Goal: Communication & Community: Answer question/provide support

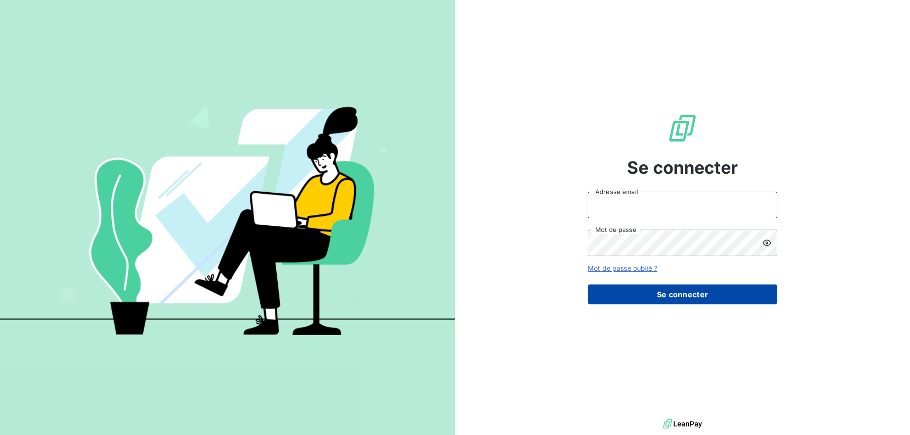
type input "[EMAIL_ADDRESS][DOMAIN_NAME]"
click at [646, 301] on button "Se connecter" at bounding box center [681, 295] width 189 height 20
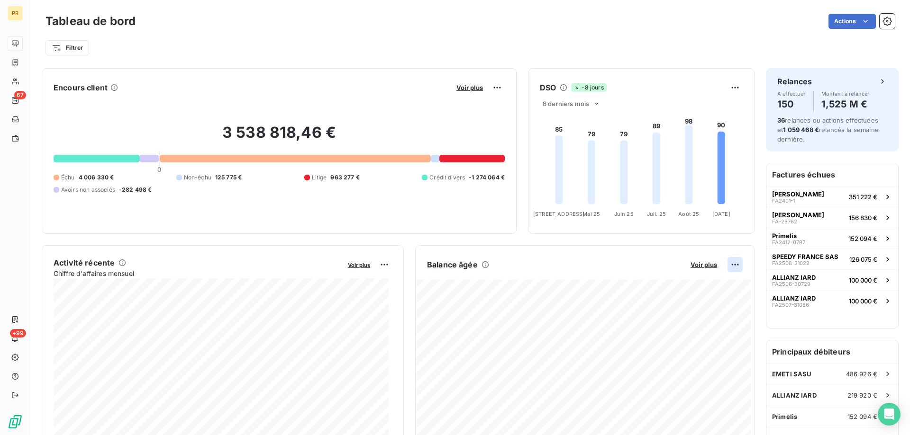
click at [730, 263] on html "PR 67 +99 Tableau de bord Actions Filtrer Encours client Voir plus 3 538 818,46…" at bounding box center [455, 217] width 910 height 435
click at [705, 287] on div "Exporter" at bounding box center [704, 285] width 53 height 15
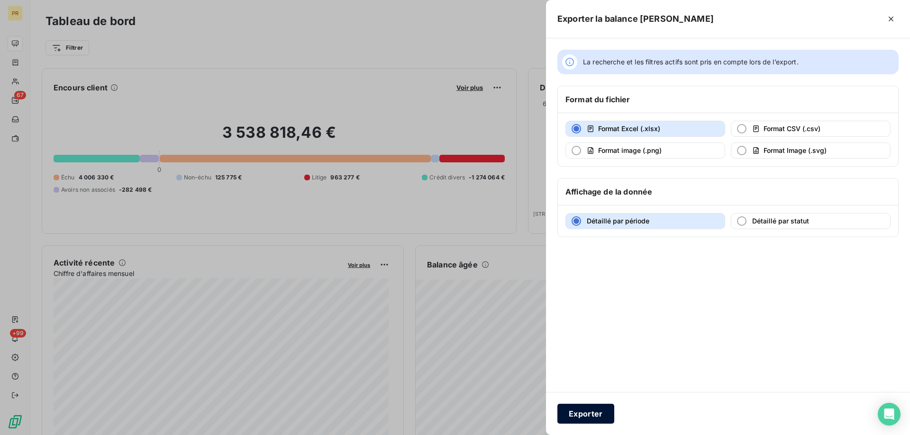
click at [587, 416] on button "Exporter" at bounding box center [585, 414] width 57 height 20
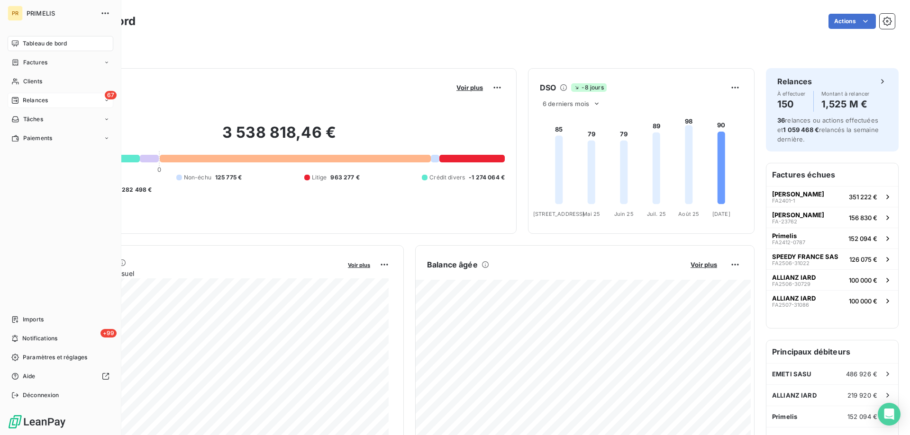
click at [24, 99] on span "Relances" at bounding box center [35, 100] width 25 height 9
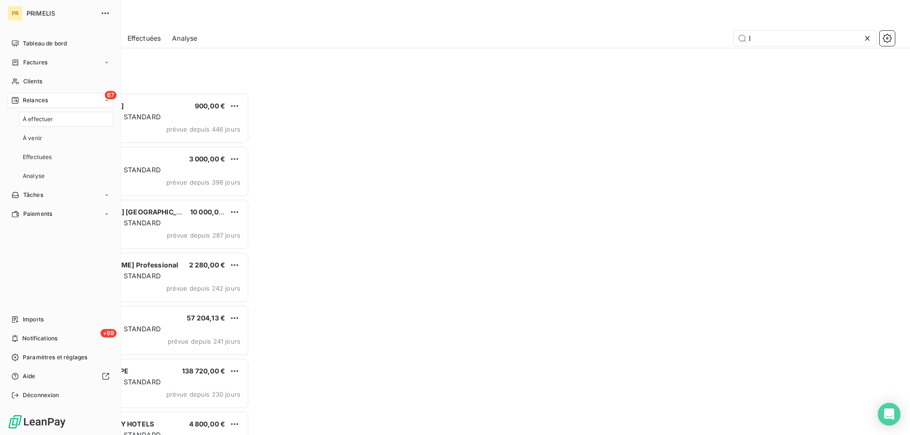
scroll to position [335, 197]
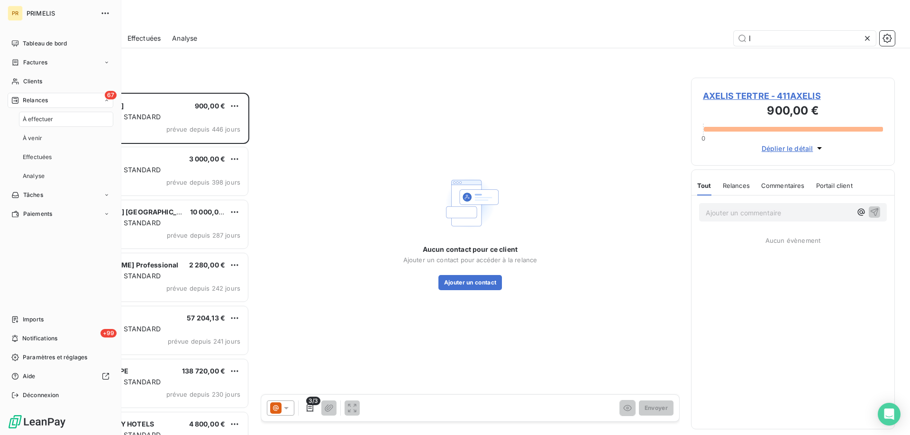
click at [25, 120] on span "À effectuer" at bounding box center [38, 119] width 31 height 9
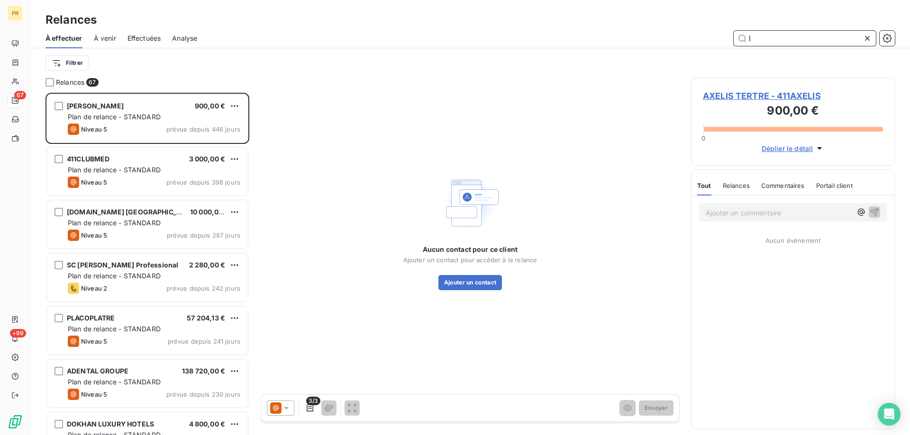
click at [766, 37] on input "l" at bounding box center [804, 38] width 142 height 15
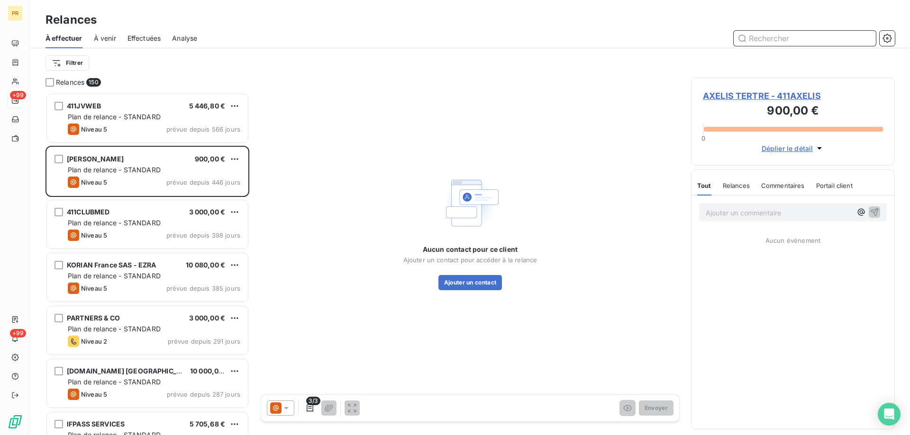
scroll to position [335, 197]
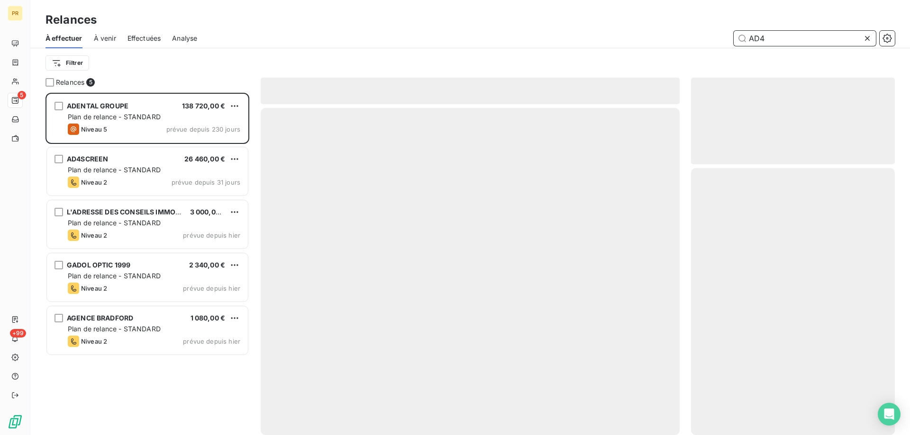
scroll to position [335, 197]
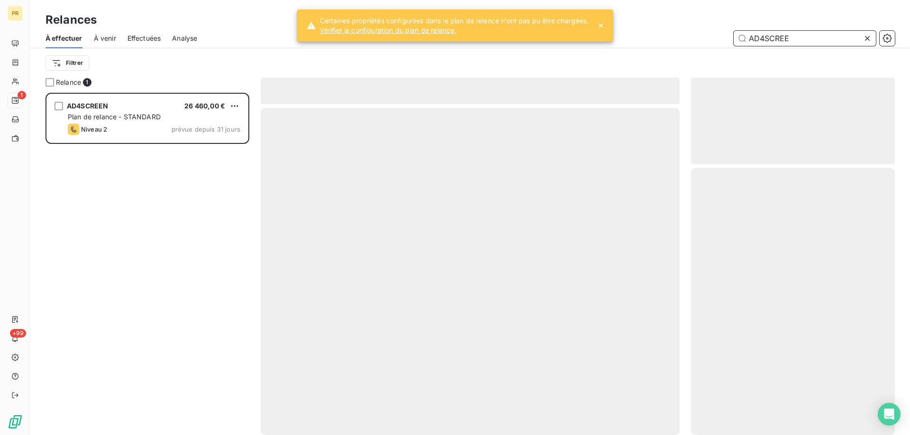
scroll to position [335, 197]
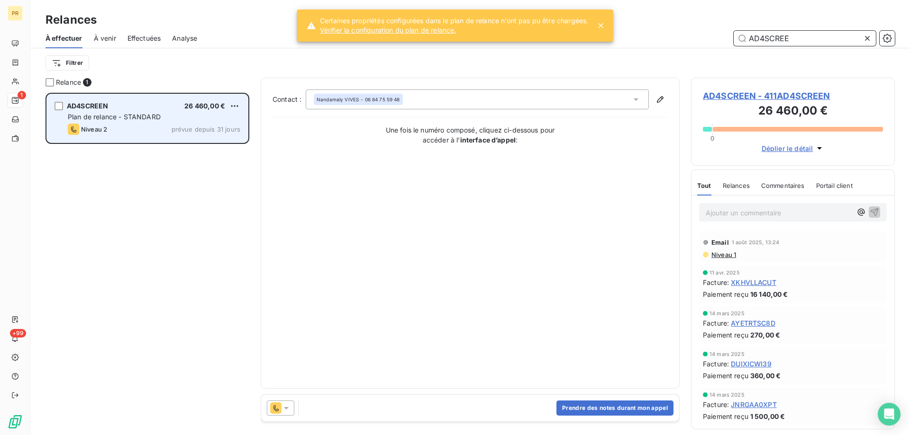
type input "AD4SCREE"
click at [179, 127] on span "prévue depuis 31 jours" at bounding box center [205, 130] width 69 height 8
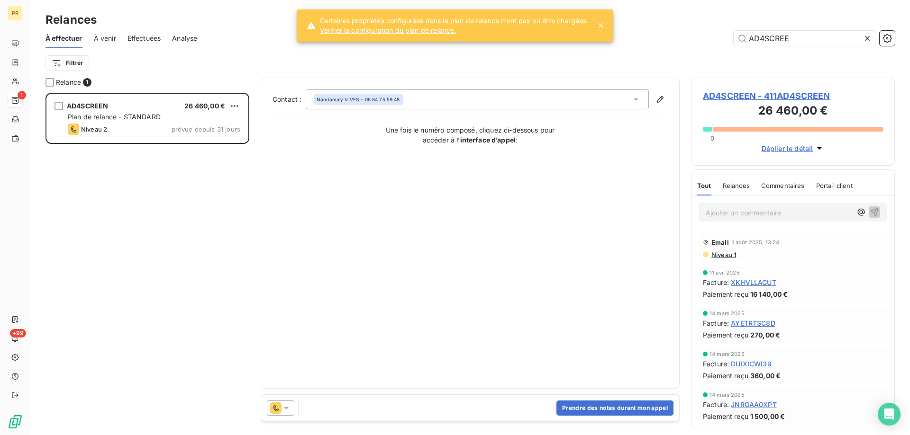
click at [281, 406] on icon at bounding box center [275, 408] width 11 height 11
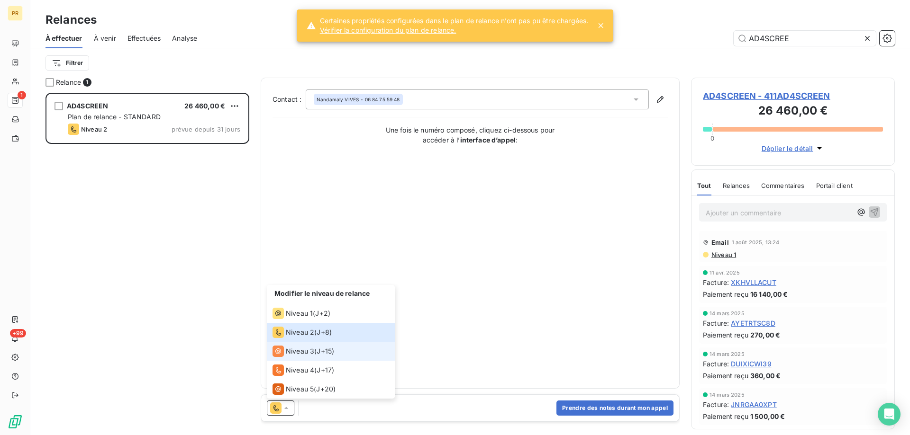
click at [292, 356] on div "Niveau 3" at bounding box center [293, 351] width 42 height 11
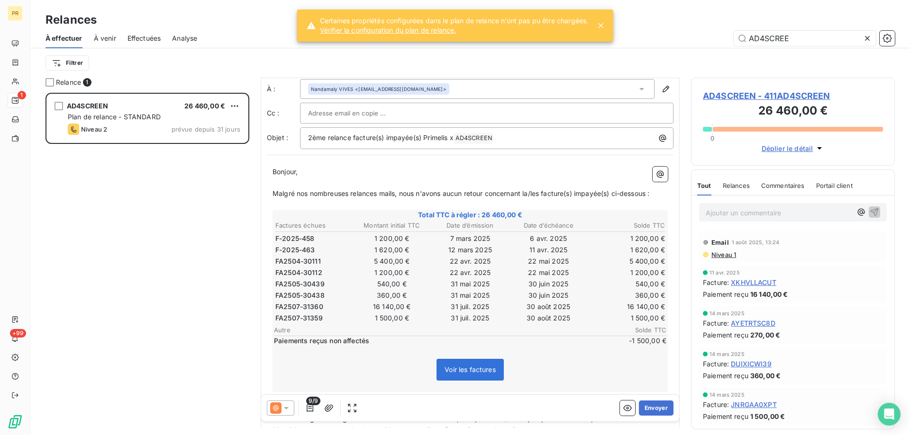
scroll to position [16, 0]
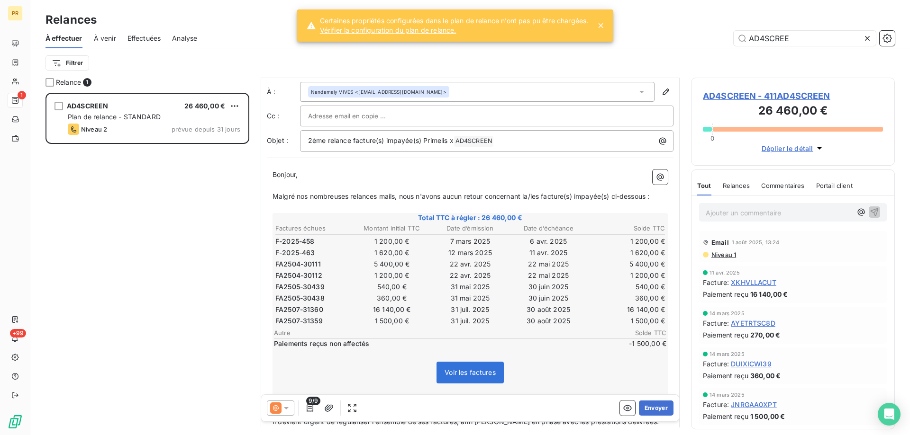
click at [440, 91] on div "Nandamaly VIVES <[EMAIL_ADDRESS][DOMAIN_NAME]>" at bounding box center [477, 92] width 354 height 20
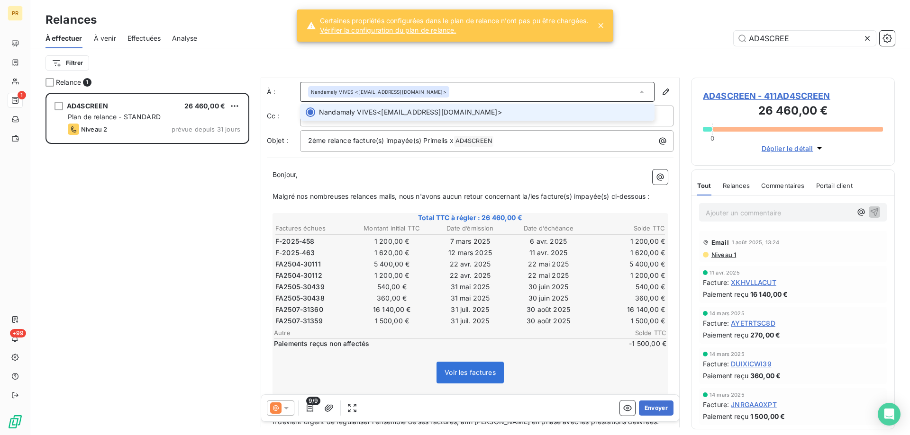
click at [440, 91] on div "Nandamaly VIVES <[EMAIL_ADDRESS][DOMAIN_NAME]>" at bounding box center [477, 92] width 354 height 20
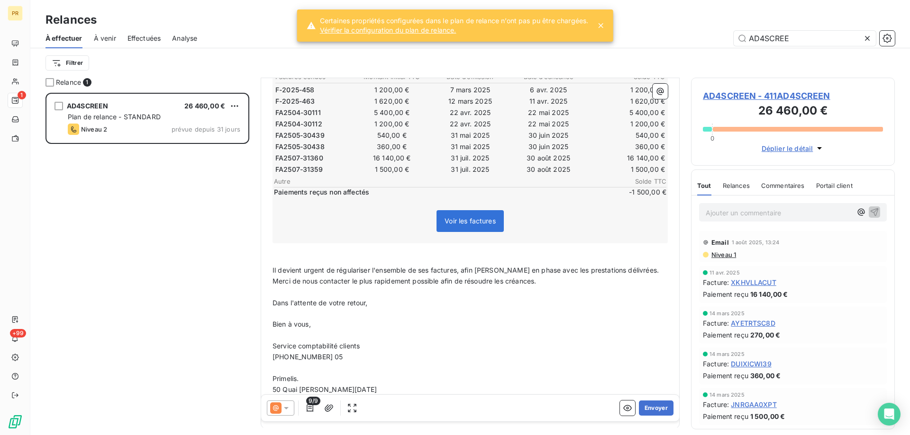
scroll to position [188, 0]
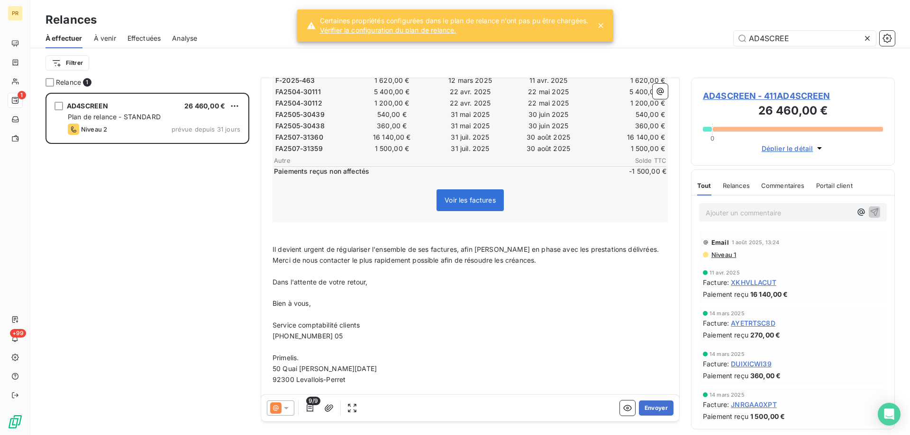
click at [319, 337] on span "[PHONE_NUMBER] 05" at bounding box center [307, 336] width 71 height 8
click at [720, 253] on span "Niveau 1" at bounding box center [723, 255] width 26 height 8
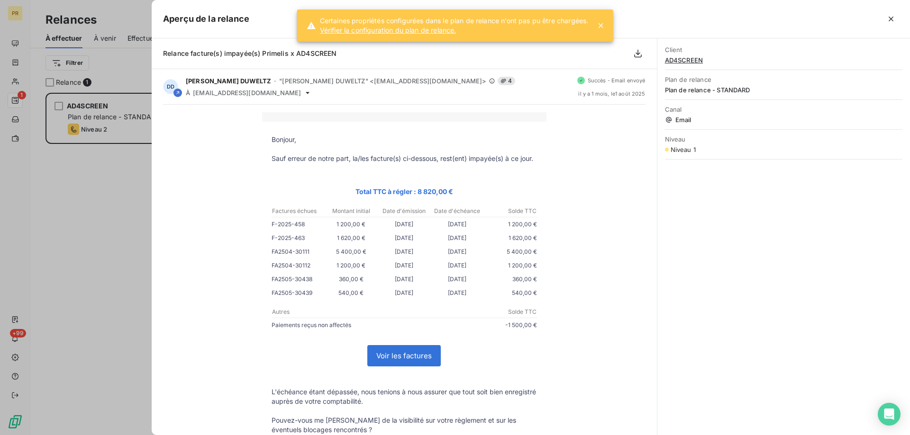
click at [78, 259] on div at bounding box center [455, 217] width 910 height 435
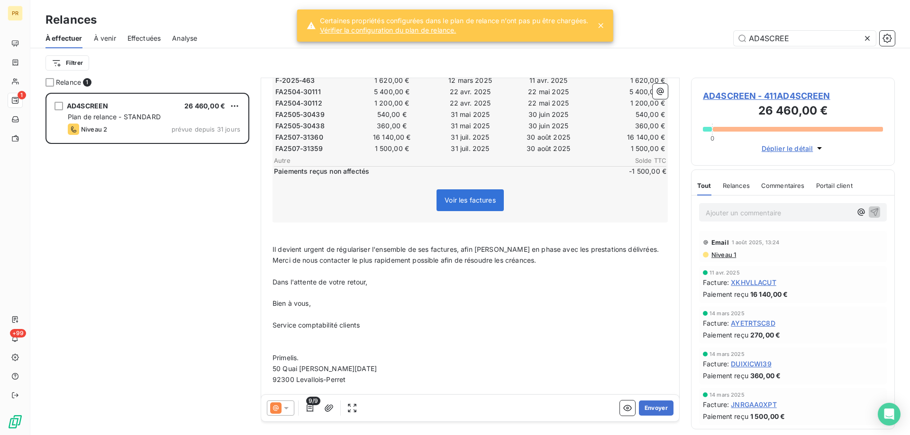
click at [285, 406] on icon at bounding box center [285, 408] width 9 height 9
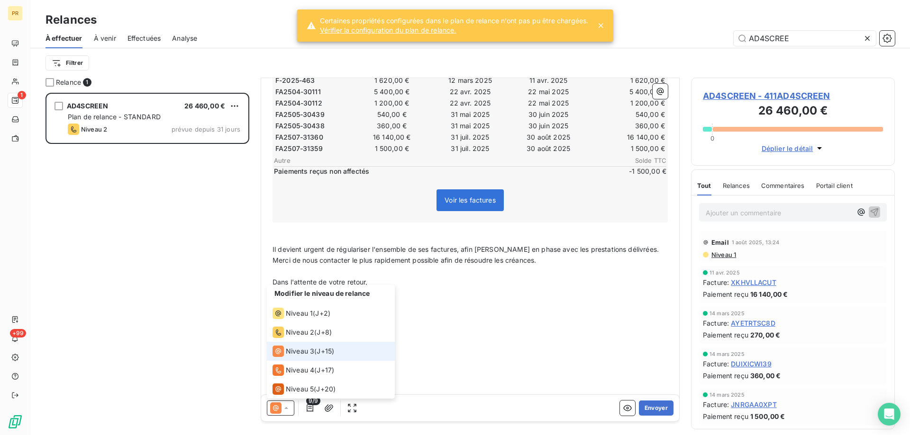
click at [297, 357] on li "Niveau 3 ( J+15 )" at bounding box center [331, 351] width 128 height 19
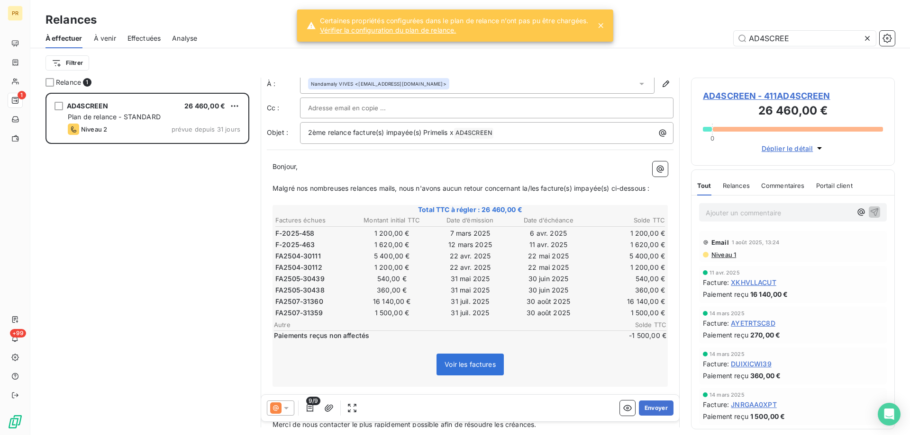
scroll to position [0, 0]
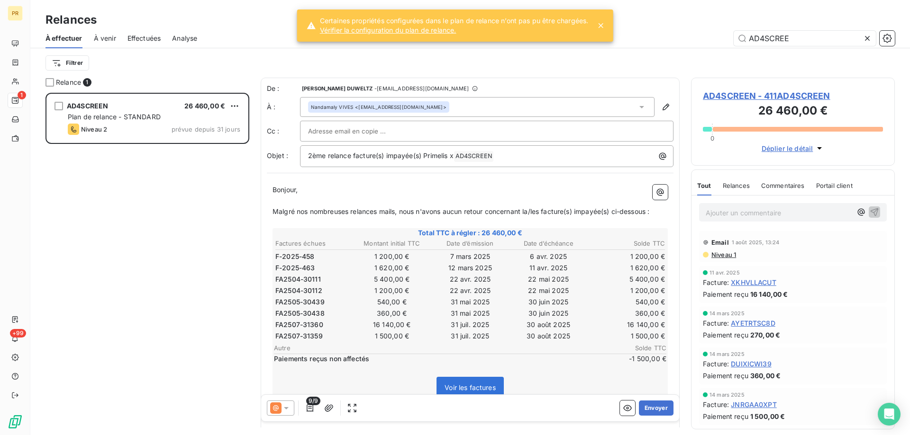
click at [486, 131] on div at bounding box center [486, 131] width 357 height 14
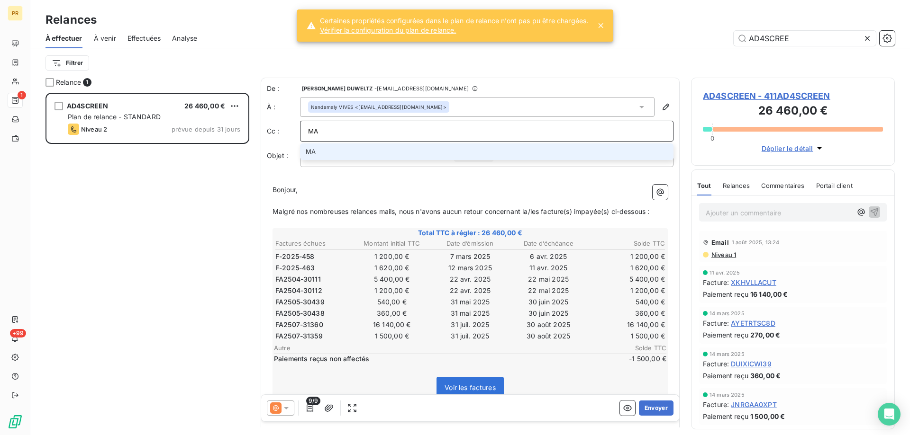
type input "M"
click at [342, 133] on input "[PERSON_NAME]" at bounding box center [486, 131] width 357 height 14
type input "[PERSON_NAME][EMAIL_ADDRESS][DOMAIN_NAME]"
click at [348, 149] on li "[PERSON_NAME][EMAIL_ADDRESS][DOMAIN_NAME]" at bounding box center [486, 152] width 373 height 17
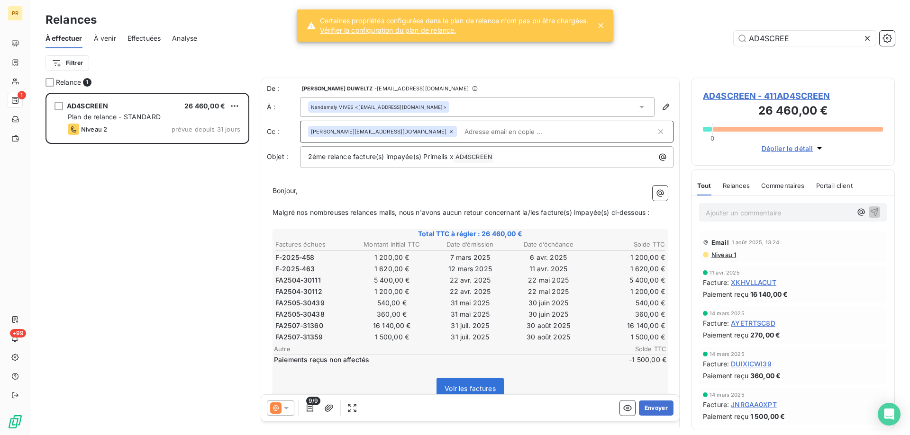
click at [358, 192] on p "Bonjour," at bounding box center [469, 191] width 395 height 11
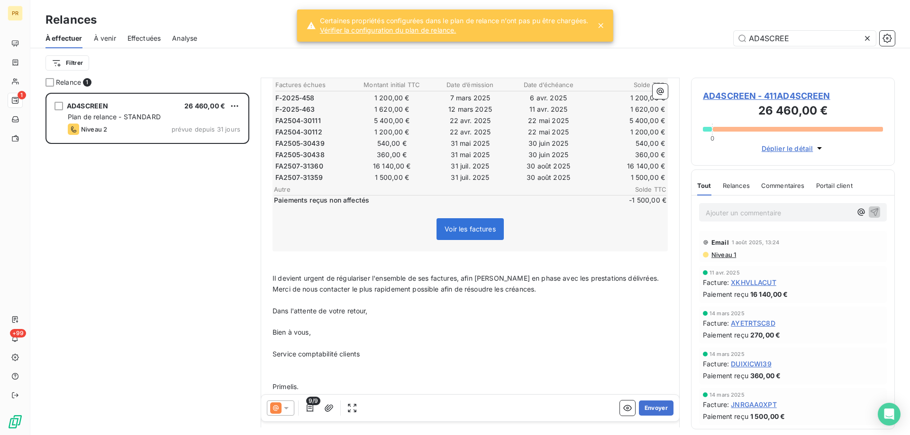
scroll to position [166, 0]
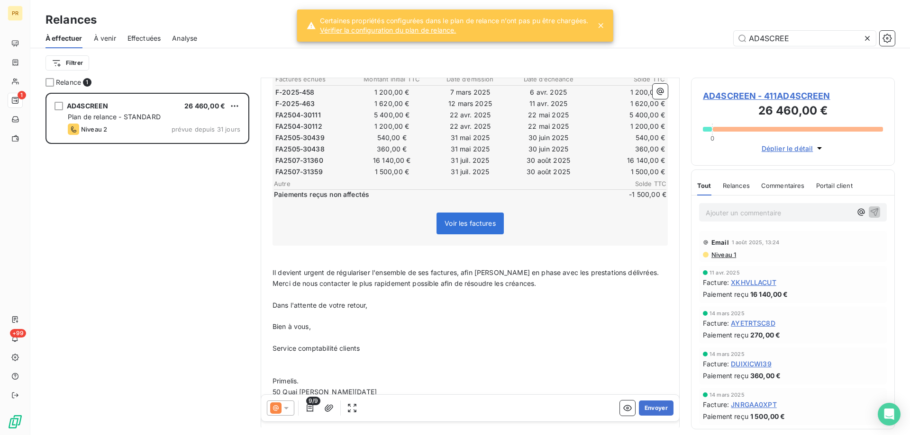
click at [366, 359] on p "﻿" at bounding box center [469, 359] width 395 height 11
click at [655, 412] on button "Envoyer" at bounding box center [656, 408] width 35 height 15
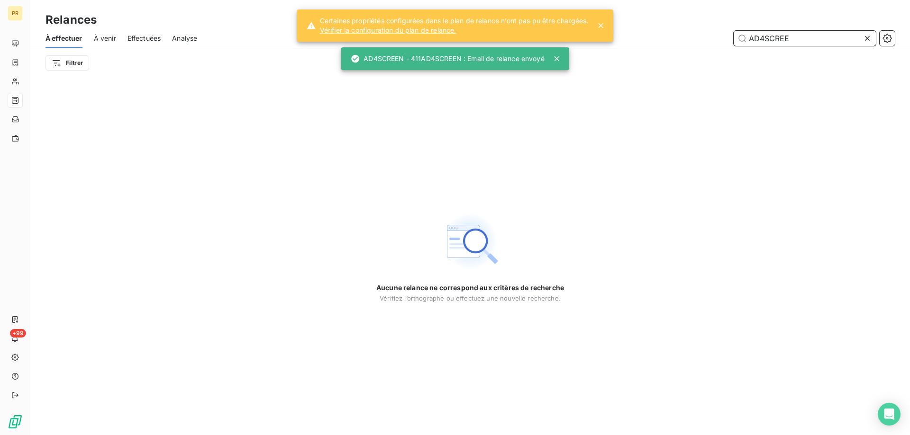
click at [767, 34] on input "AD4SCREE" at bounding box center [804, 38] width 142 height 15
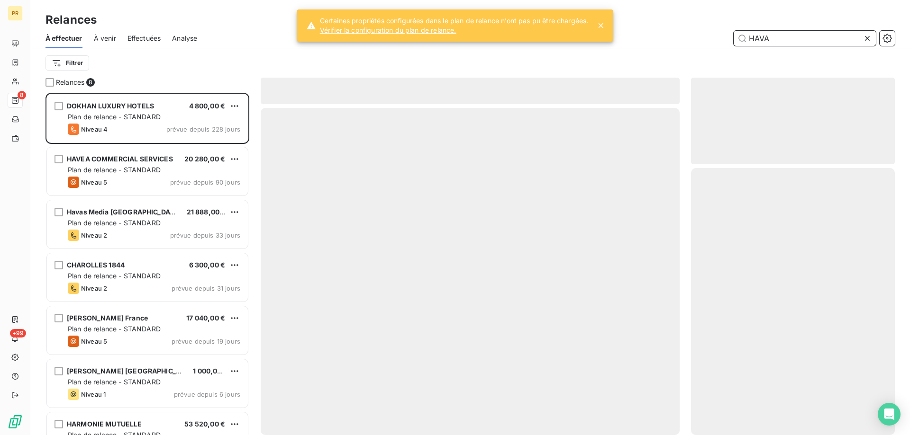
scroll to position [335, 197]
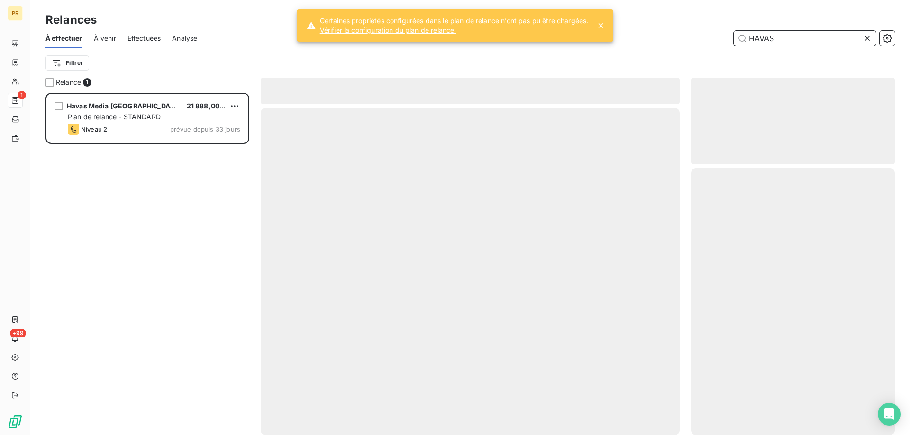
scroll to position [335, 197]
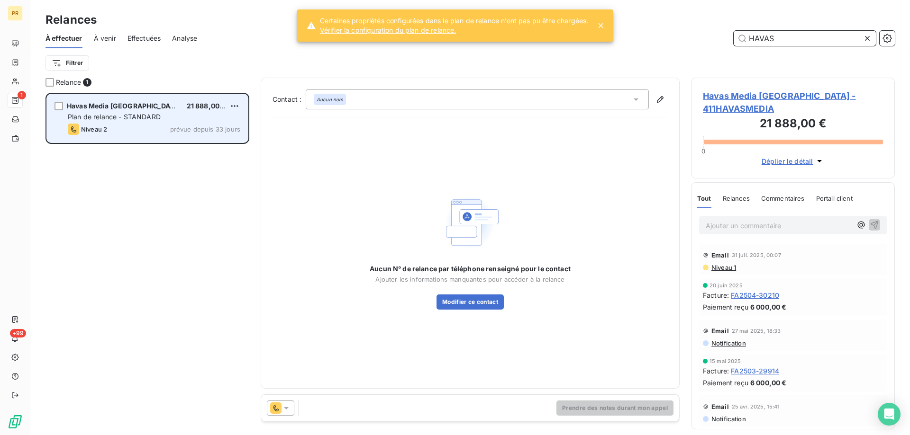
type input "HAVAS"
click at [168, 116] on div "Plan de relance - STANDARD" at bounding box center [154, 116] width 172 height 9
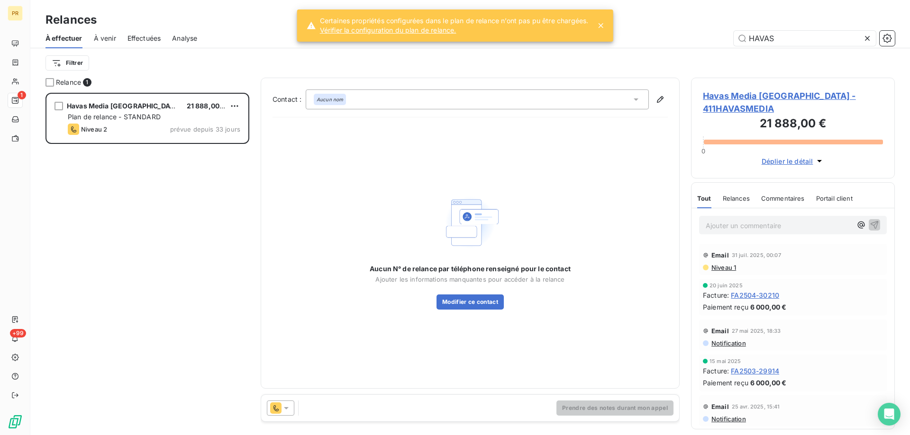
click at [725, 264] on span "Niveau 1" at bounding box center [723, 268] width 26 height 8
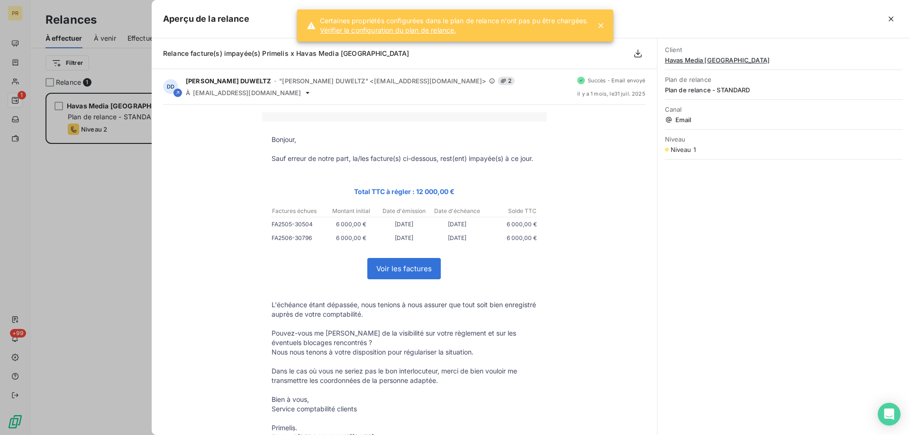
click at [138, 293] on div at bounding box center [455, 217] width 910 height 435
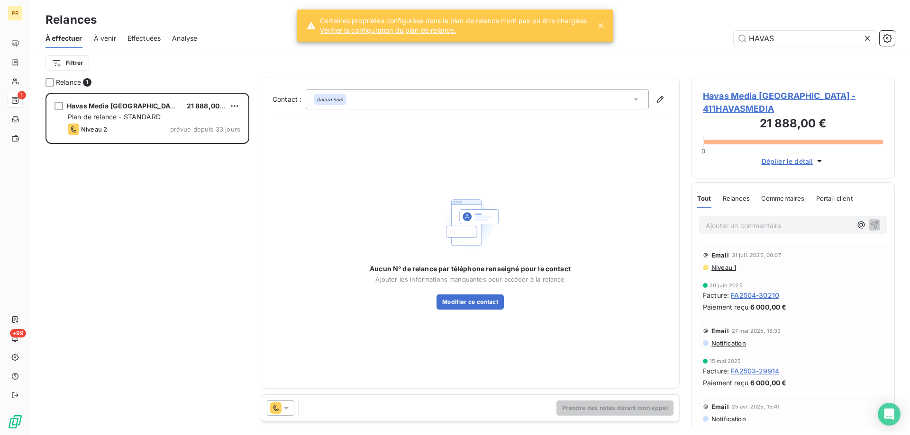
click at [286, 408] on icon at bounding box center [286, 408] width 5 height 2
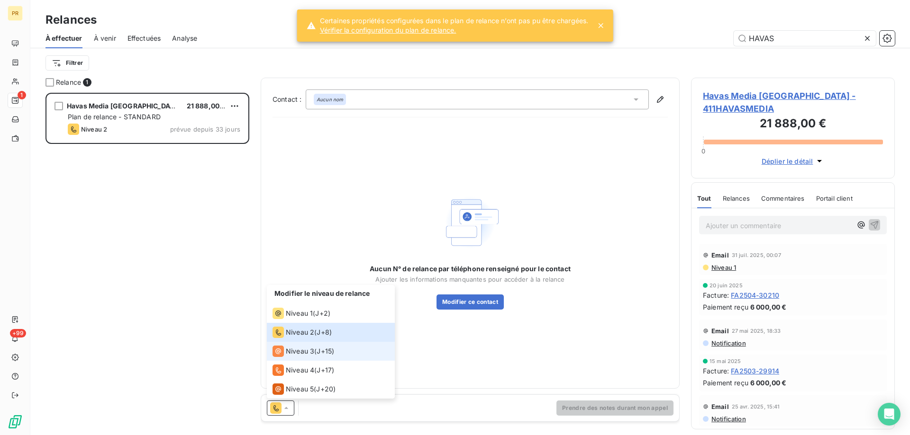
click at [306, 347] on span "Niveau 3" at bounding box center [300, 351] width 28 height 9
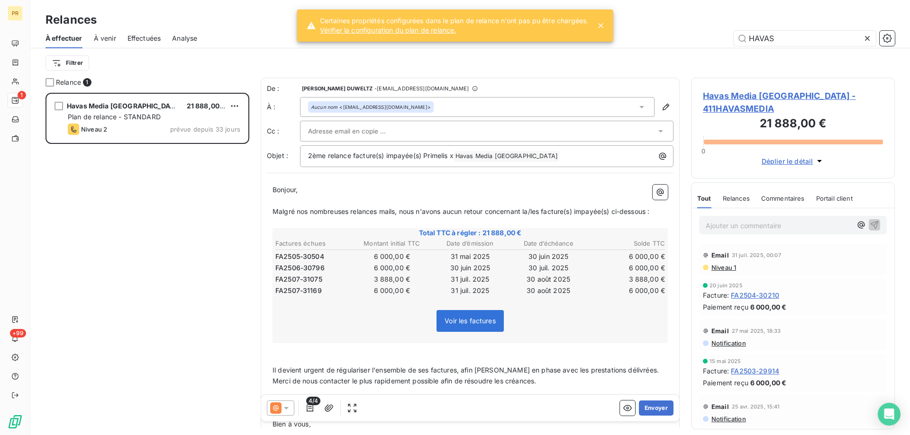
click at [470, 108] on div "Aucun nom <[EMAIL_ADDRESS][DOMAIN_NAME]>" at bounding box center [477, 107] width 354 height 20
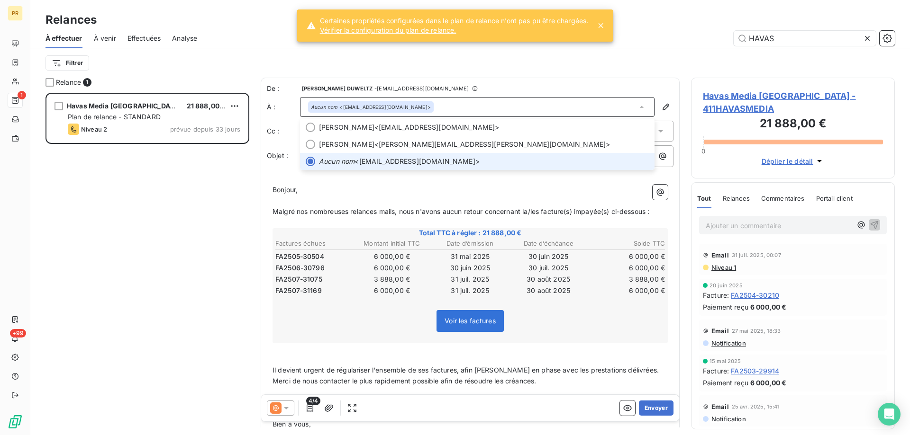
click at [470, 108] on div "Aucun nom <[EMAIL_ADDRESS][DOMAIN_NAME]>" at bounding box center [477, 107] width 354 height 20
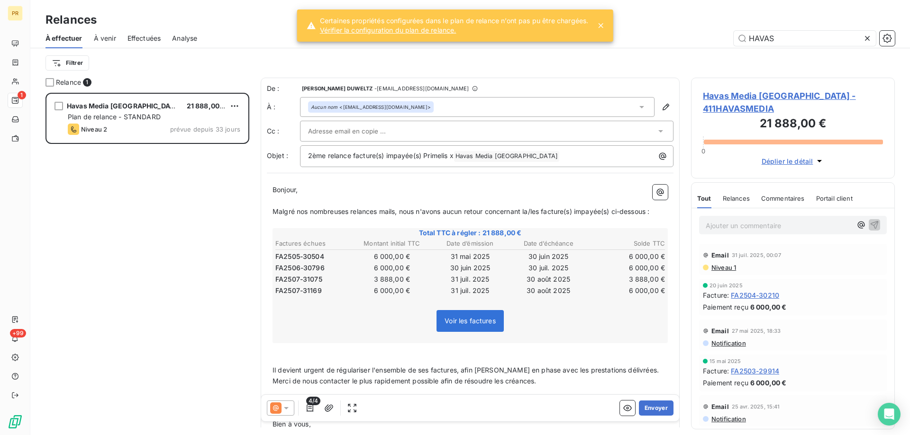
click at [430, 126] on div at bounding box center [482, 131] width 348 height 14
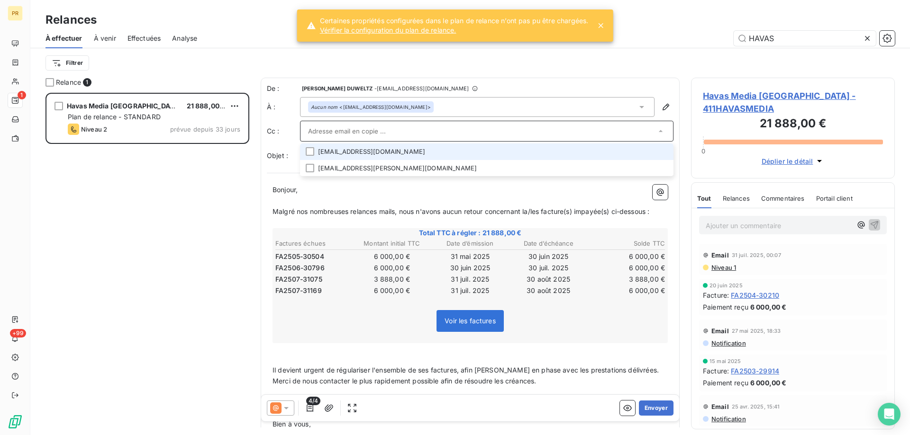
click at [408, 149] on li "[EMAIL_ADDRESS][DOMAIN_NAME]" at bounding box center [486, 152] width 373 height 17
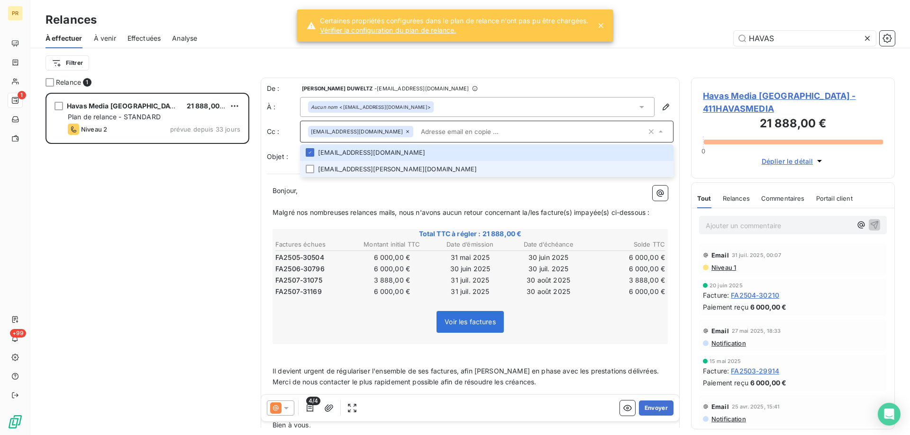
click at [389, 166] on li "[EMAIL_ADDRESS][PERSON_NAME][DOMAIN_NAME]" at bounding box center [486, 169] width 373 height 17
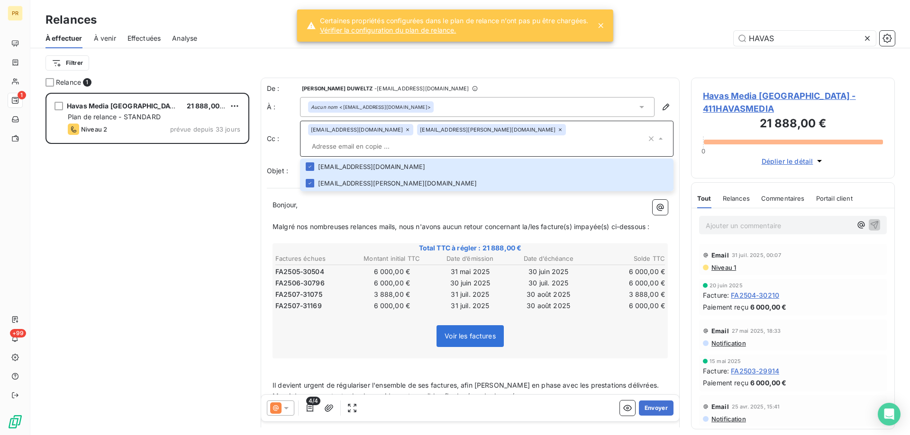
click at [530, 139] on input "text" at bounding box center [477, 146] width 338 height 14
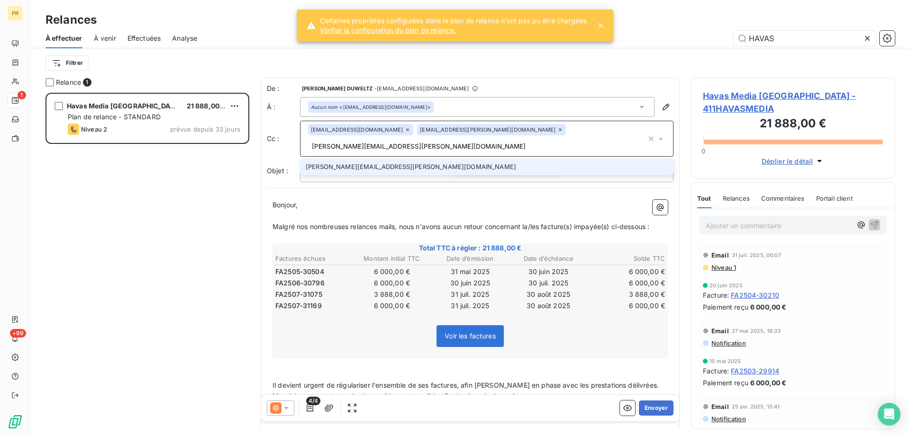
type input "[PERSON_NAME][EMAIL_ADDRESS][PERSON_NAME][DOMAIN_NAME]"
click at [486, 159] on li "[PERSON_NAME][EMAIL_ADDRESS][PERSON_NAME][DOMAIN_NAME]" at bounding box center [486, 167] width 373 height 17
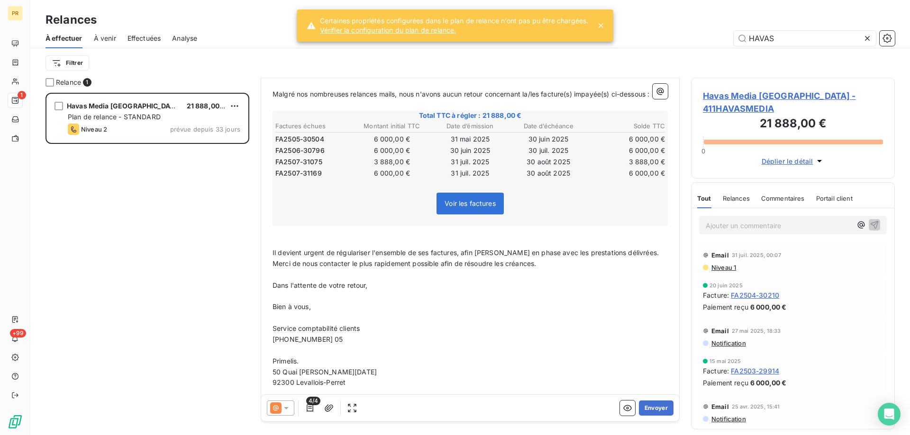
scroll to position [155, 0]
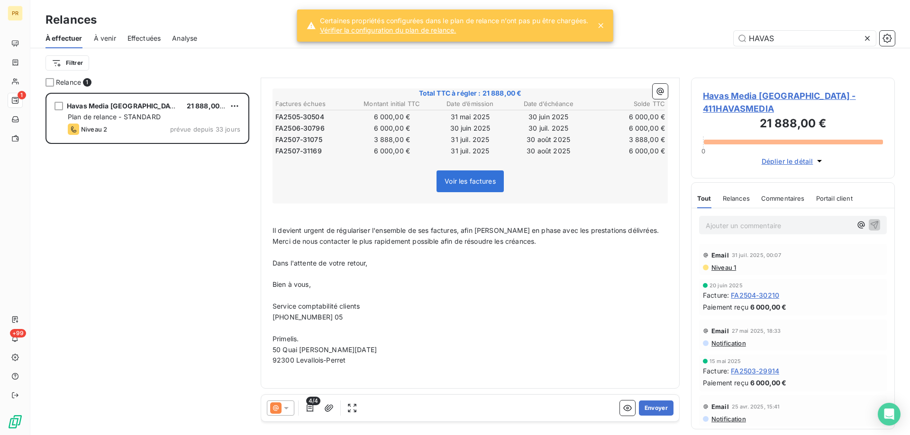
click at [353, 321] on p "[PHONE_NUMBER] 05" at bounding box center [469, 317] width 395 height 11
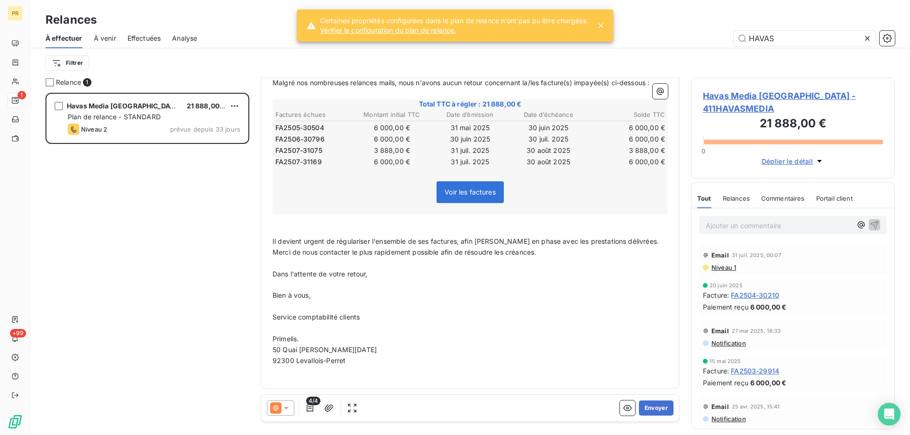
scroll to position [144, 0]
click at [648, 406] on button "Envoyer" at bounding box center [656, 408] width 35 height 15
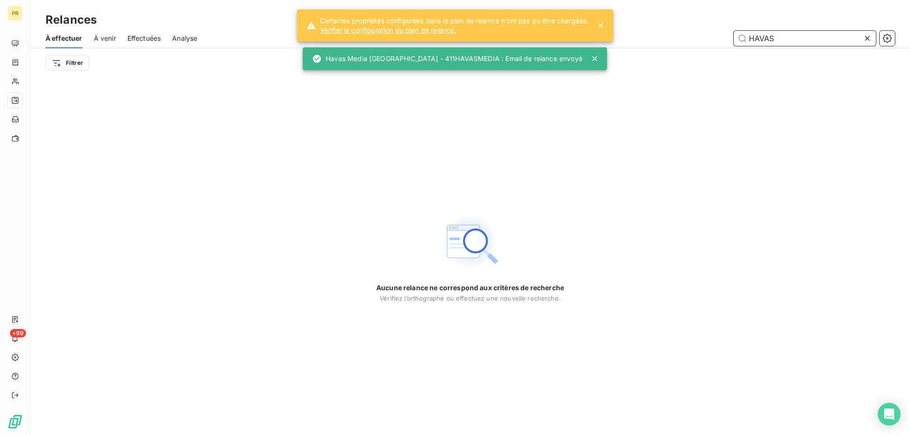
click at [758, 41] on input "HAVAS" at bounding box center [804, 38] width 142 height 15
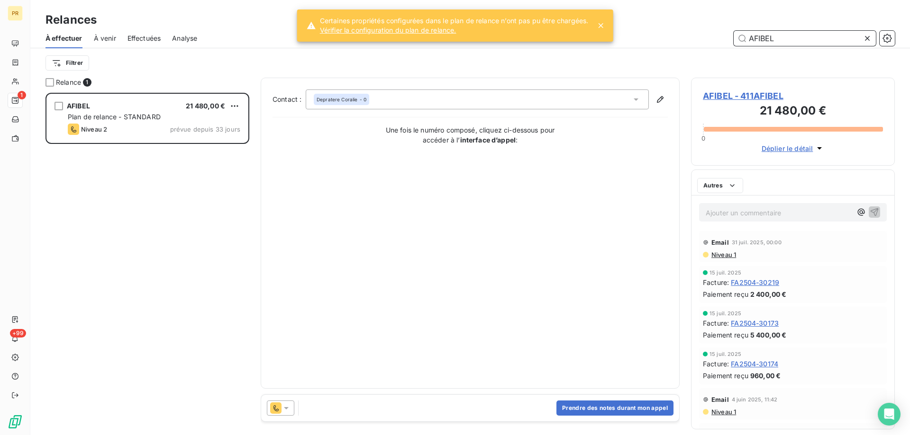
scroll to position [335, 197]
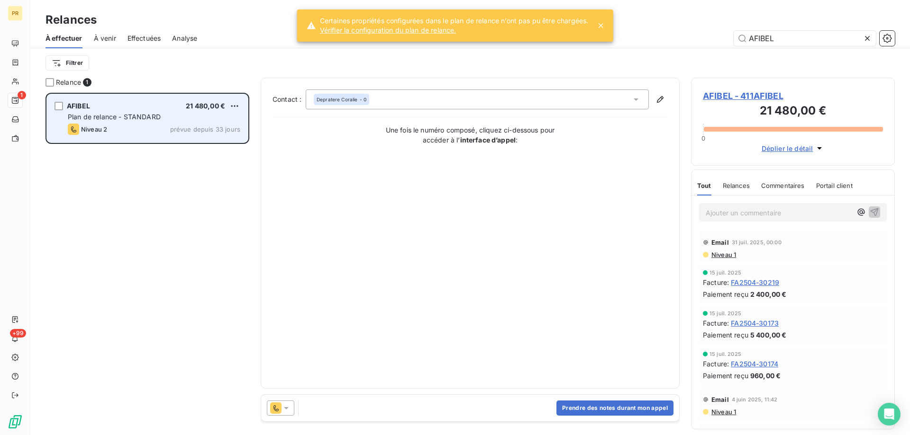
click at [158, 118] on span "Plan de relance - STANDARD" at bounding box center [114, 117] width 93 height 8
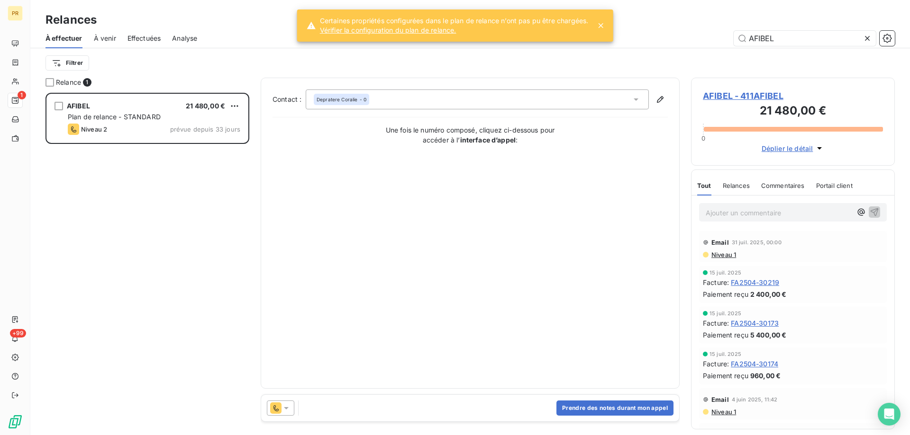
click at [714, 253] on span "Niveau 1" at bounding box center [723, 255] width 26 height 8
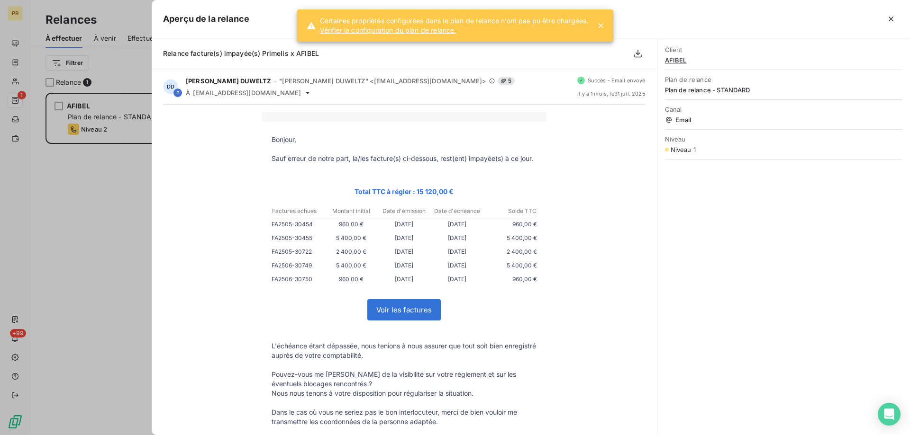
click at [134, 296] on div at bounding box center [455, 217] width 910 height 435
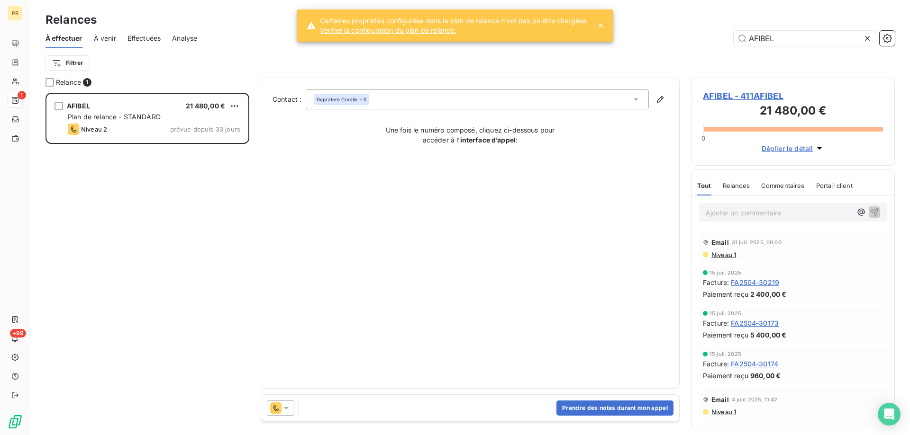
click at [287, 412] on icon at bounding box center [285, 408] width 9 height 9
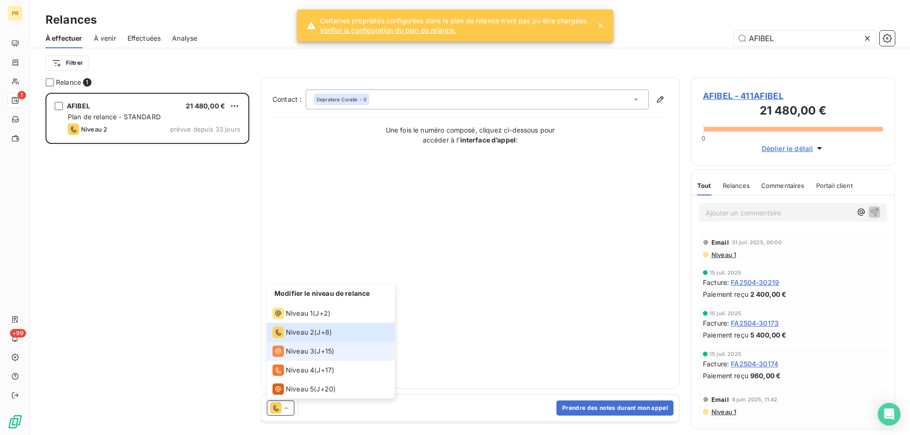
click at [290, 357] on div "Niveau 3" at bounding box center [293, 351] width 42 height 11
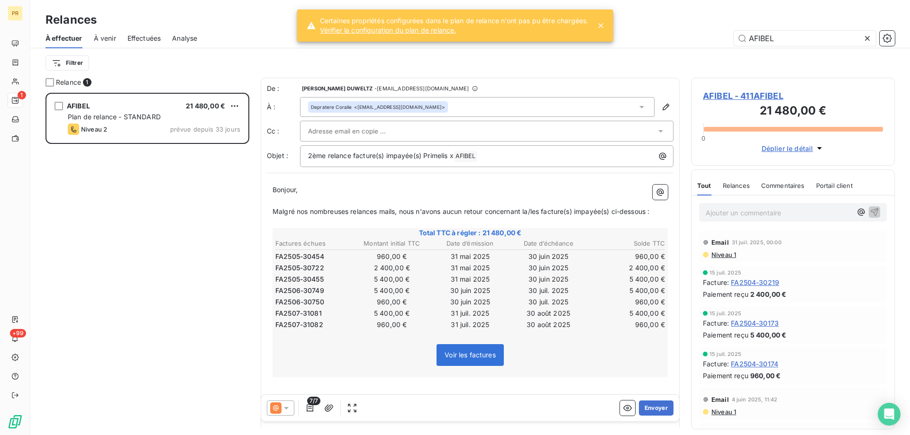
click at [436, 126] on div at bounding box center [482, 131] width 348 height 14
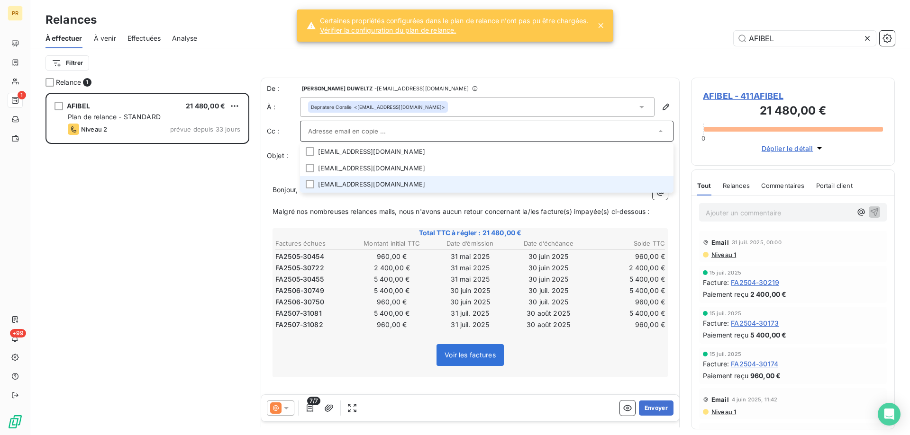
click at [353, 188] on li "[EMAIL_ADDRESS][DOMAIN_NAME]" at bounding box center [486, 184] width 373 height 17
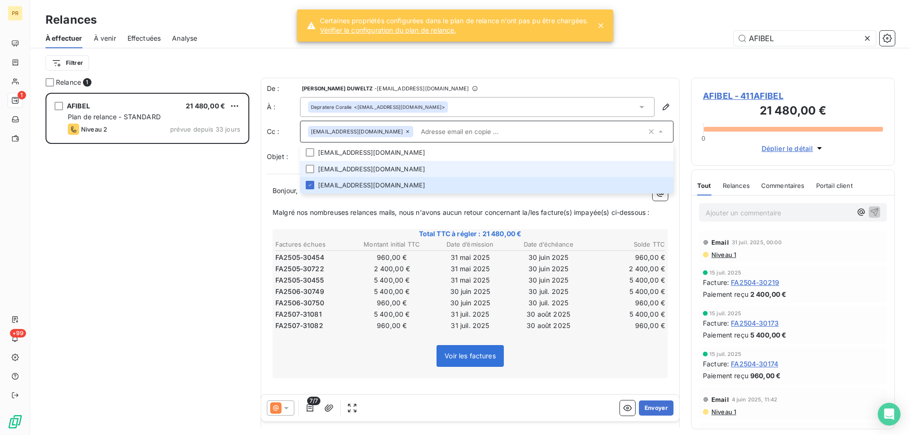
click at [380, 177] on li "[EMAIL_ADDRESS][DOMAIN_NAME]" at bounding box center [486, 169] width 373 height 17
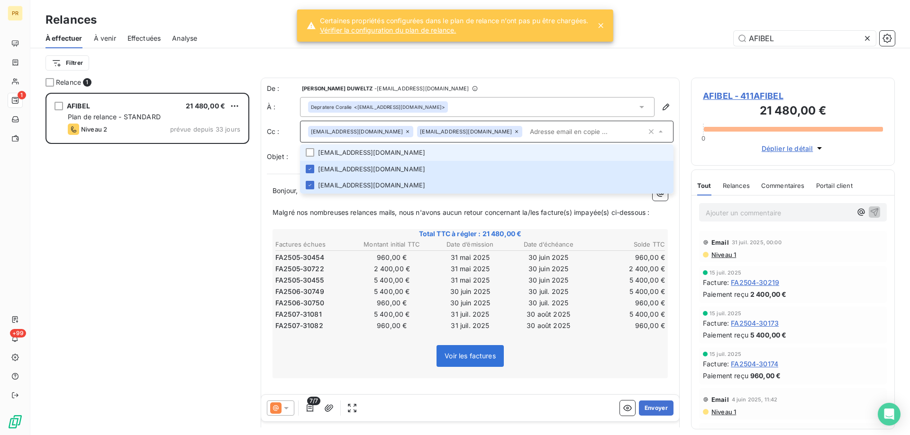
click at [397, 154] on li "[EMAIL_ADDRESS][DOMAIN_NAME]" at bounding box center [486, 152] width 373 height 17
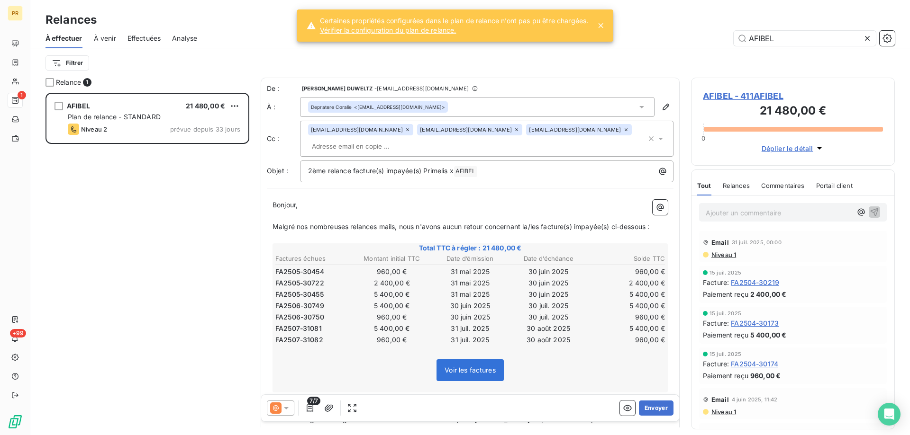
click at [558, 78] on div "De : [PERSON_NAME] DUWELTZ - [EMAIL_ADDRESS][DOMAIN_NAME] À : Depratere Coralie…" at bounding box center [470, 328] width 419 height 500
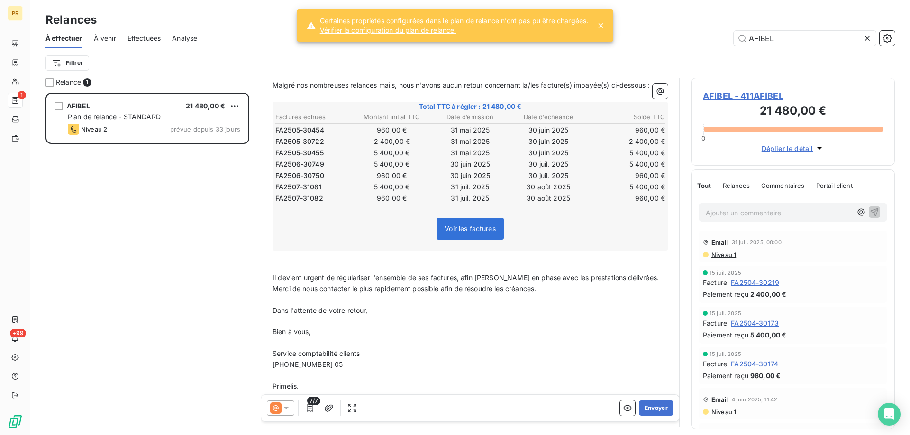
scroll to position [148, 0]
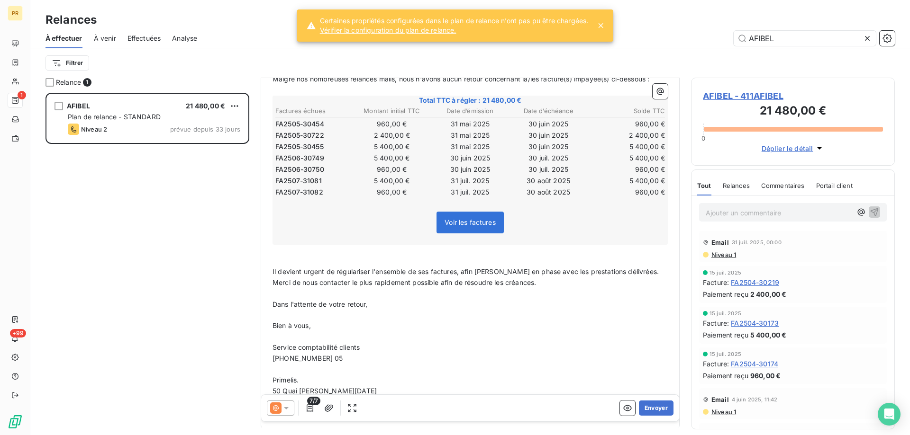
click at [325, 353] on p "[PHONE_NUMBER] 05" at bounding box center [469, 358] width 395 height 11
click at [325, 354] on span "[PHONE_NUMBER] 05" at bounding box center [307, 358] width 71 height 8
click at [658, 403] on button "Envoyer" at bounding box center [656, 408] width 35 height 15
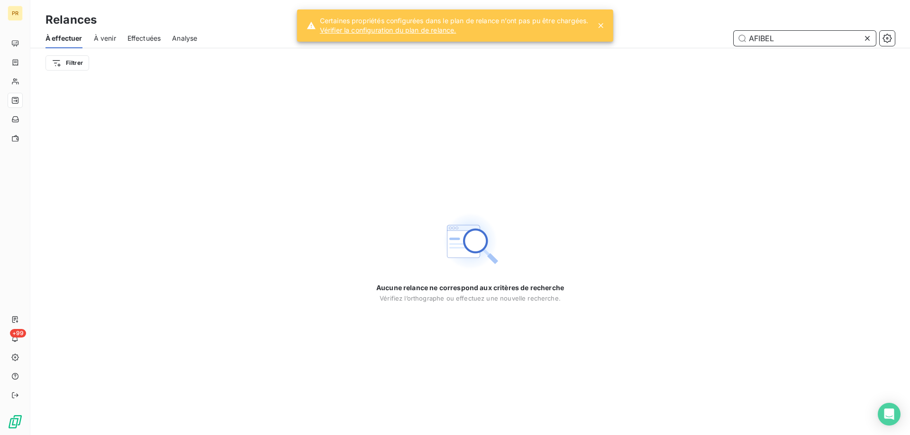
click at [798, 38] on input "AFIBEL" at bounding box center [804, 38] width 142 height 15
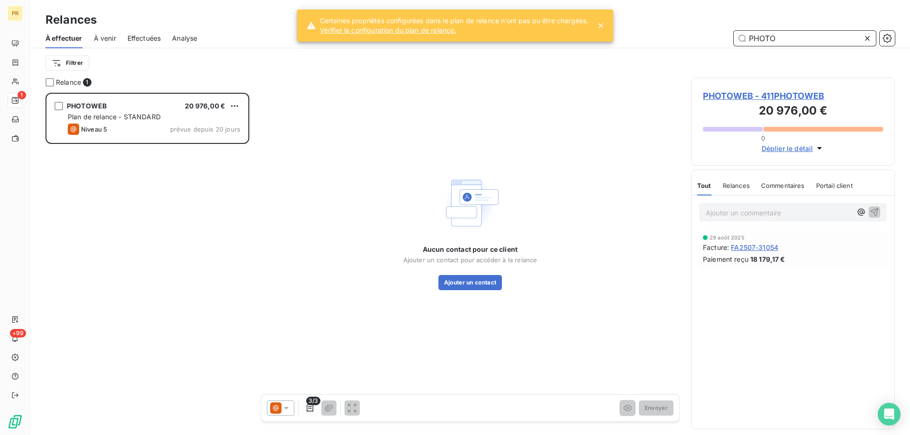
scroll to position [335, 197]
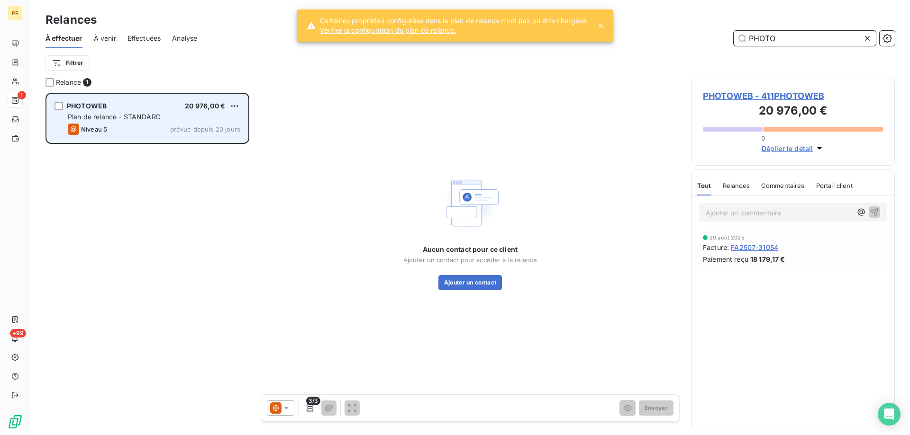
type input "PHOTO"
click at [215, 130] on span "prévue depuis 20 jours" at bounding box center [205, 130] width 70 height 8
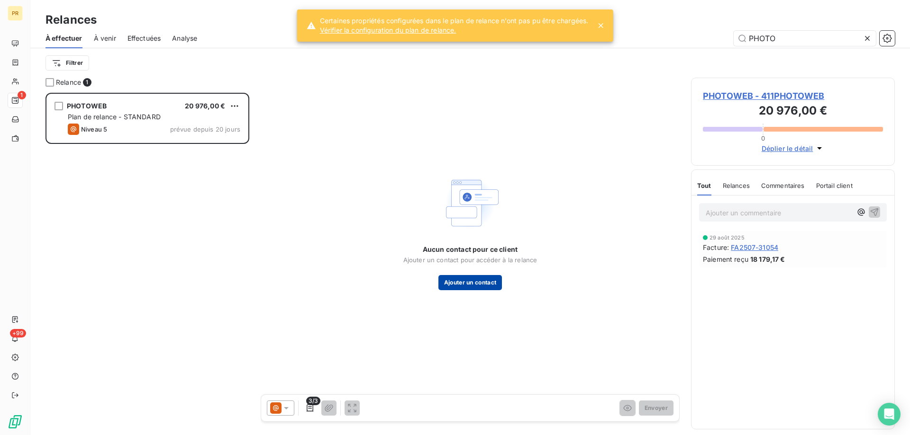
click at [481, 285] on button "Ajouter un contact" at bounding box center [470, 282] width 64 height 15
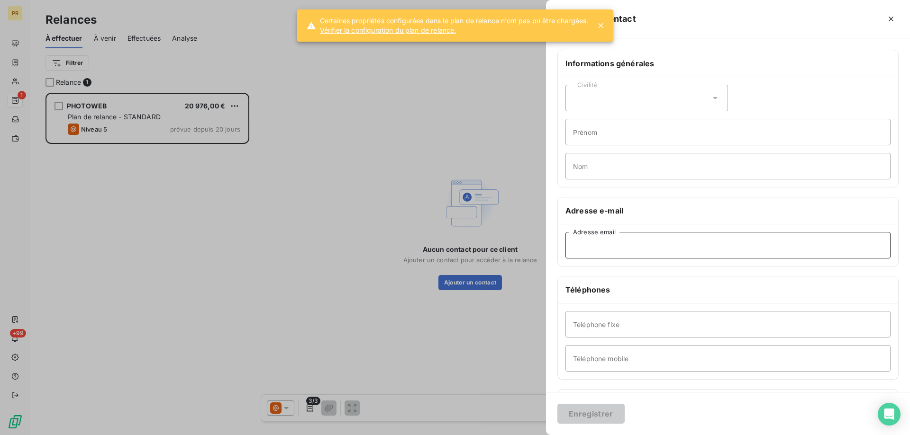
click at [652, 243] on input "Adresse email" at bounding box center [727, 245] width 325 height 27
paste input "[PERSON_NAME][EMAIL_ADDRESS][DOMAIN_NAME]"
click at [579, 250] on input "[PERSON_NAME][EMAIL_ADDRESS][DOMAIN_NAME]" at bounding box center [727, 245] width 325 height 27
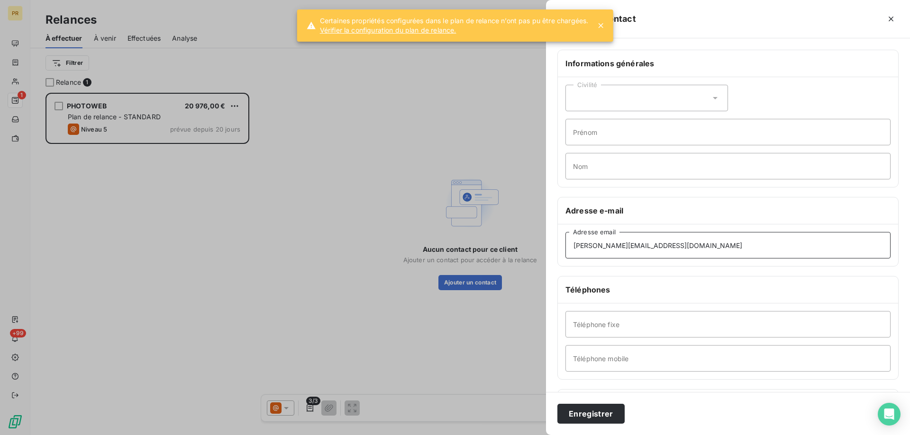
type input "[PERSON_NAME][EMAIL_ADDRESS][DOMAIN_NAME]"
click at [659, 132] on input "Prénom" at bounding box center [727, 132] width 325 height 27
paste input "[PERSON_NAME]"
type input "[PERSON_NAME]"
click at [625, 167] on input "Nom" at bounding box center [727, 166] width 325 height 27
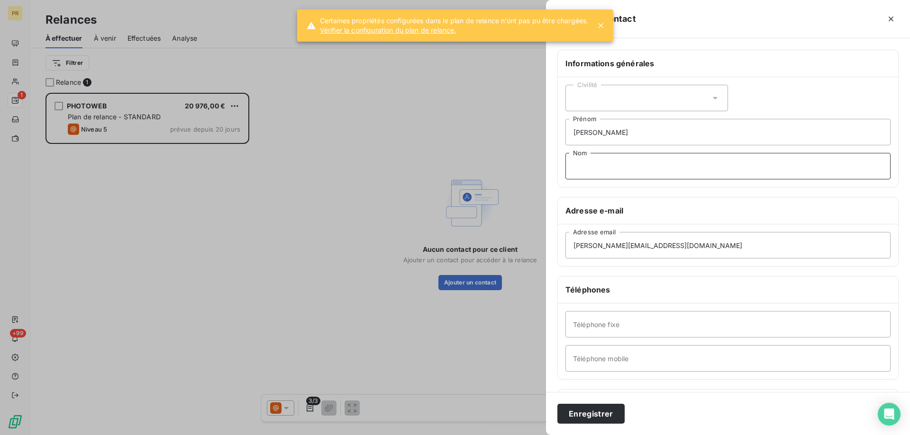
paste input "[PERSON_NAME]"
drag, startPoint x: 595, startPoint y: 167, endPoint x: 543, endPoint y: 163, distance: 51.3
click at [543, 435] on div "Ajouter un contact Informations générales Civilité [PERSON_NAME] [PERSON_NAME] …" at bounding box center [455, 435] width 910 height 0
type input "SOFFRAY"
drag, startPoint x: 593, startPoint y: 131, endPoint x: 658, endPoint y: 131, distance: 65.4
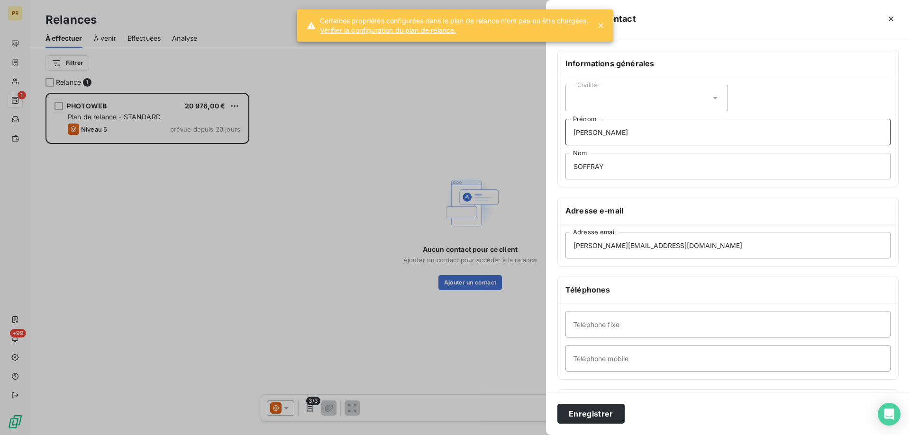
click at [658, 131] on input "[PERSON_NAME]" at bounding box center [727, 132] width 325 height 27
type input "[PERSON_NAME]"
click at [643, 93] on div "Civilité" at bounding box center [646, 98] width 162 height 27
click at [613, 128] on li "Madame" at bounding box center [646, 121] width 162 height 17
click at [612, 362] on input "Téléphone mobile" at bounding box center [727, 358] width 325 height 27
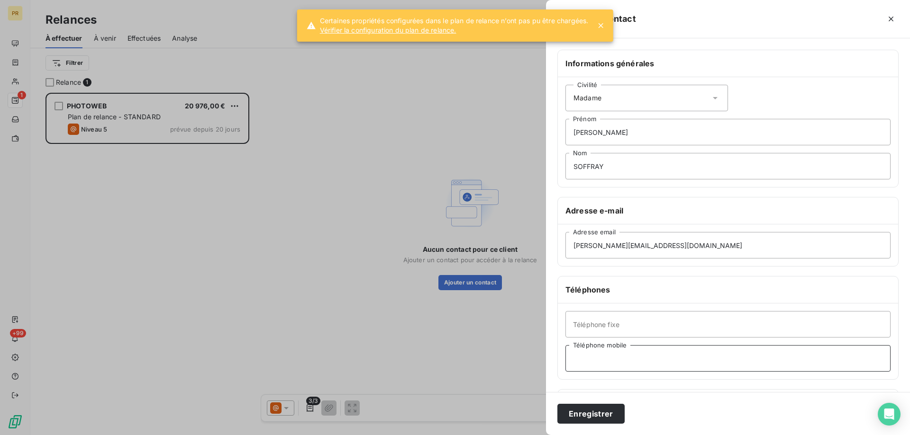
paste input "6 86 48 12 54"
click at [574, 360] on input "6 86 48 12 54" at bounding box center [727, 358] width 325 height 27
type input "06 86 48 12 54"
click at [595, 420] on button "Enregistrer" at bounding box center [590, 414] width 67 height 20
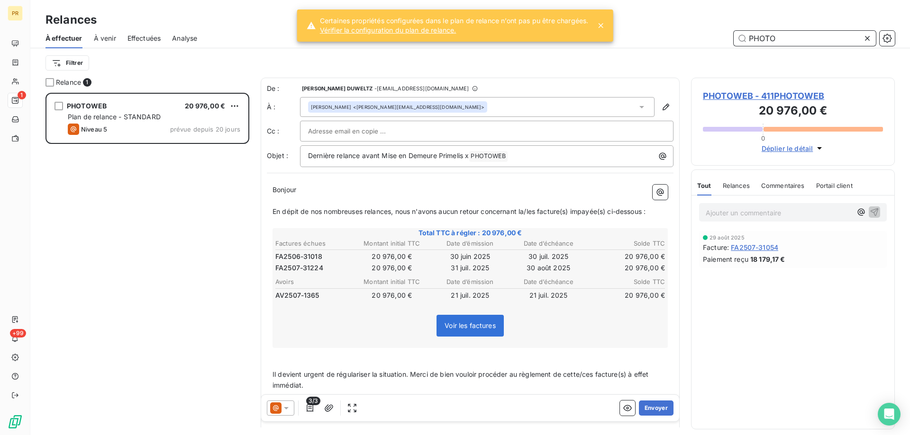
click at [763, 42] on input "PHOTO" at bounding box center [804, 38] width 142 height 15
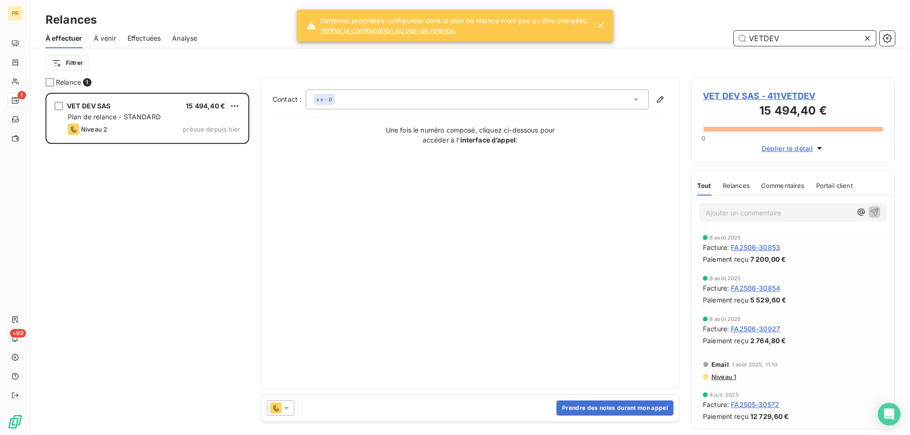
scroll to position [335, 197]
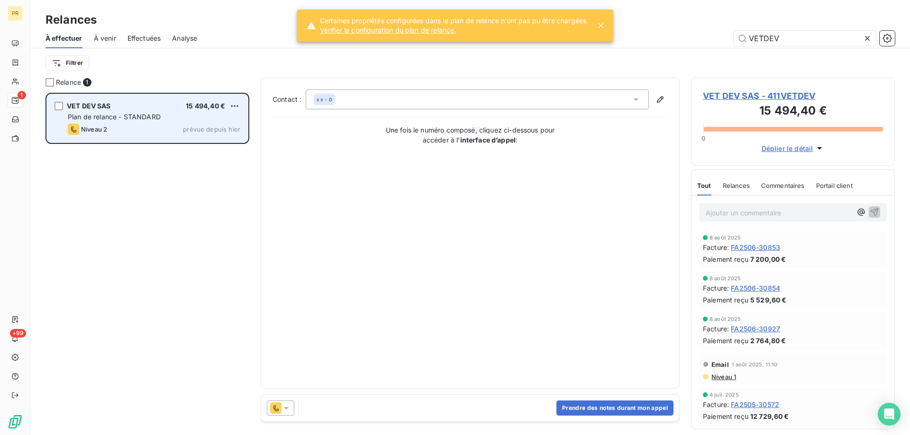
click at [119, 135] on div "VET DEV SAS 15 494,40 € Plan de relance - STANDARD Niveau 2 prévue depuis hier" at bounding box center [147, 118] width 201 height 48
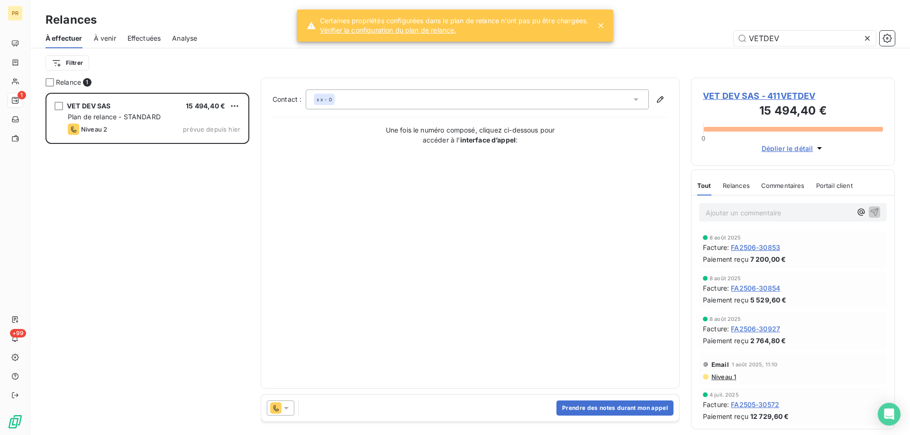
click at [737, 380] on div "Niveau 1" at bounding box center [793, 377] width 180 height 8
click at [733, 379] on span "Niveau 1" at bounding box center [723, 377] width 26 height 8
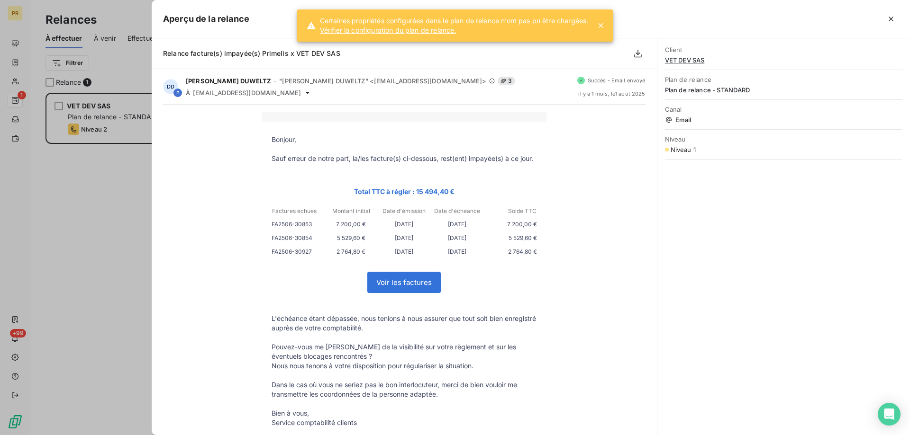
click at [70, 339] on div at bounding box center [455, 217] width 910 height 435
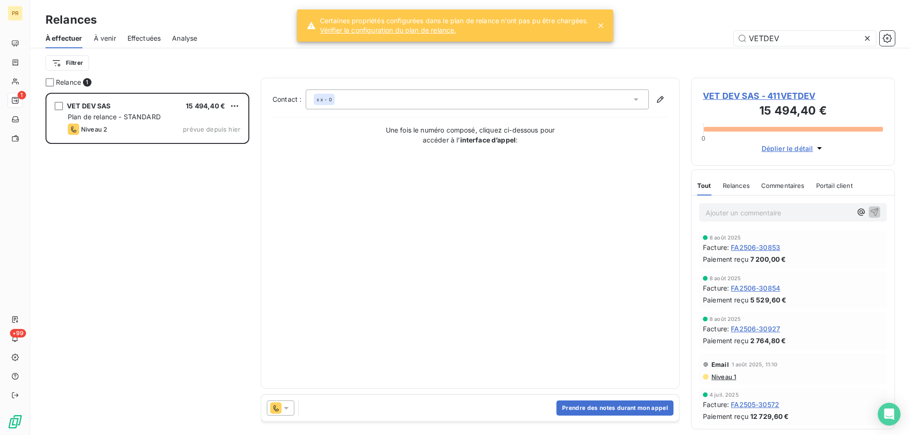
click at [282, 407] on icon at bounding box center [285, 408] width 9 height 9
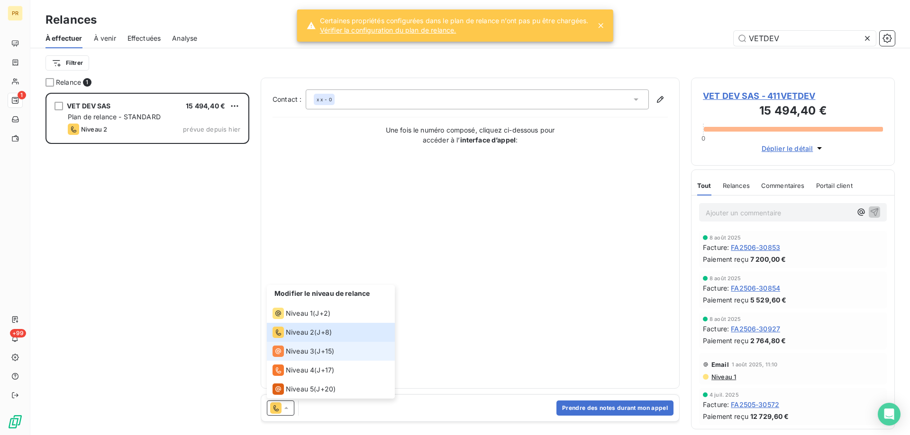
click at [295, 354] on span "Niveau 3" at bounding box center [300, 351] width 28 height 9
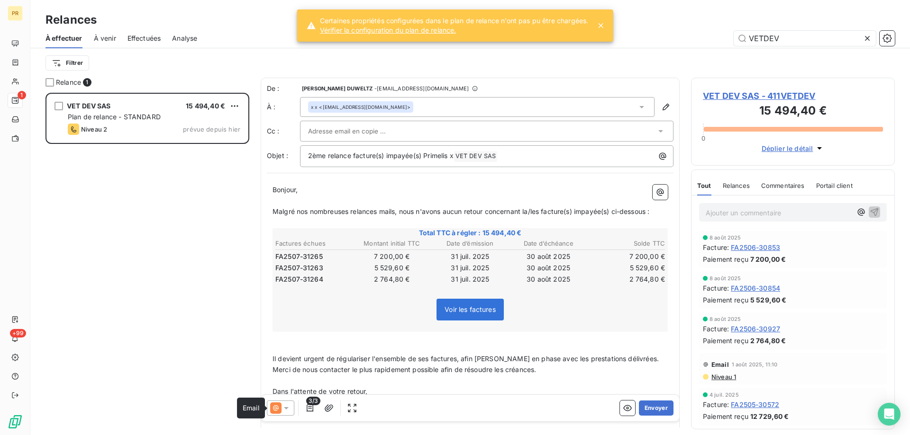
click at [279, 407] on icon at bounding box center [275, 408] width 11 height 11
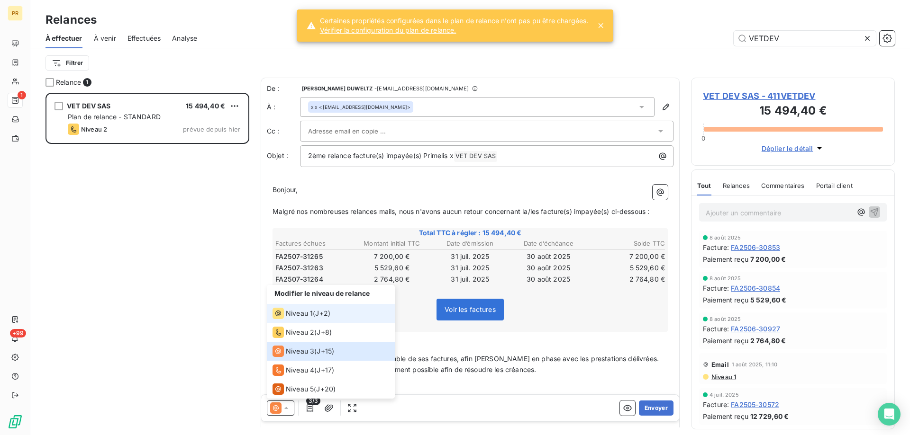
click at [296, 311] on span "Niveau 1" at bounding box center [299, 313] width 27 height 9
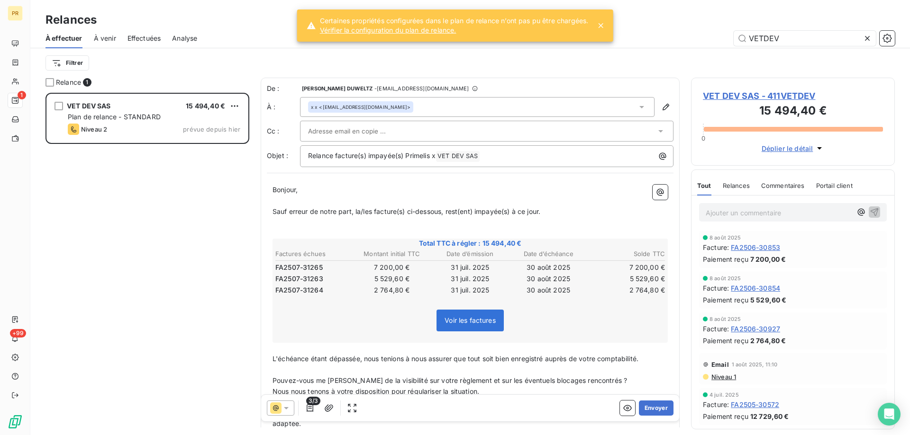
click at [404, 133] on div at bounding box center [482, 131] width 348 height 14
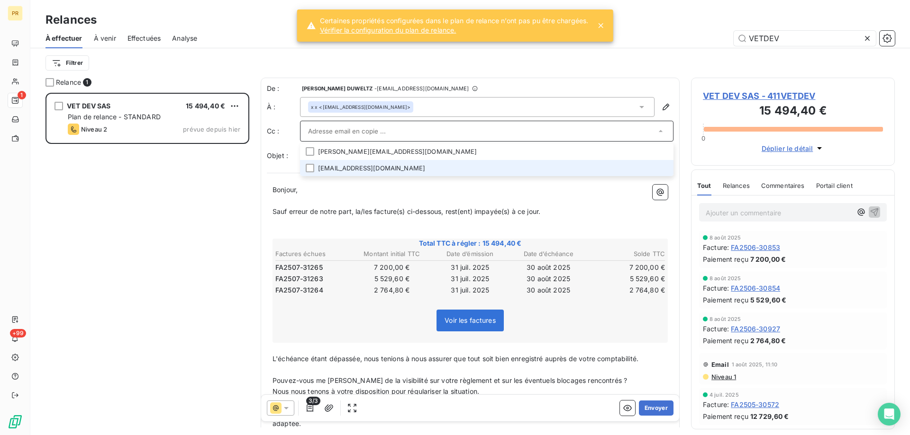
click at [384, 168] on li "[EMAIL_ADDRESS][DOMAIN_NAME]" at bounding box center [486, 168] width 373 height 17
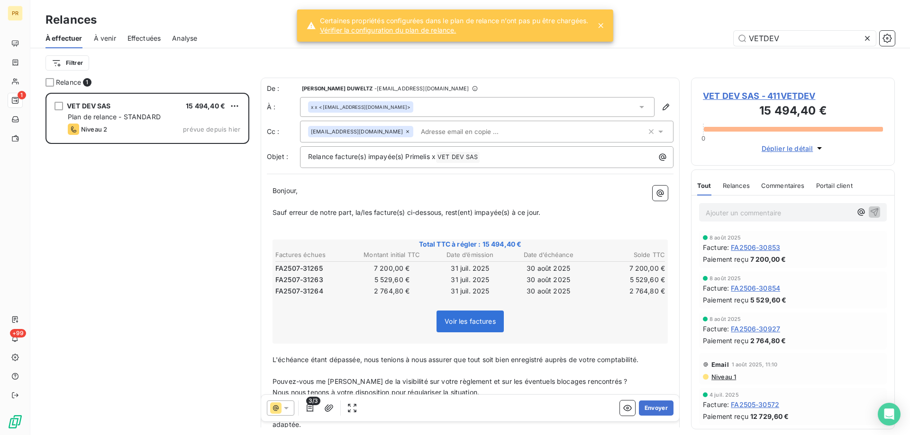
click at [459, 191] on p "Bonjour," at bounding box center [469, 191] width 395 height 11
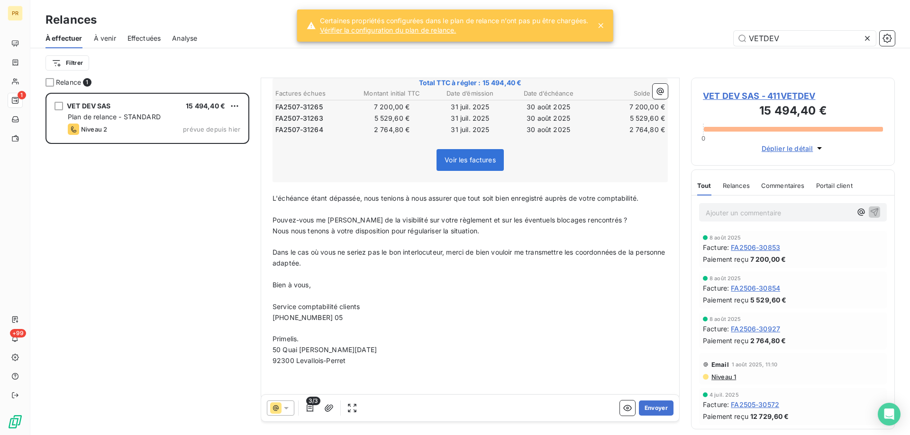
scroll to position [173, 0]
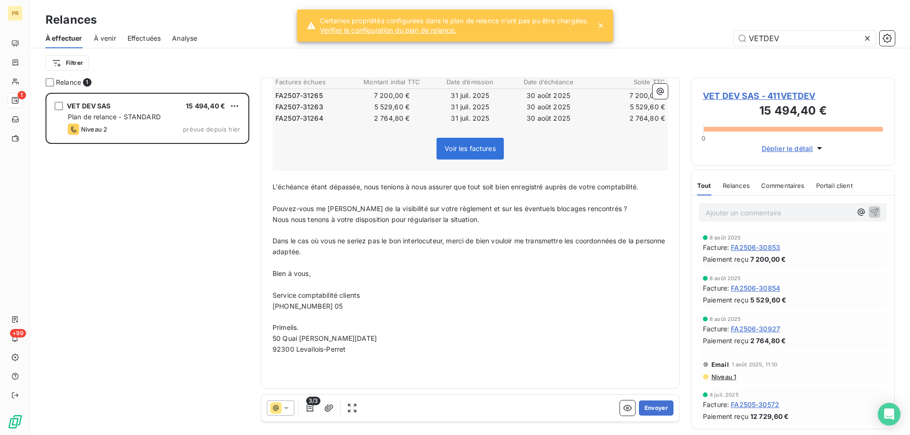
click at [316, 304] on span "[PHONE_NUMBER] 05" at bounding box center [307, 306] width 71 height 8
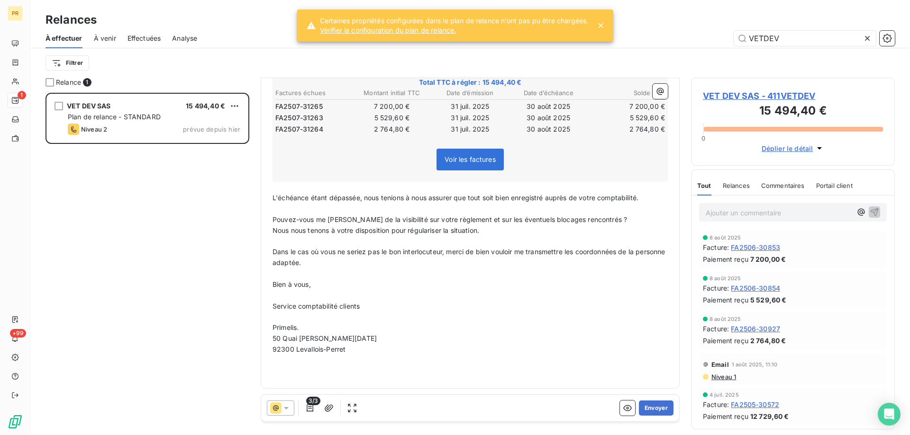
scroll to position [162, 0]
click at [640, 406] on button "Envoyer" at bounding box center [656, 408] width 35 height 15
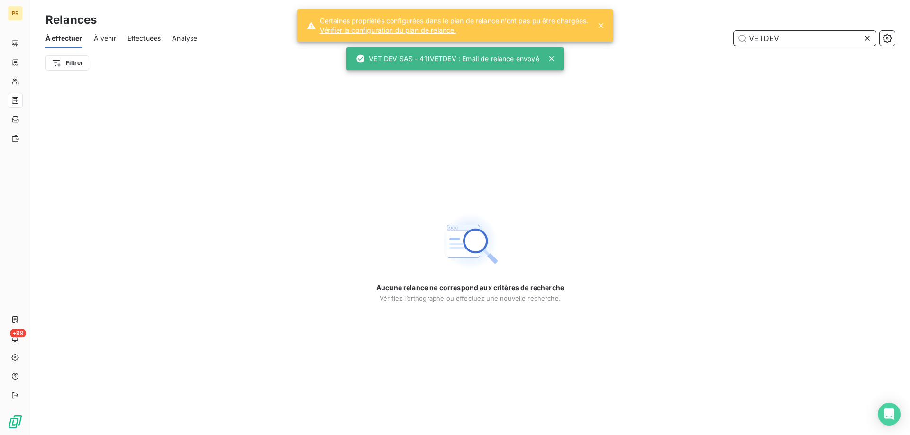
click at [765, 35] on input "VETDEV" at bounding box center [804, 38] width 142 height 15
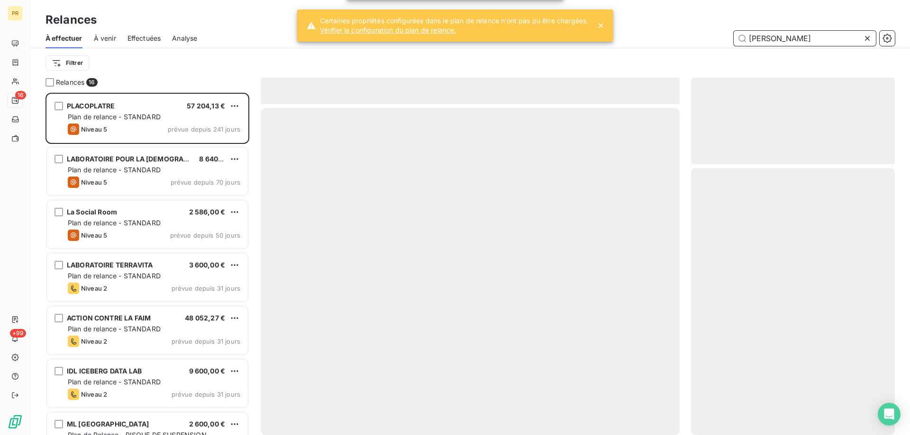
scroll to position [335, 197]
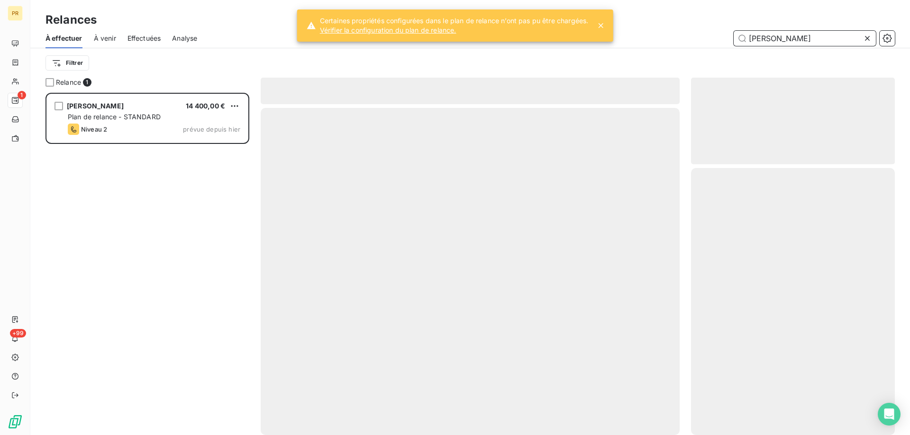
scroll to position [335, 197]
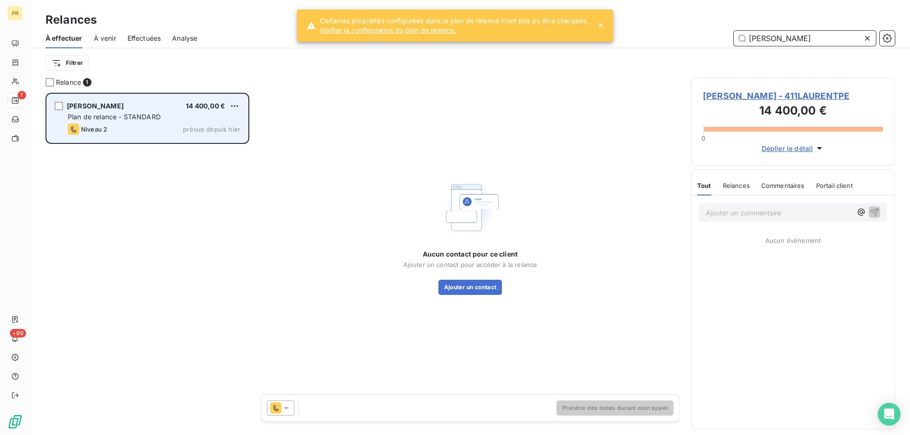
type input "[PERSON_NAME]"
click at [175, 124] on div "Niveau 2 prévue depuis hier" at bounding box center [154, 129] width 172 height 11
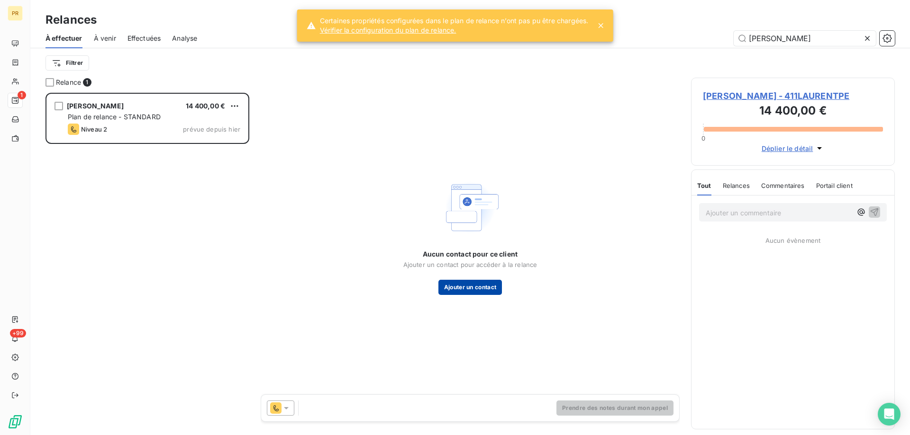
click at [467, 291] on button "Ajouter un contact" at bounding box center [470, 287] width 64 height 15
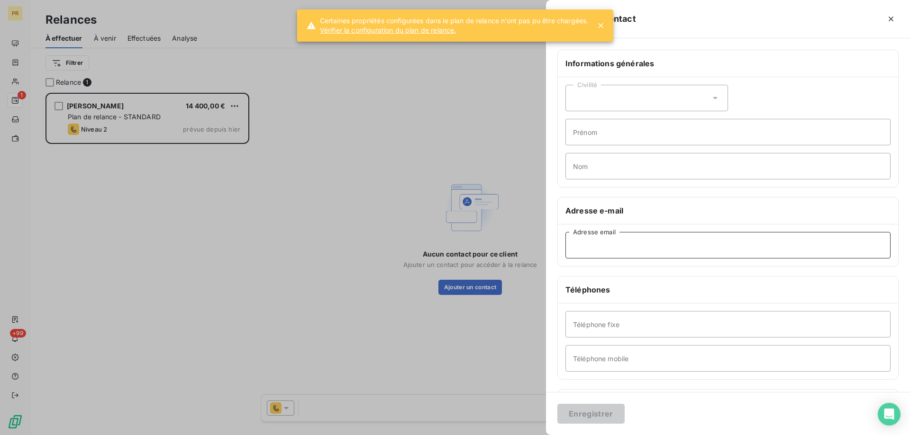
click at [583, 241] on input "Adresse email" at bounding box center [727, 245] width 325 height 27
paste input "[PERSON_NAME][EMAIL_ADDRESS][PERSON_NAME][DOMAIN_NAME]"
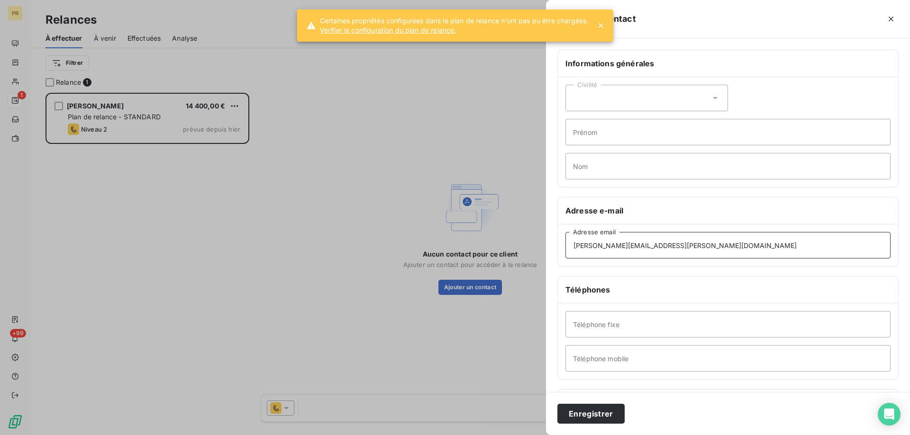
type input "[PERSON_NAME][EMAIL_ADDRESS][PERSON_NAME][DOMAIN_NAME]"
click at [619, 137] on input "Prénom" at bounding box center [727, 132] width 325 height 27
type input "[PERSON_NAME]"
click at [604, 174] on input "Nom" at bounding box center [727, 166] width 325 height 27
type input "[PERSON_NAME]"
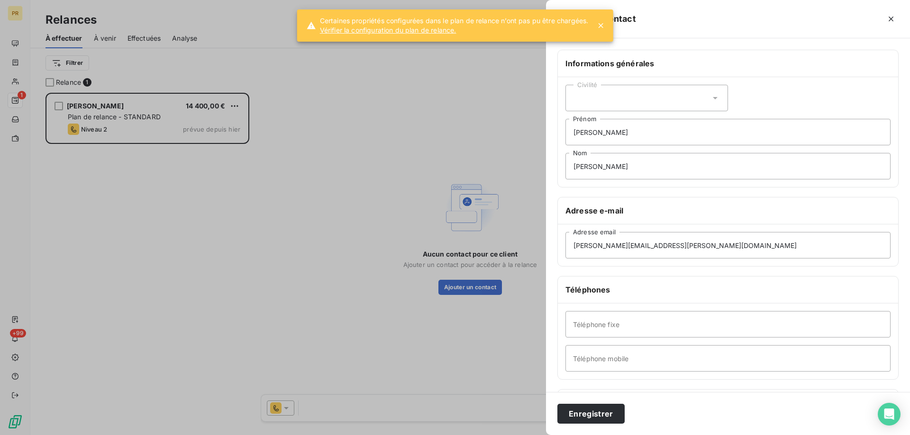
click at [624, 89] on div "Civilité" at bounding box center [646, 98] width 162 height 27
click at [605, 139] on span "Monsieur" at bounding box center [598, 139] width 28 height 9
click at [687, 333] on input "Téléphone fixe" at bounding box center [727, 324] width 325 height 27
paste input "[PHONE_NUMBER]"
type input "[PHONE_NUMBER]"
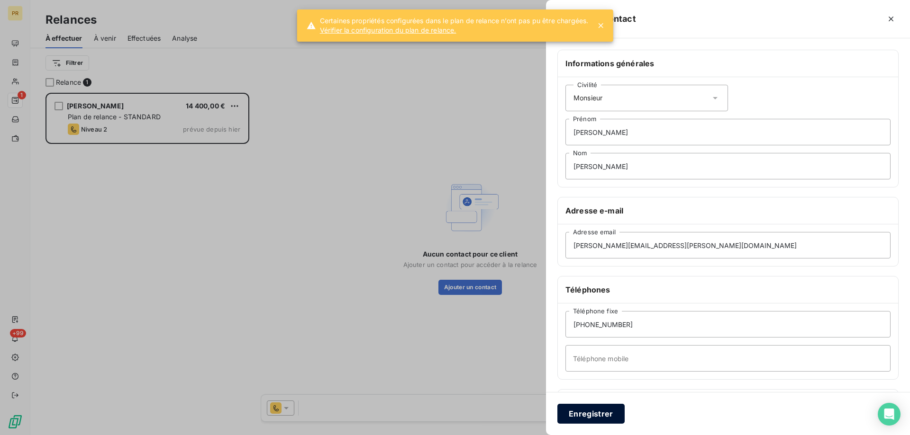
click at [583, 417] on button "Enregistrer" at bounding box center [590, 414] width 67 height 20
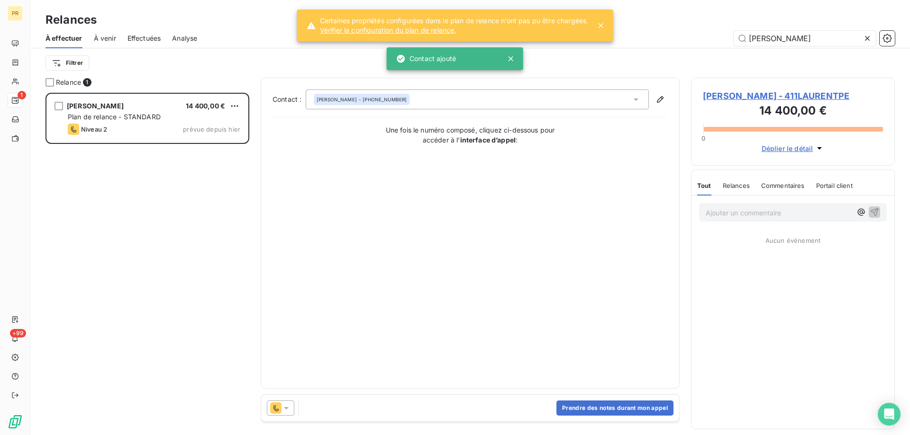
click at [282, 414] on div at bounding box center [280, 408] width 27 height 15
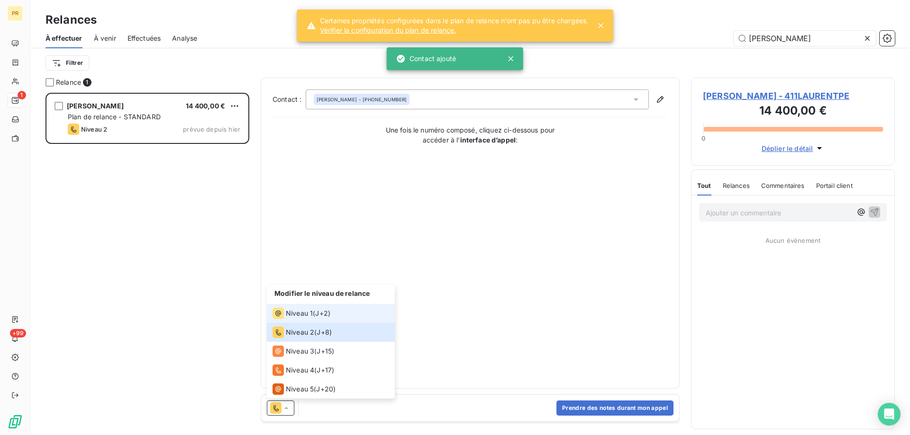
click at [296, 317] on span "Niveau 1" at bounding box center [299, 313] width 27 height 9
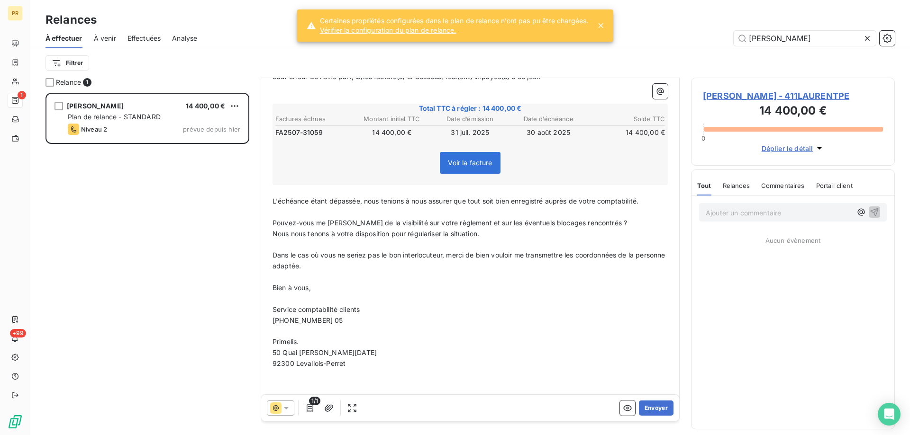
scroll to position [150, 0]
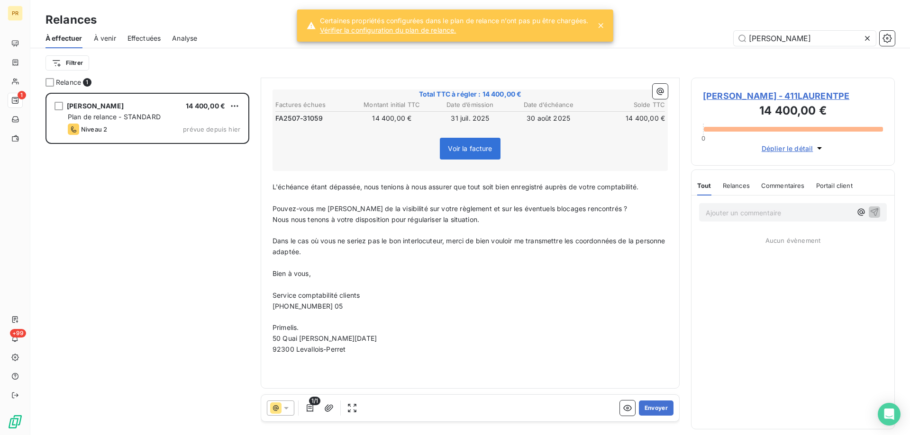
click at [324, 308] on span "[PHONE_NUMBER] 05" at bounding box center [307, 306] width 71 height 8
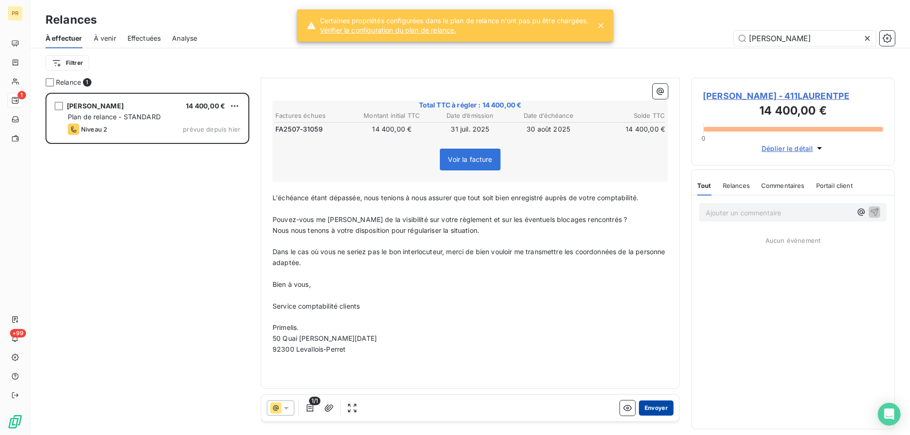
click at [646, 405] on button "Envoyer" at bounding box center [656, 408] width 35 height 15
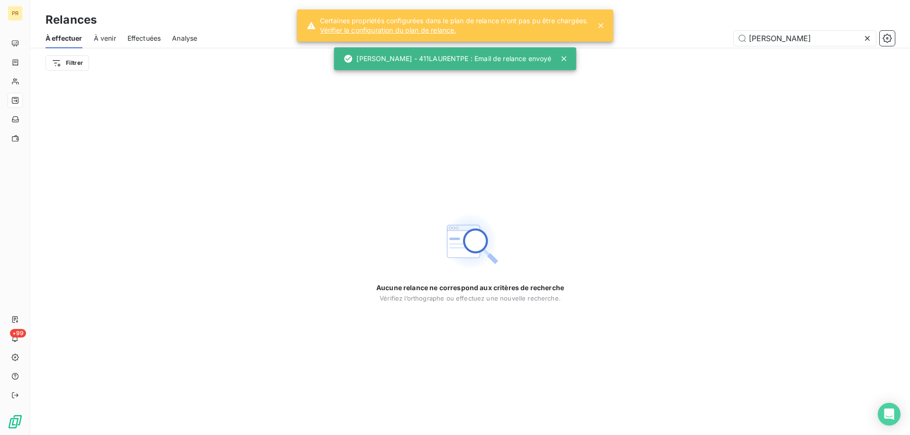
click at [799, 46] on div "À effectuer À venir Effectuées Analyse [PERSON_NAME]" at bounding box center [469, 38] width 879 height 20
click at [795, 36] on input "[PERSON_NAME]" at bounding box center [804, 38] width 142 height 15
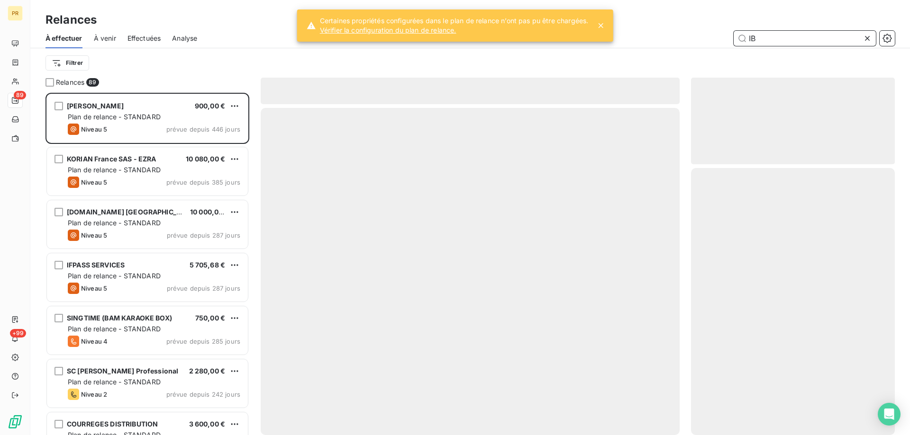
scroll to position [335, 197]
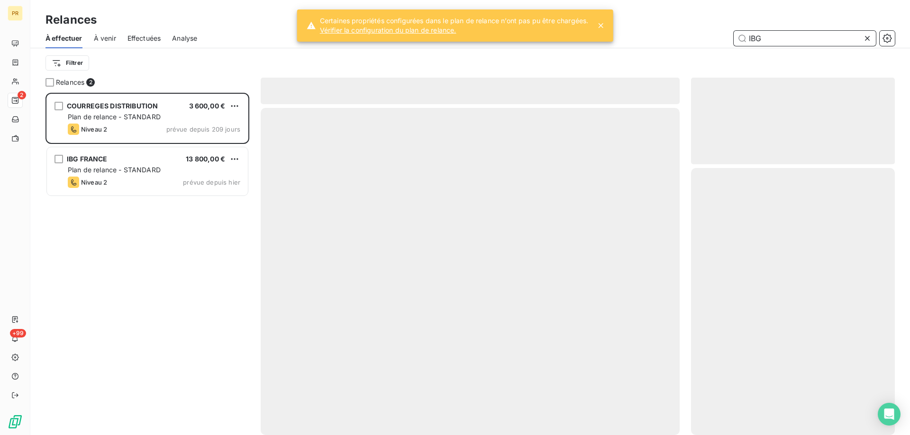
scroll to position [335, 197]
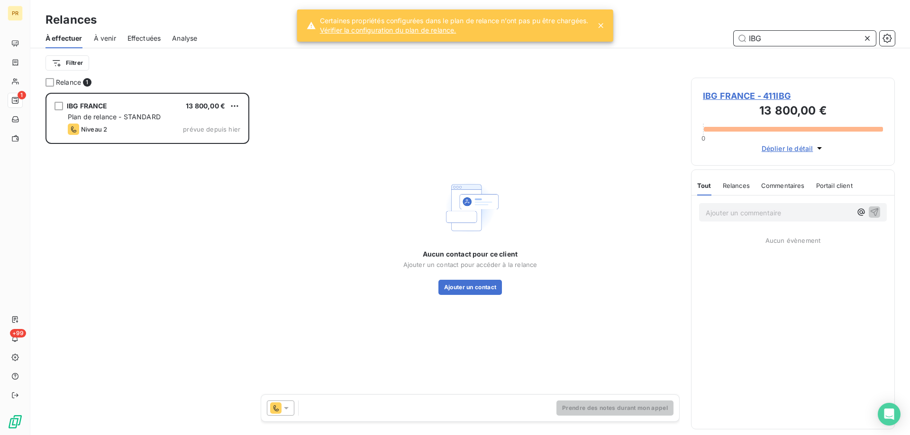
scroll to position [335, 197]
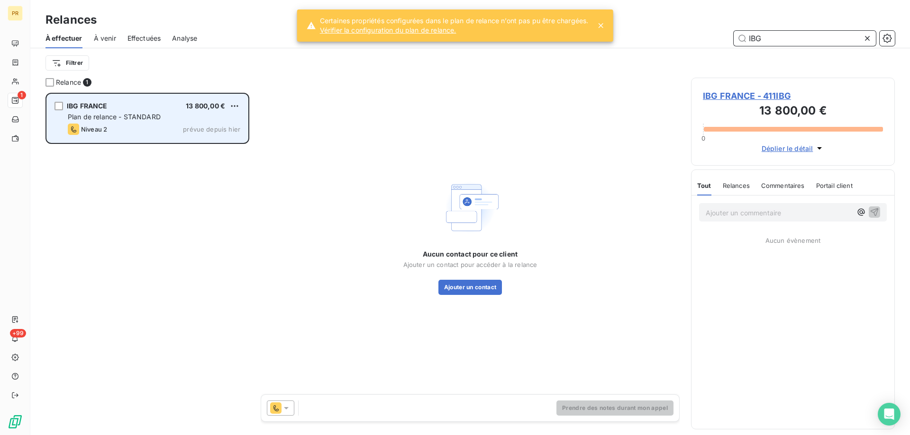
type input "IBG"
click at [86, 125] on div "Niveau 2" at bounding box center [87, 129] width 39 height 11
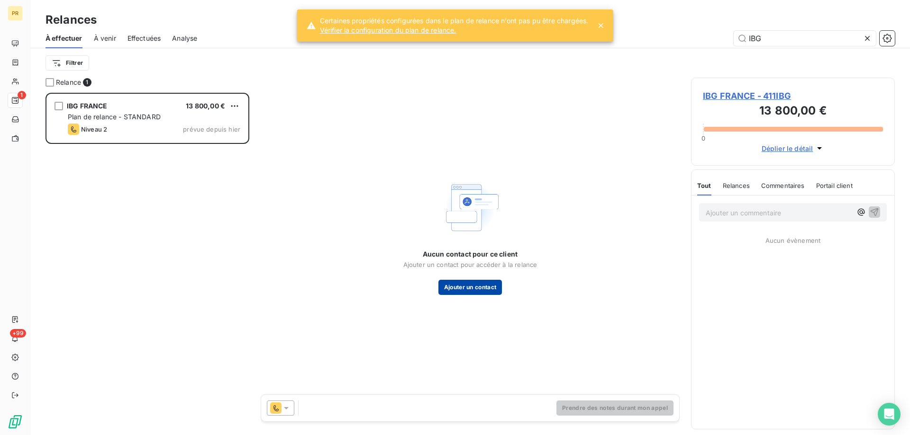
click at [447, 290] on button "Ajouter un contact" at bounding box center [470, 287] width 64 height 15
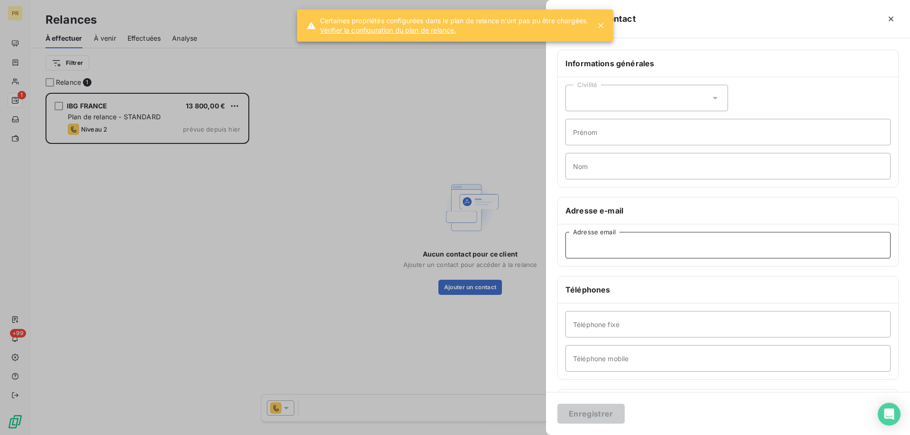
click at [636, 235] on input "Adresse email" at bounding box center [727, 245] width 325 height 27
paste input "[EMAIL_ADDRESS][DOMAIN_NAME]"
click at [577, 248] on input "[EMAIL_ADDRESS][DOMAIN_NAME]" at bounding box center [727, 245] width 325 height 27
type input "[EMAIL_ADDRESS][DOMAIN_NAME]"
click at [591, 132] on input "Prénom" at bounding box center [727, 132] width 325 height 27
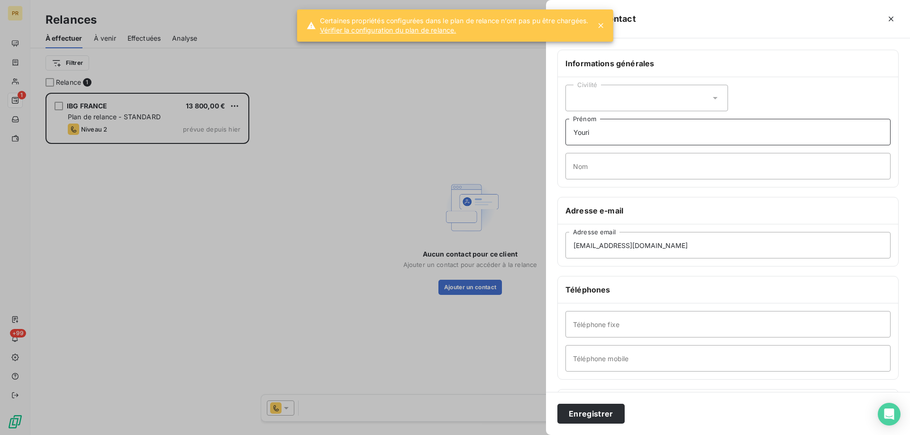
type input "Youri"
click at [586, 165] on input "Nom" at bounding box center [727, 166] width 325 height 27
type input "VAISSE"
click at [632, 97] on div "Civilité" at bounding box center [646, 98] width 162 height 27
click at [614, 137] on li "Monsieur" at bounding box center [646, 138] width 162 height 17
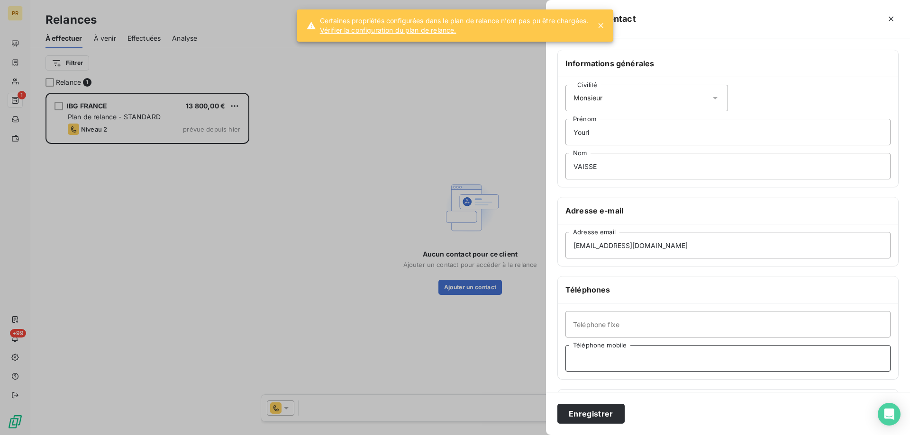
click at [682, 356] on input "Téléphone mobile" at bounding box center [727, 358] width 325 height 27
type input "06 51 82 29 66"
click at [600, 416] on button "Enregistrer" at bounding box center [590, 414] width 67 height 20
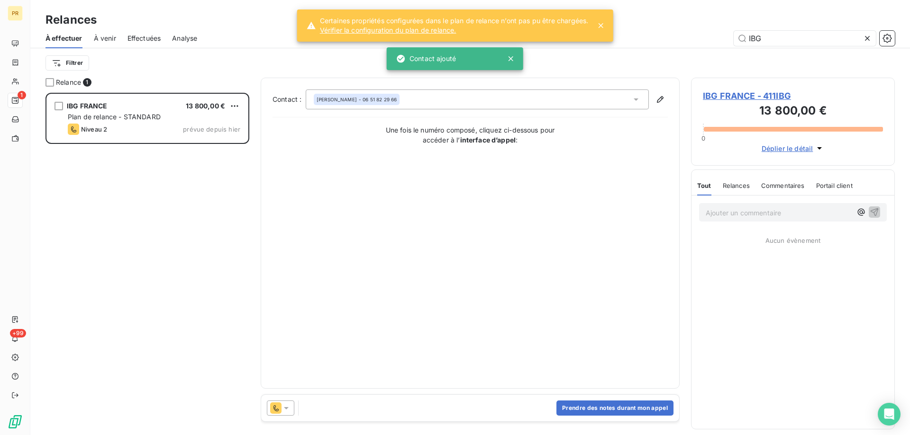
click at [719, 93] on span "IBG FRANCE - 411IBG" at bounding box center [793, 96] width 180 height 13
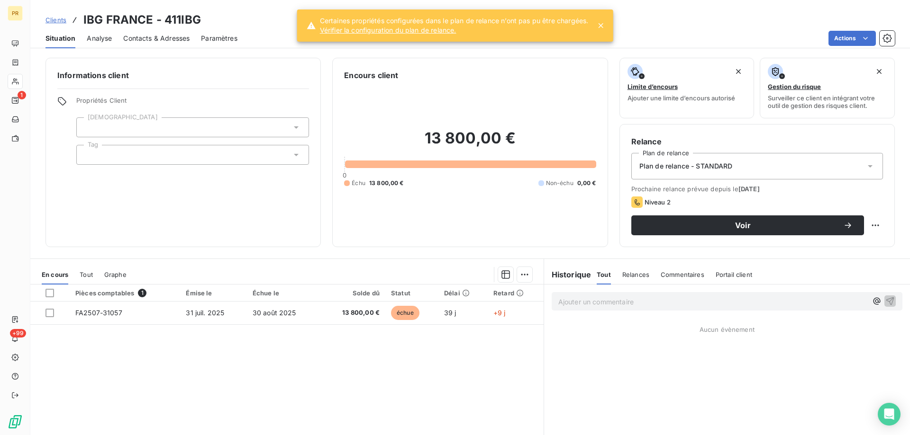
click at [180, 38] on span "Contacts & Adresses" at bounding box center [156, 38] width 66 height 9
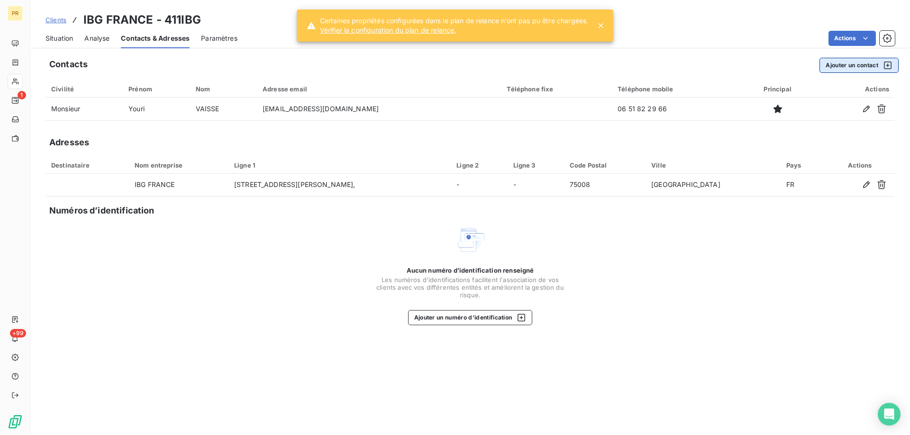
click at [843, 66] on button "Ajouter un contact" at bounding box center [858, 65] width 79 height 15
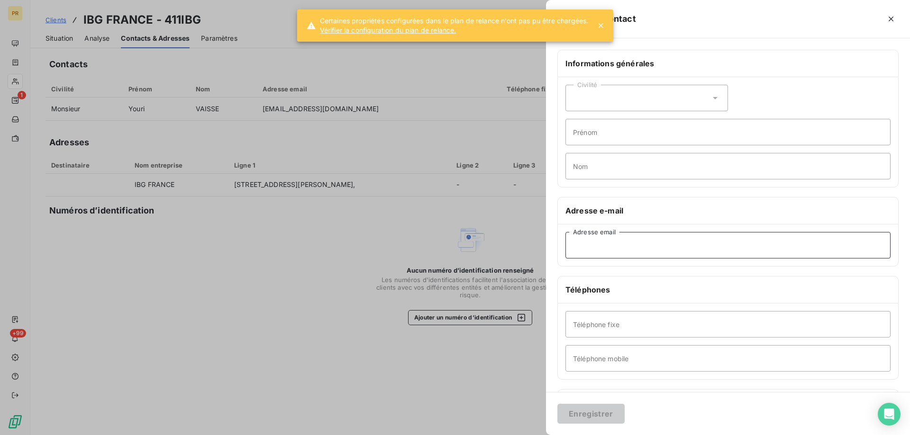
click at [720, 243] on input "Adresse email" at bounding box center [727, 245] width 325 height 27
paste input "[EMAIL_ADDRESS][PERSON_NAME][DOMAIN_NAME]"
click at [577, 245] on input "[EMAIL_ADDRESS][PERSON_NAME][DOMAIN_NAME]" at bounding box center [727, 245] width 325 height 27
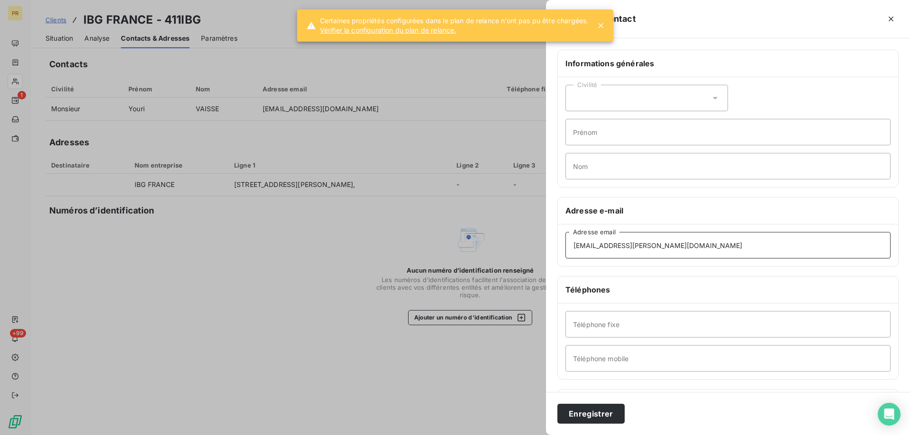
type input "[EMAIL_ADDRESS][PERSON_NAME][DOMAIN_NAME]"
click at [604, 148] on div "Civilité Prénom Nom" at bounding box center [728, 132] width 340 height 110
click at [602, 138] on input "Prénom" at bounding box center [727, 132] width 325 height 27
type input "Florent"
click at [592, 170] on input "Nom" at bounding box center [727, 166] width 325 height 27
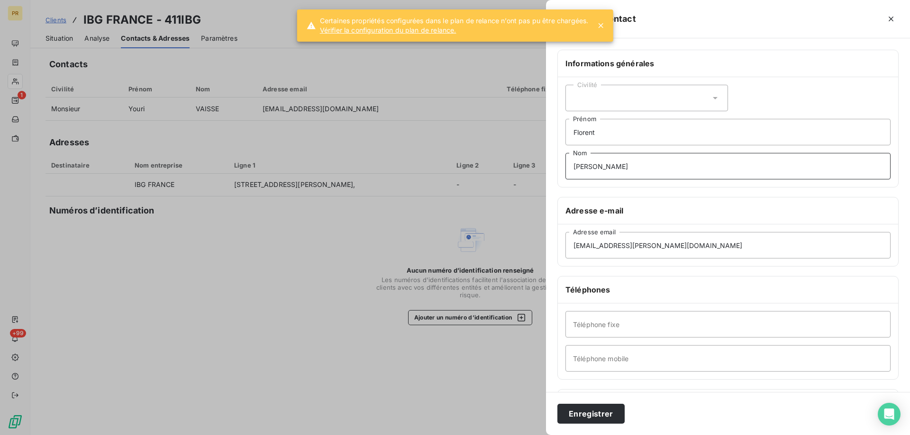
type input "[PERSON_NAME]"
click at [633, 98] on div "Civilité" at bounding box center [646, 98] width 162 height 27
click at [617, 141] on li "Monsieur" at bounding box center [646, 138] width 162 height 17
click at [585, 410] on button "Enregistrer" at bounding box center [590, 414] width 67 height 20
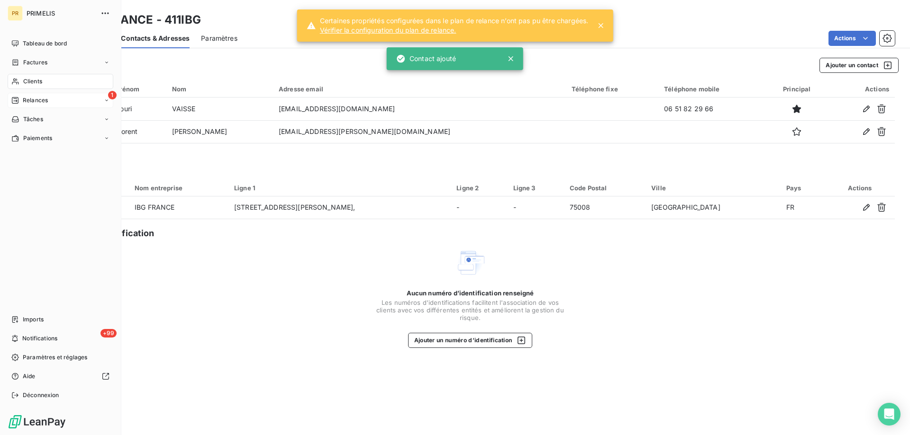
click at [14, 102] on icon at bounding box center [15, 101] width 8 height 8
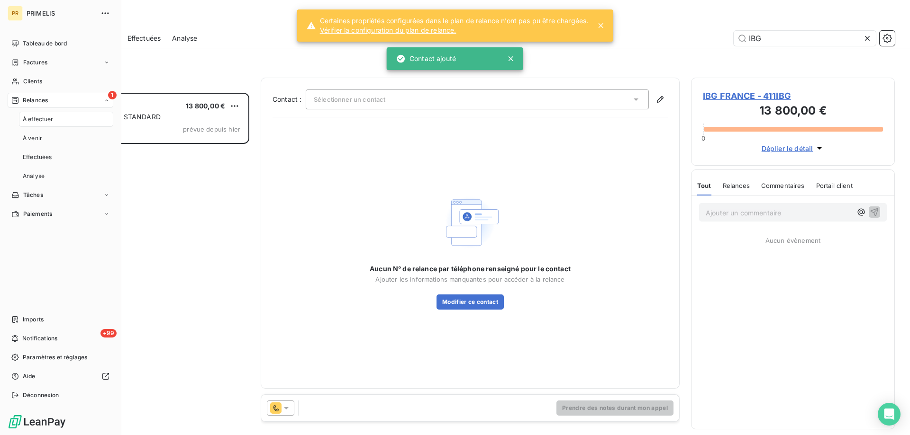
scroll to position [335, 197]
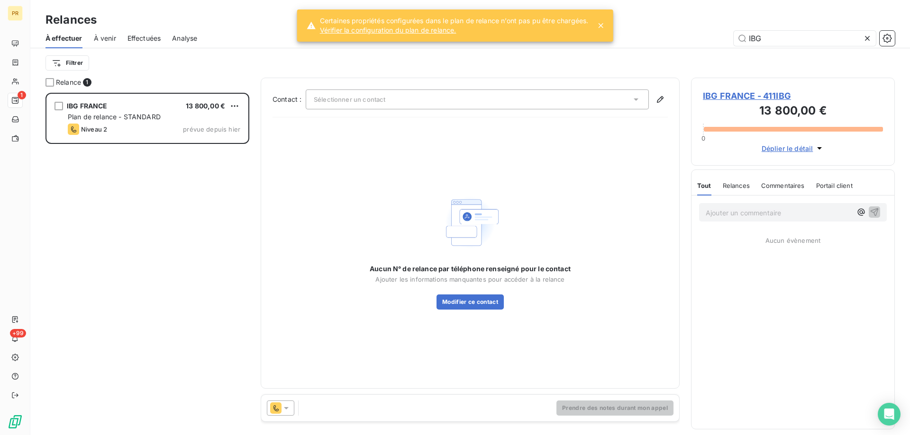
click at [282, 411] on icon at bounding box center [285, 408] width 9 height 9
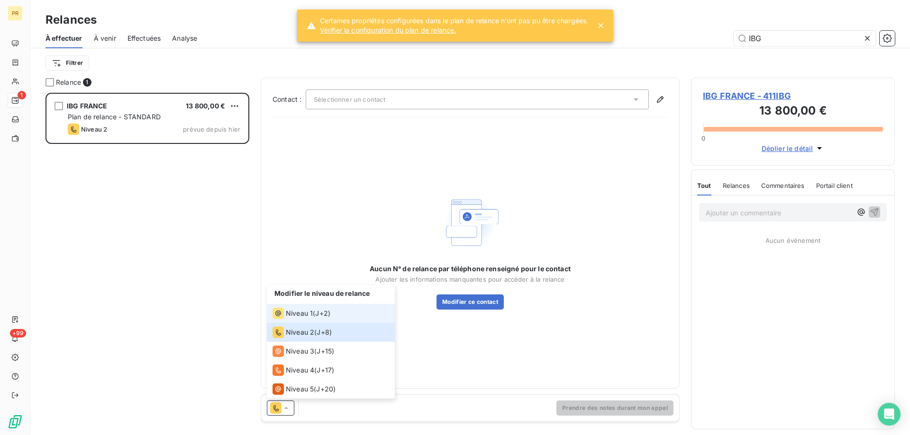
click at [301, 315] on span "Niveau 1" at bounding box center [299, 313] width 27 height 9
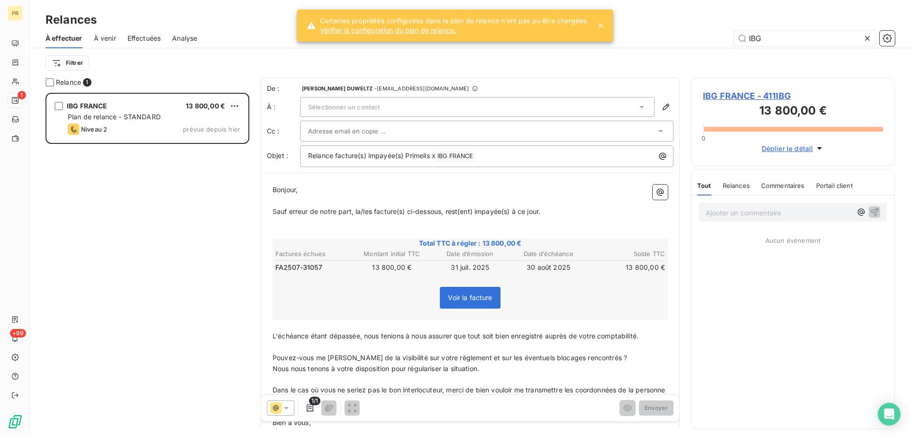
click at [443, 108] on div "Sélectionner un contact" at bounding box center [477, 107] width 354 height 20
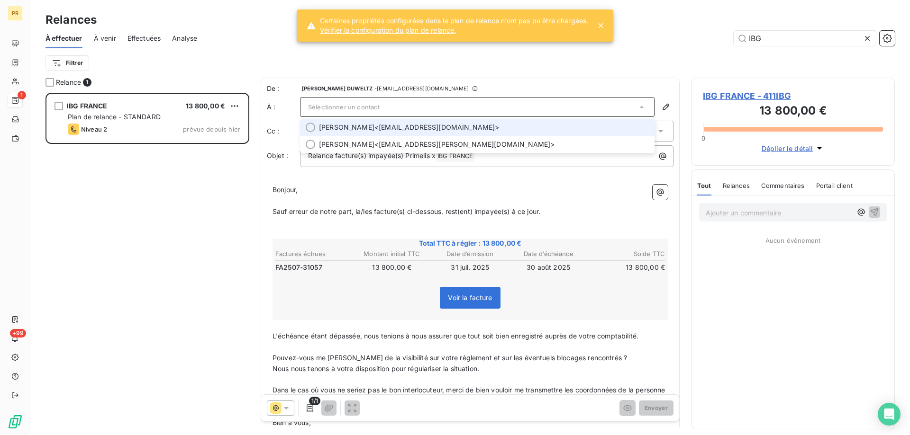
click at [435, 123] on span "[PERSON_NAME] <[PERSON_NAME][EMAIL_ADDRESS][DOMAIN_NAME]>" at bounding box center [484, 127] width 330 height 9
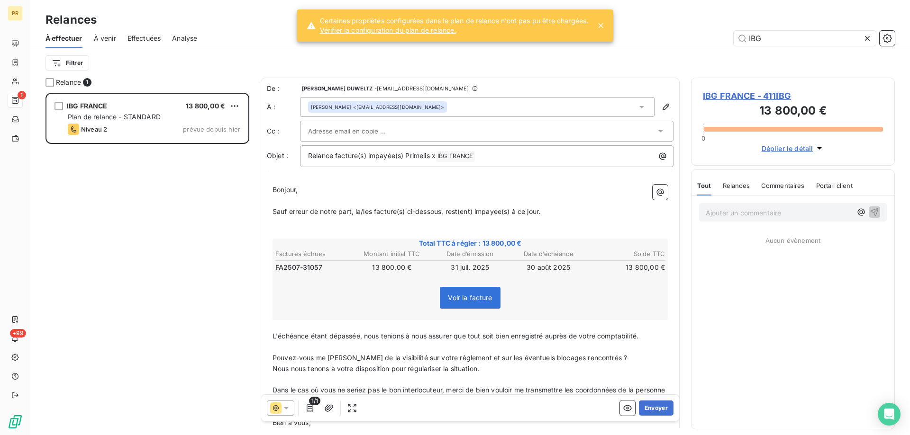
click at [435, 123] on div at bounding box center [486, 131] width 373 height 21
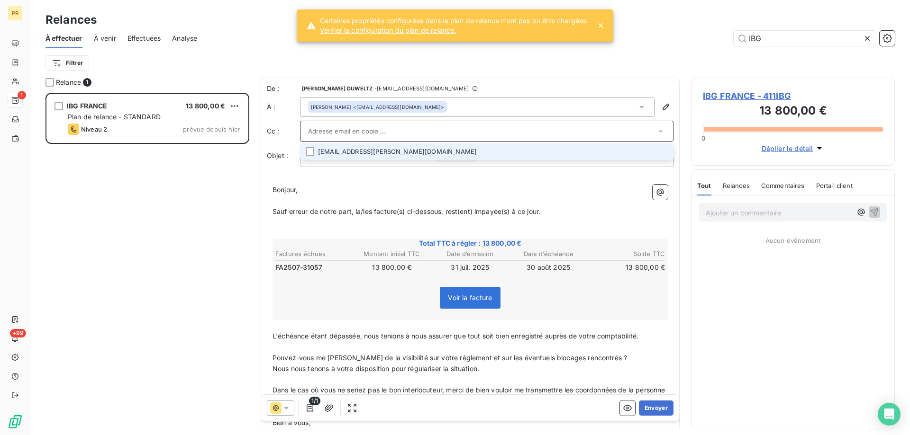
click at [417, 148] on li "[EMAIL_ADDRESS][PERSON_NAME][DOMAIN_NAME]" at bounding box center [486, 152] width 373 height 17
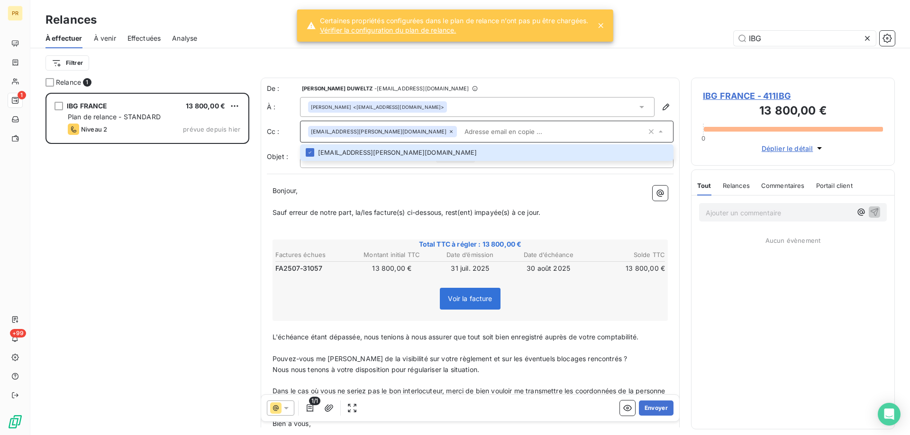
click at [422, 217] on p "Sauf erreur de notre part, la/les facture(s) ci-dessous, rest(ent) impayée(s) à…" at bounding box center [469, 212] width 395 height 11
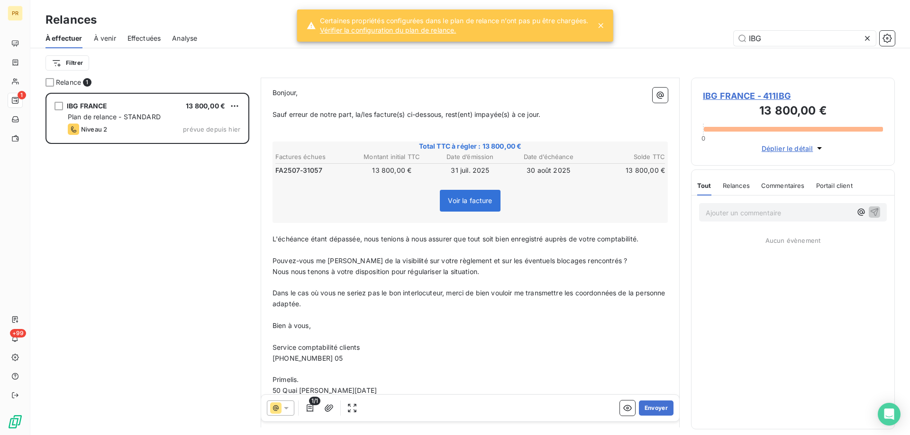
scroll to position [106, 0]
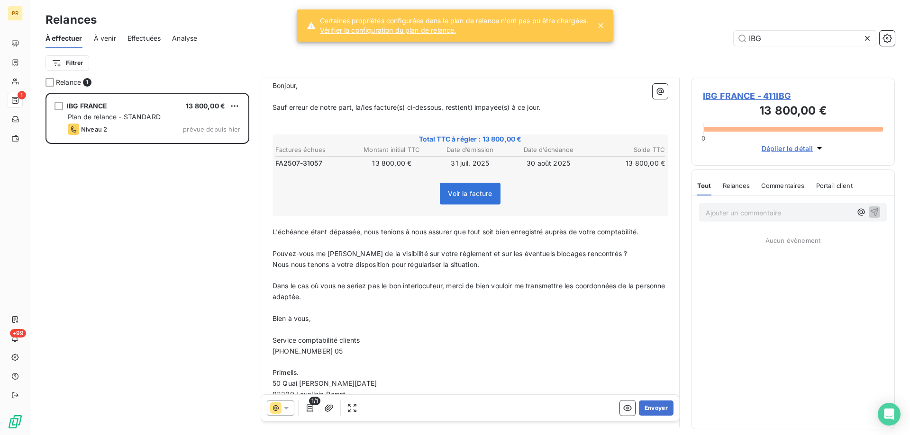
click at [351, 347] on p "[PHONE_NUMBER] 05" at bounding box center [469, 351] width 395 height 11
click at [661, 407] on button "Envoyer" at bounding box center [656, 408] width 35 height 15
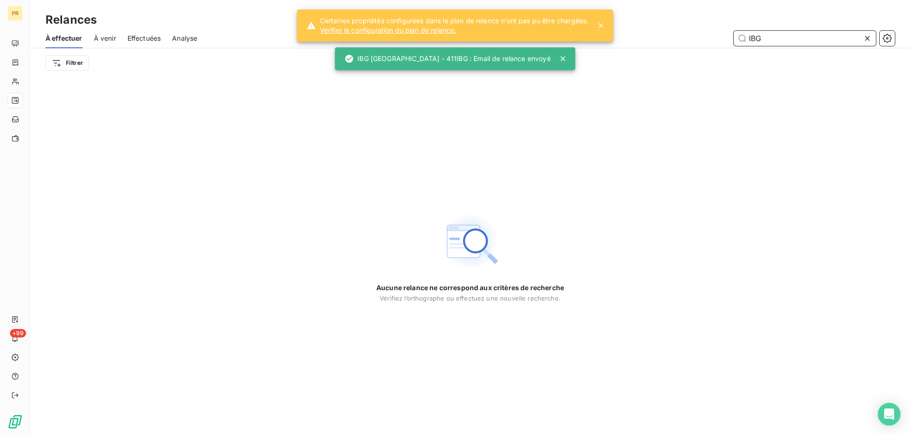
click at [775, 39] on input "IBG" at bounding box center [804, 38] width 142 height 15
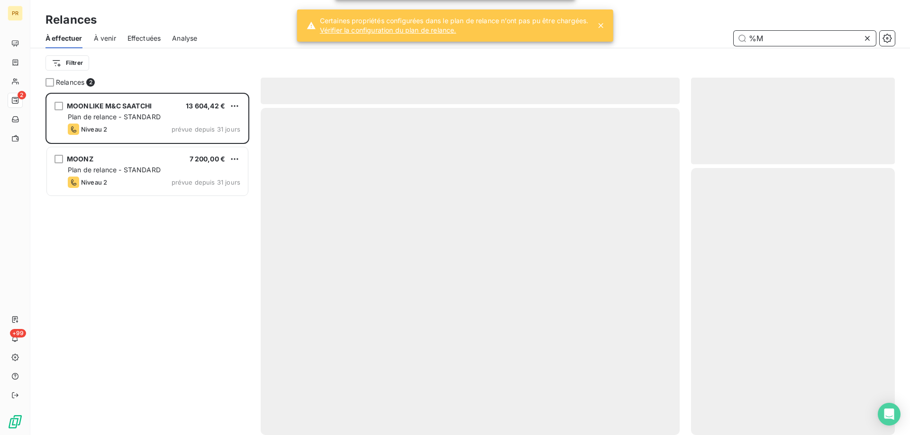
type input "%"
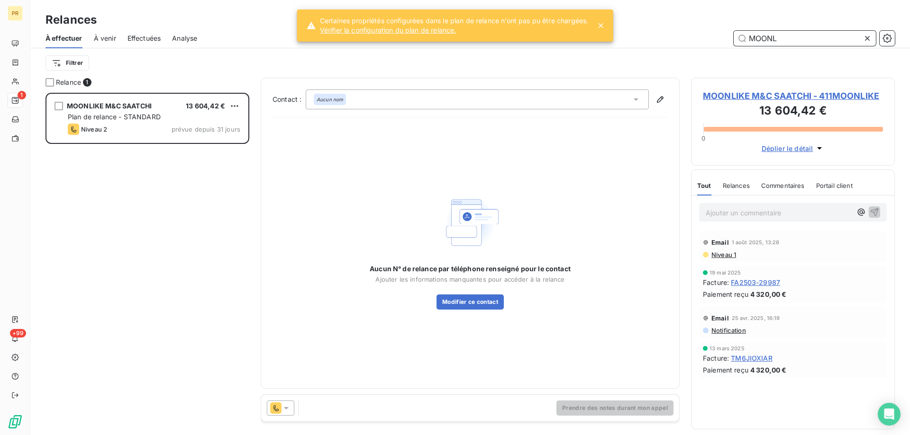
scroll to position [335, 197]
type input "MOONL"
click at [483, 306] on button "Modifier ce contact" at bounding box center [469, 302] width 67 height 15
type input "[EMAIL_ADDRESS][DOMAIN_NAME]"
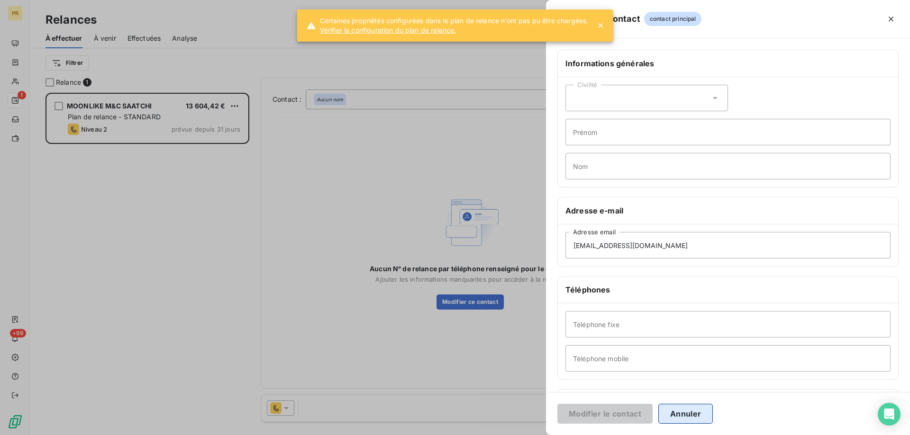
click at [687, 413] on button "Annuler" at bounding box center [685, 414] width 54 height 20
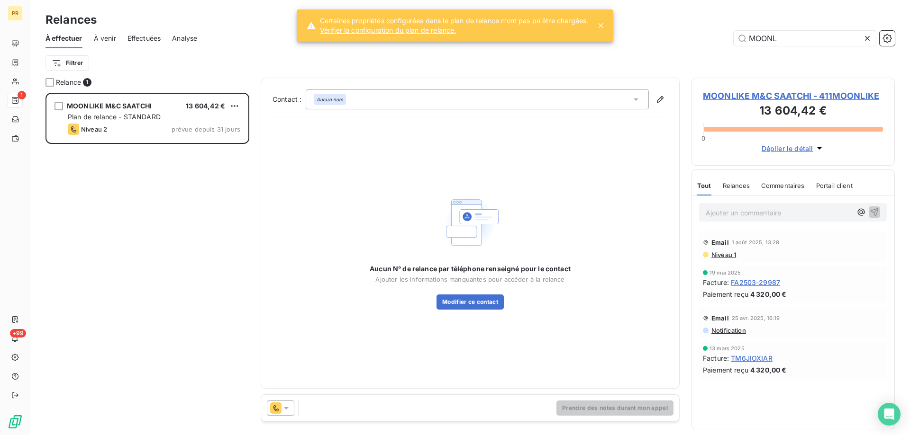
click at [717, 101] on span "MOONLIKE M&C SAATCHI - 411MOONLIKE" at bounding box center [793, 96] width 180 height 13
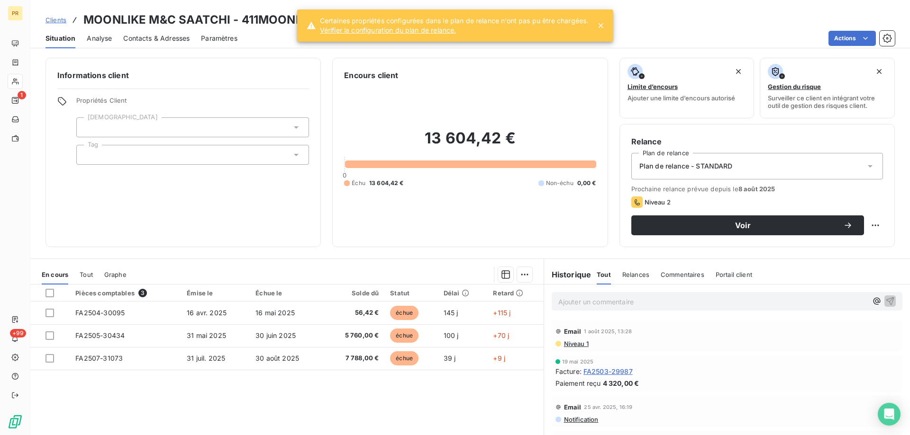
click at [155, 28] on div "Contacts & Adresses" at bounding box center [156, 38] width 66 height 20
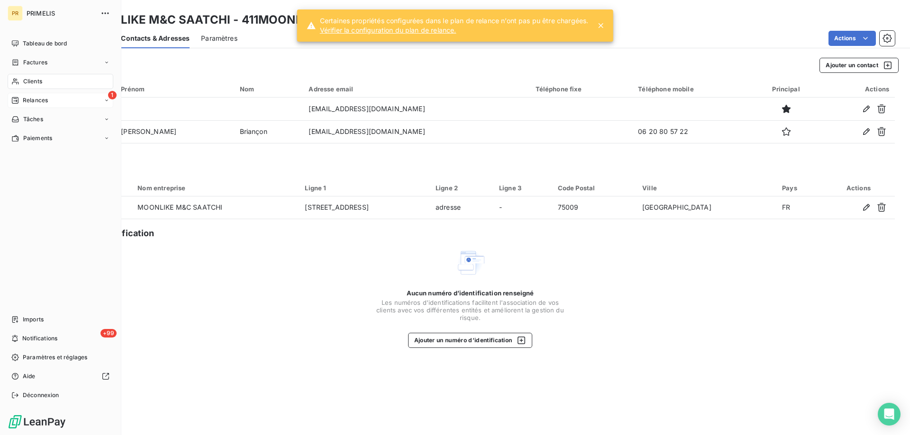
click at [22, 101] on div "Relances" at bounding box center [29, 100] width 36 height 9
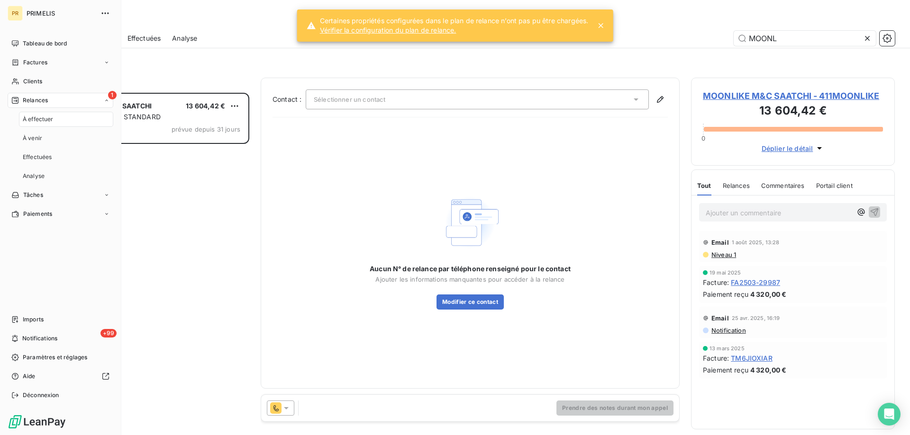
scroll to position [335, 197]
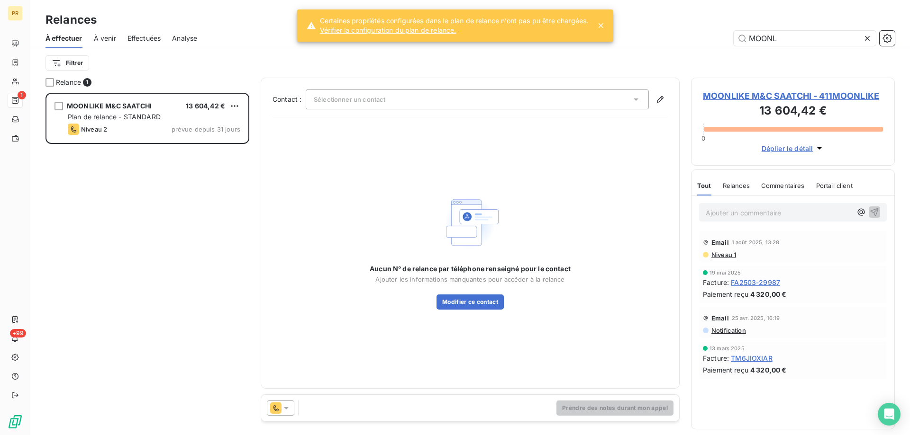
click at [722, 249] on div "Email 1 août 2025, 13:28" at bounding box center [793, 242] width 180 height 15
click at [722, 254] on span "Niveau 1" at bounding box center [723, 255] width 26 height 8
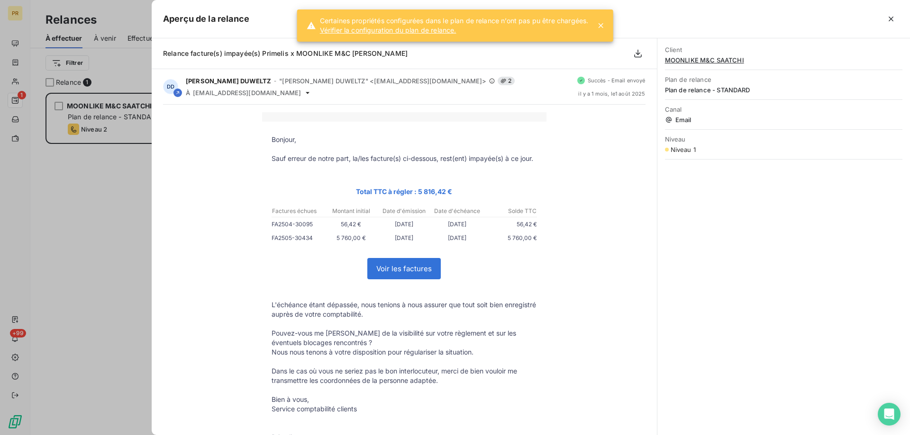
click at [148, 300] on div at bounding box center [455, 217] width 910 height 435
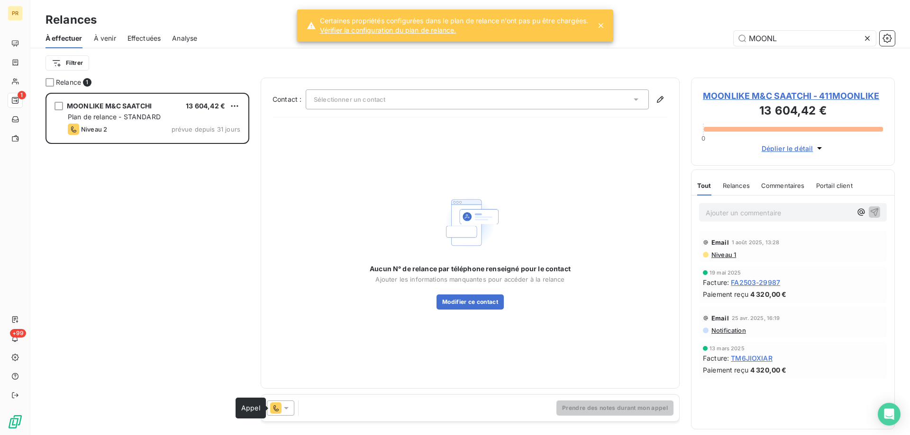
click at [276, 405] on icon at bounding box center [275, 408] width 11 height 11
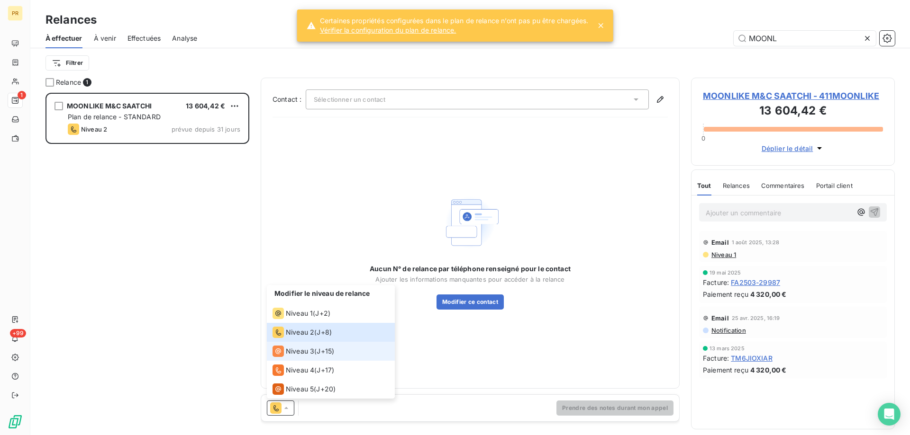
click at [302, 350] on span "Niveau 3" at bounding box center [300, 351] width 28 height 9
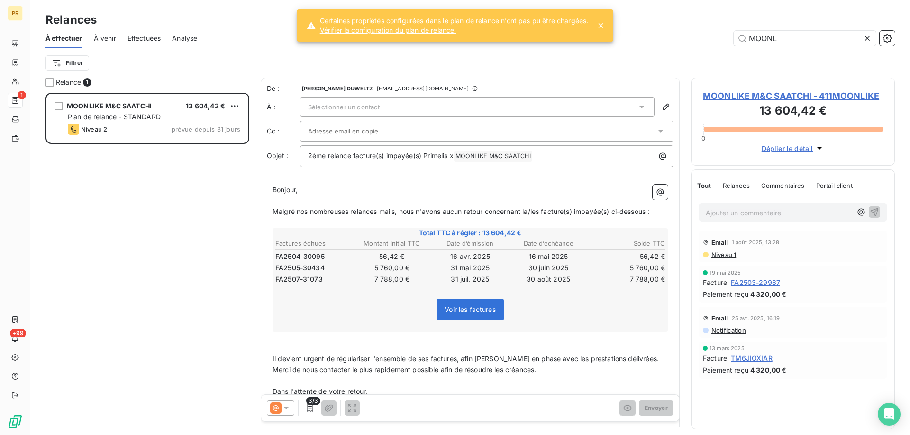
click at [360, 105] on span "Sélectionner un contact" at bounding box center [344, 107] width 72 height 8
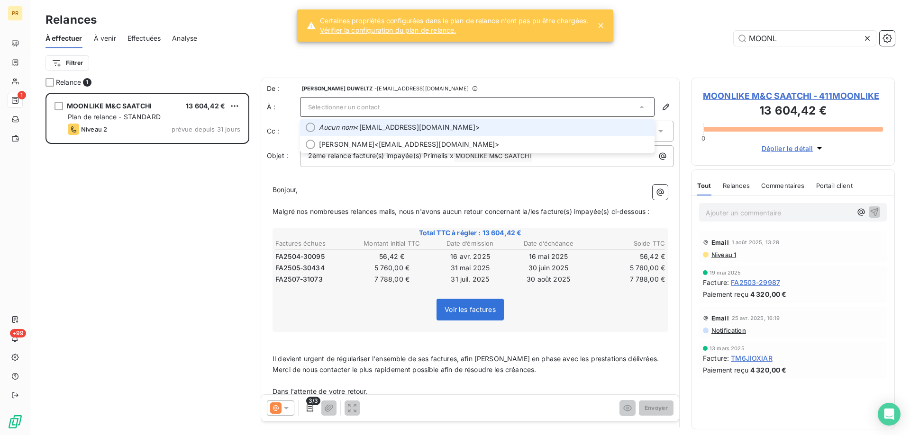
click at [358, 124] on span "Aucun nom <[EMAIL_ADDRESS][DOMAIN_NAME]>" at bounding box center [484, 127] width 330 height 9
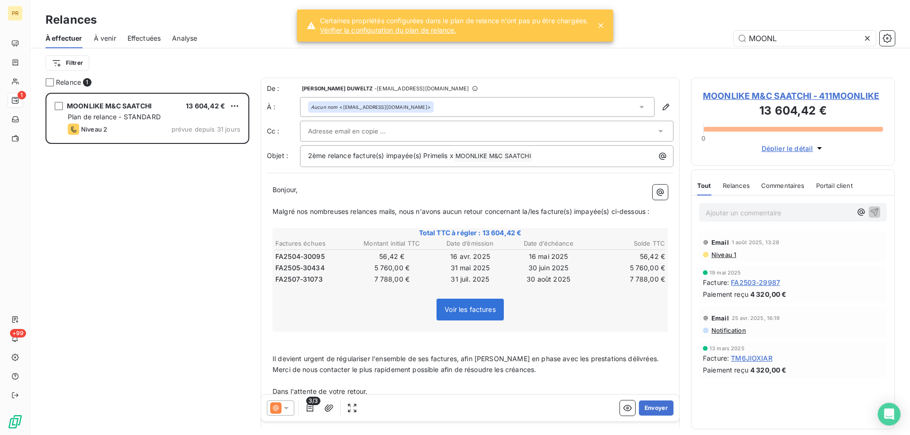
click at [360, 132] on input "text" at bounding box center [359, 131] width 102 height 14
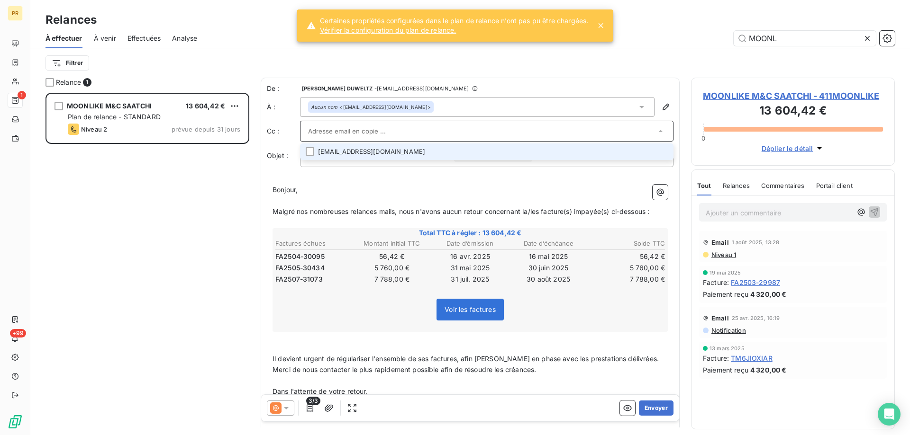
click at [314, 148] on li "[EMAIL_ADDRESS][DOMAIN_NAME]" at bounding box center [486, 152] width 373 height 17
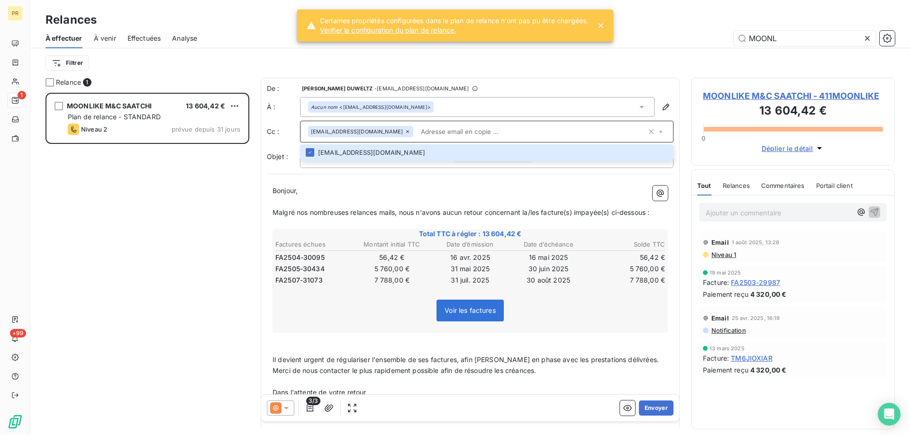
click at [379, 187] on p "Bonjour," at bounding box center [469, 191] width 395 height 11
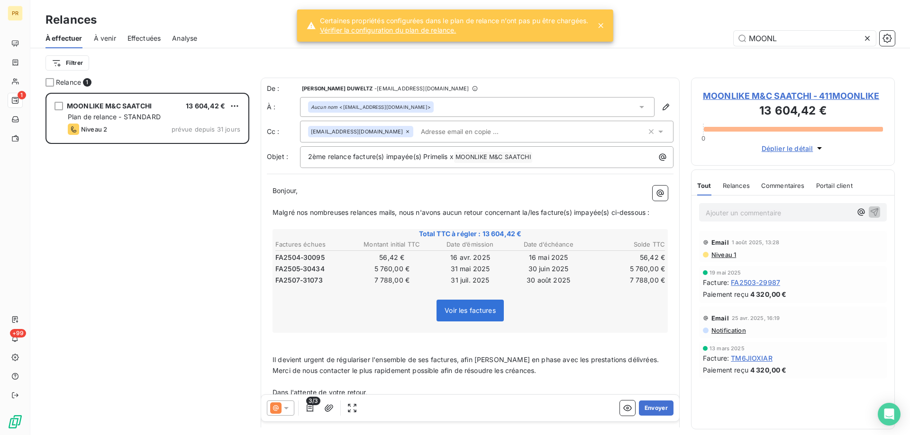
click at [559, 129] on div "[EMAIL_ADDRESS][DOMAIN_NAME]" at bounding box center [477, 132] width 338 height 14
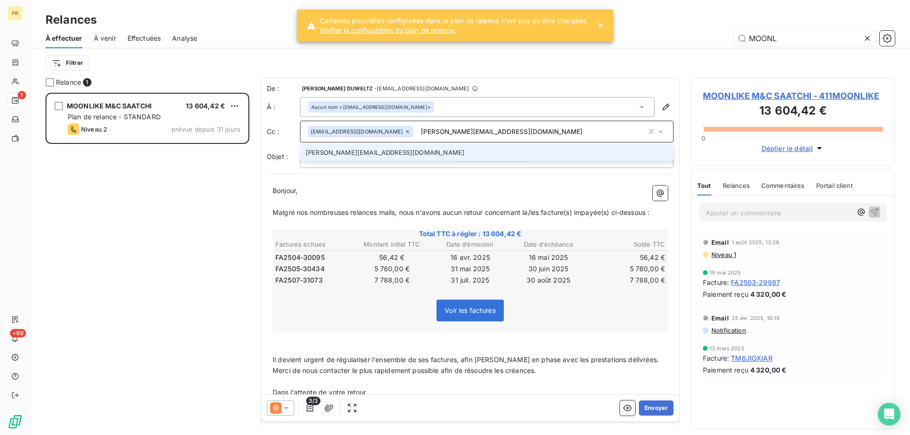
type input "[PERSON_NAME][EMAIL_ADDRESS][DOMAIN_NAME]"
click at [533, 151] on li "[PERSON_NAME][EMAIL_ADDRESS][DOMAIN_NAME]" at bounding box center [486, 152] width 373 height 17
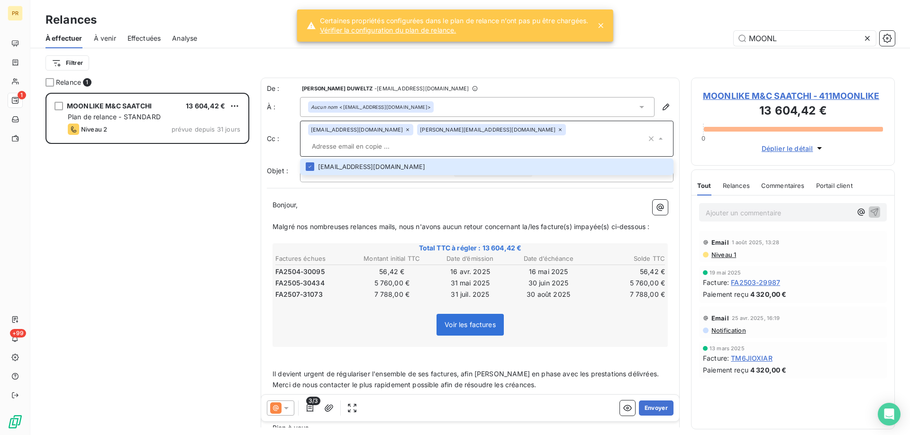
click at [503, 222] on p "Malgré nos nombreuses relances mails, nous n'avons aucun retour concernant la/l…" at bounding box center [469, 227] width 395 height 11
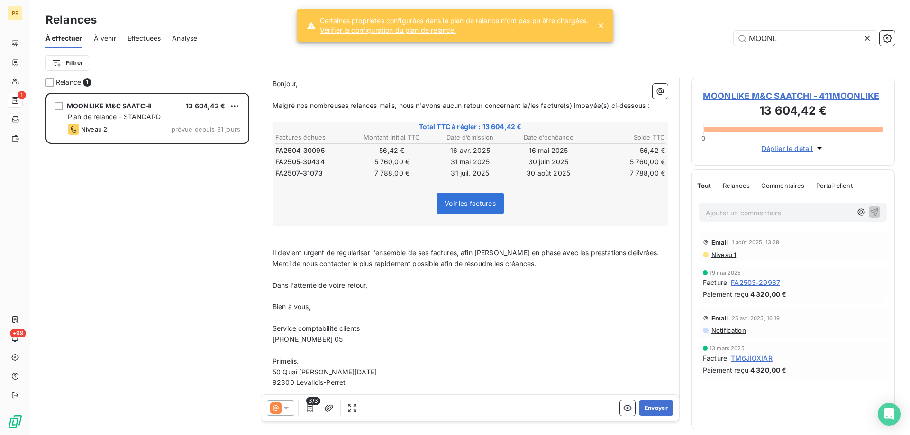
scroll to position [130, 0]
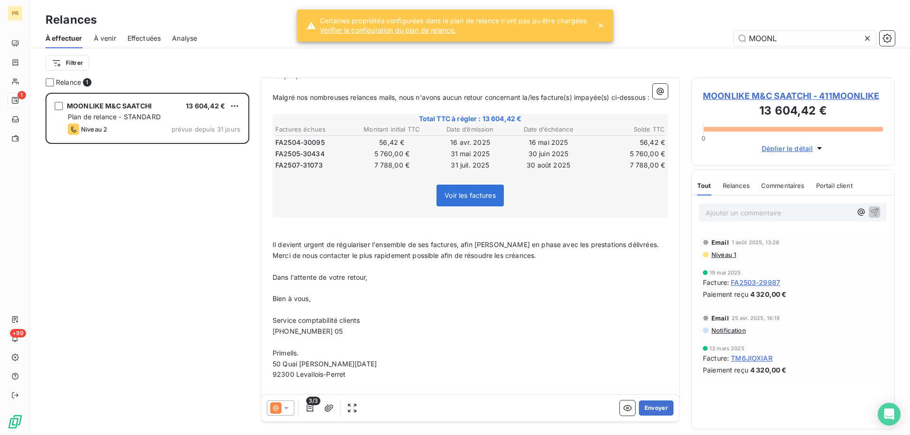
click at [332, 327] on span "[PHONE_NUMBER] 05" at bounding box center [307, 331] width 71 height 8
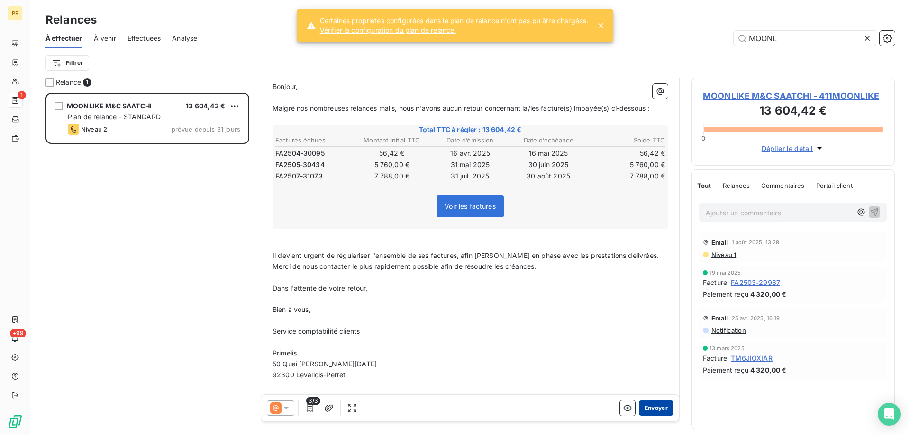
click at [639, 410] on button "Envoyer" at bounding box center [656, 408] width 35 height 15
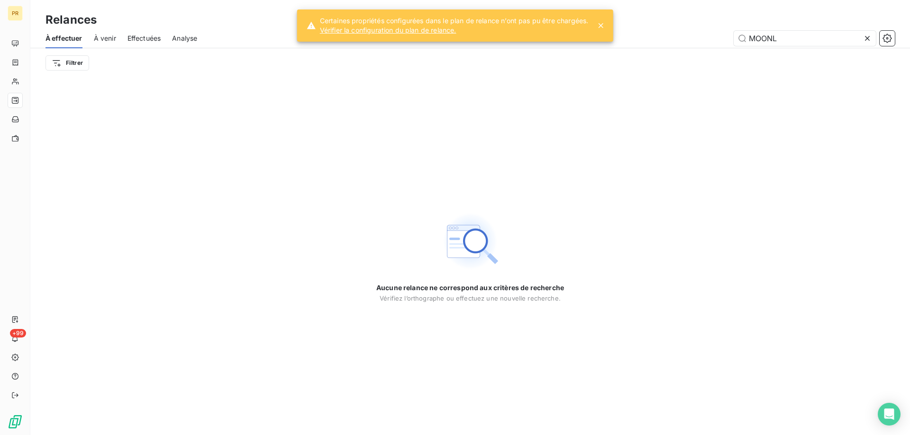
click at [137, 41] on span "Effectuées" at bounding box center [144, 38] width 34 height 9
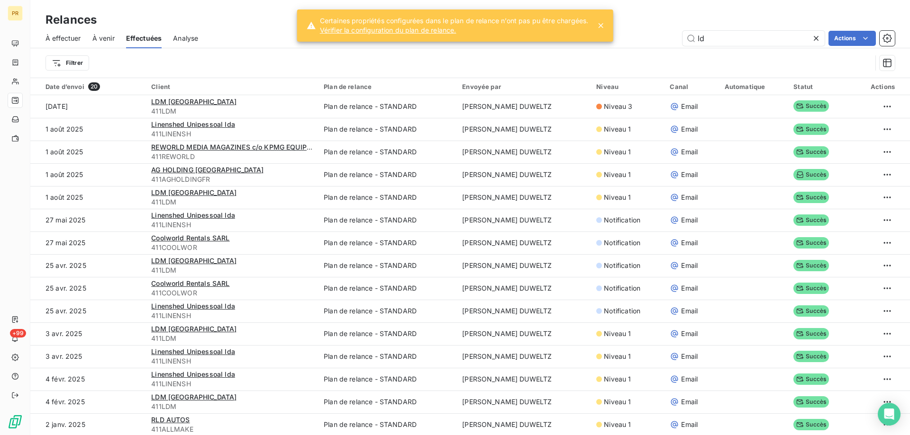
click at [816, 41] on icon at bounding box center [815, 38] width 9 height 9
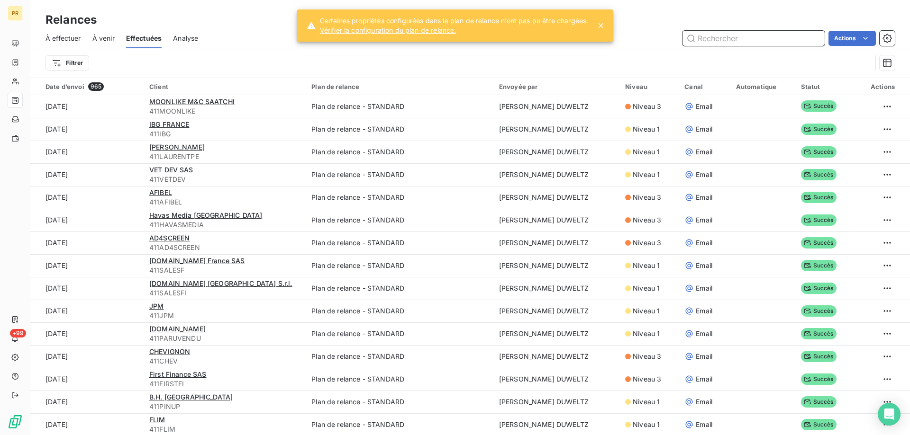
click at [721, 36] on input "text" at bounding box center [753, 38] width 142 height 15
type input "sigma"
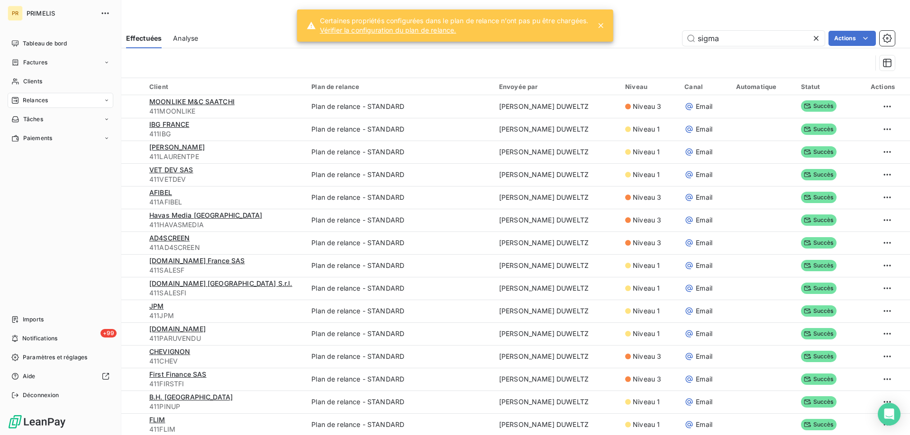
click at [13, 98] on icon at bounding box center [15, 100] width 7 height 7
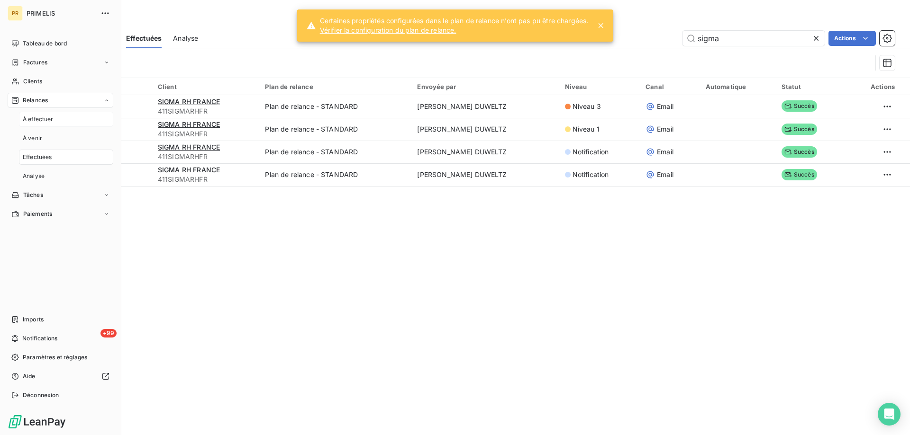
click at [27, 117] on span "À effectuer" at bounding box center [38, 119] width 31 height 9
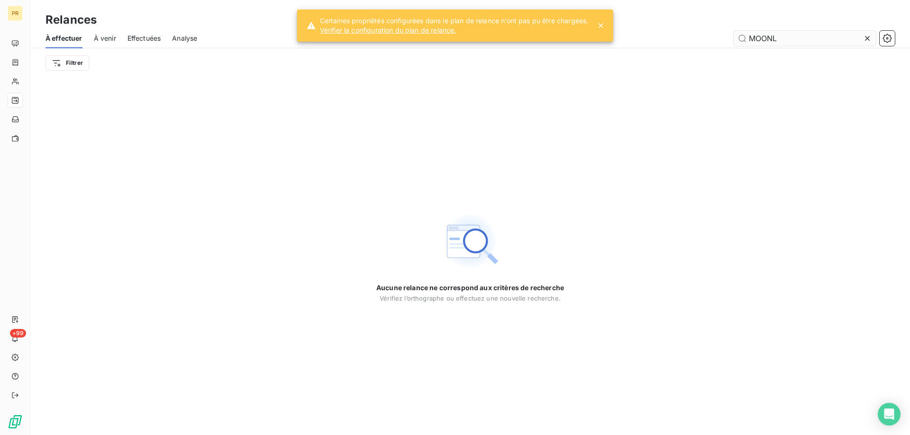
click at [791, 36] on input "MOONL" at bounding box center [804, 38] width 142 height 15
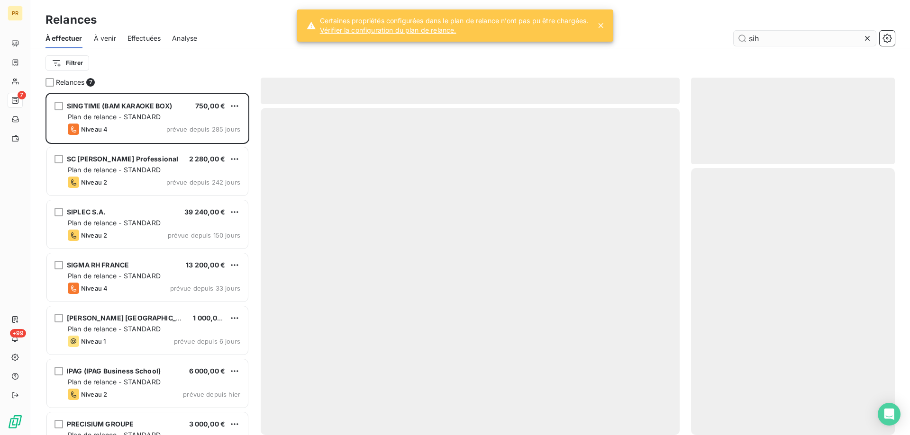
scroll to position [335, 197]
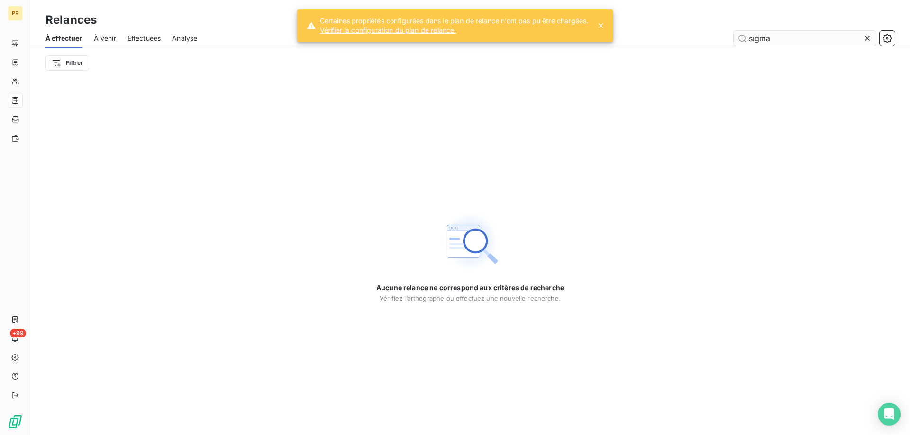
type input "sigma"
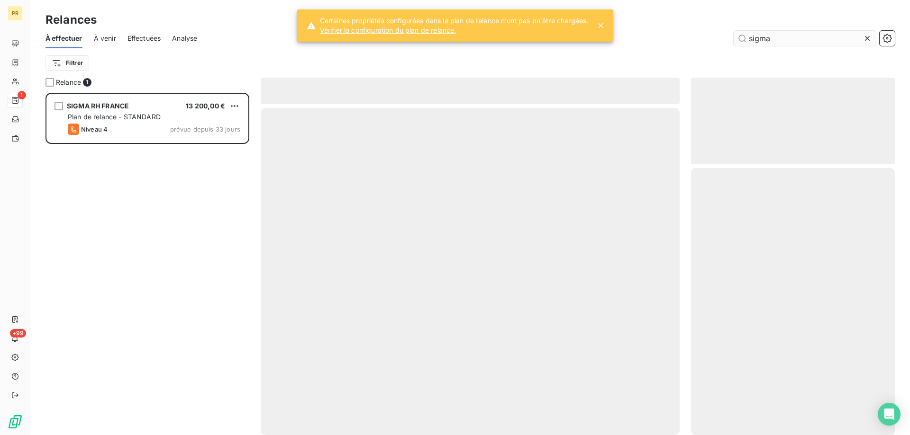
scroll to position [335, 197]
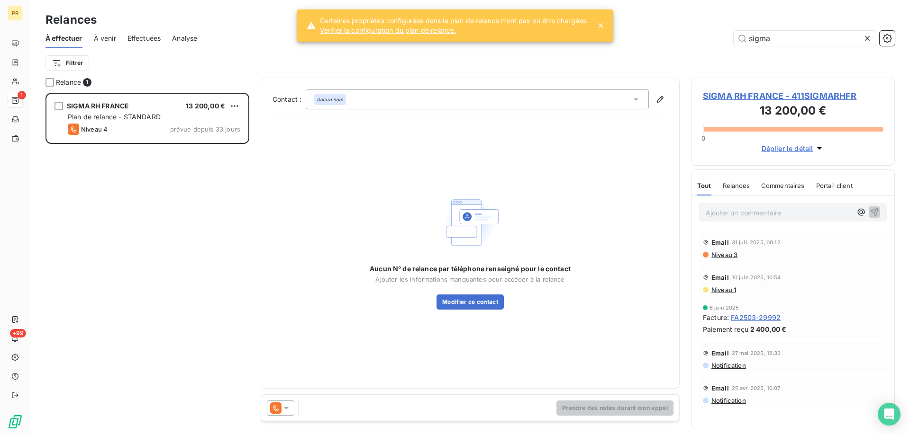
click at [723, 256] on span "Niveau 3" at bounding box center [723, 255] width 27 height 8
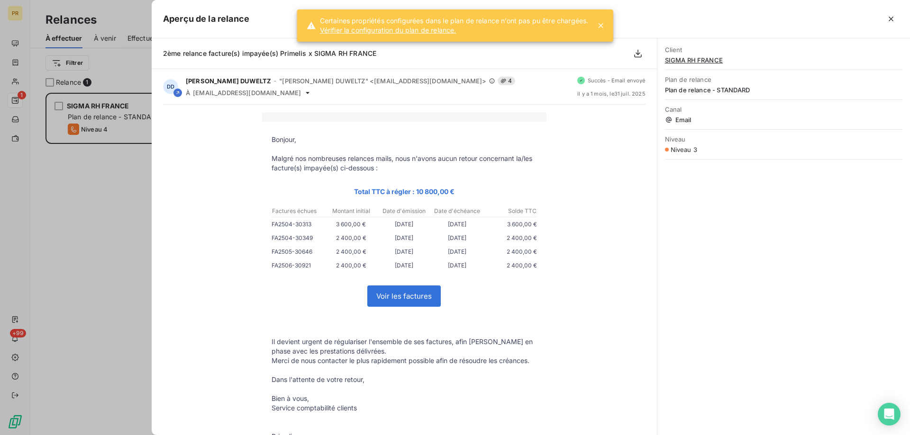
click at [128, 280] on div at bounding box center [455, 217] width 910 height 435
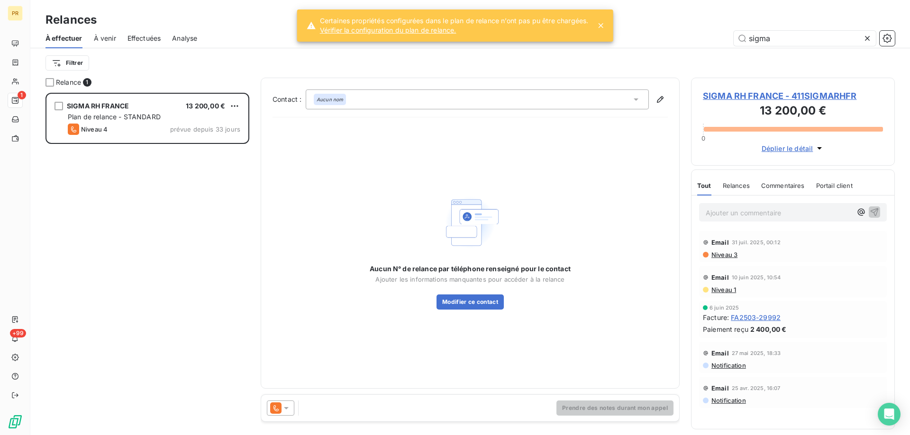
click at [732, 94] on span "SIGMA RH FRANCE - 411SIGMARHFR" at bounding box center [793, 96] width 180 height 13
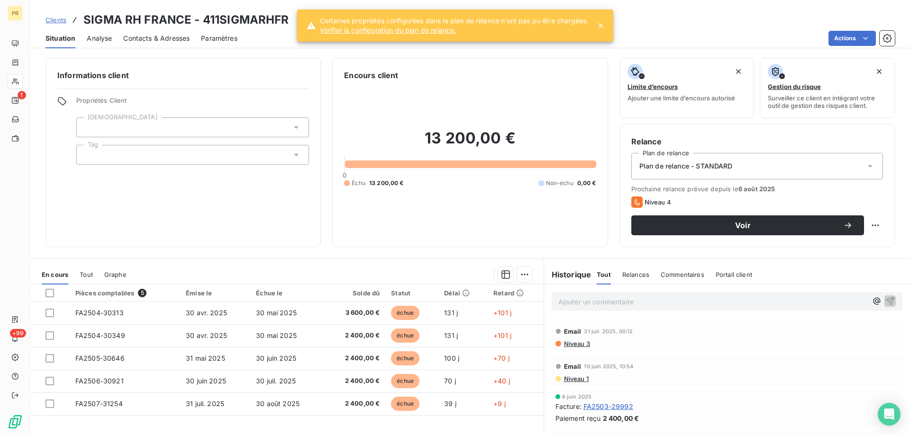
click at [161, 37] on span "Contacts & Adresses" at bounding box center [156, 38] width 66 height 9
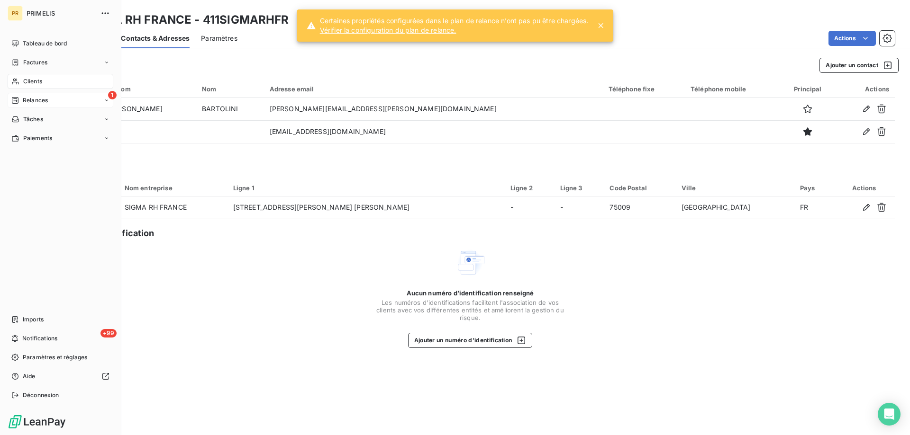
click at [45, 103] on span "Relances" at bounding box center [35, 100] width 25 height 9
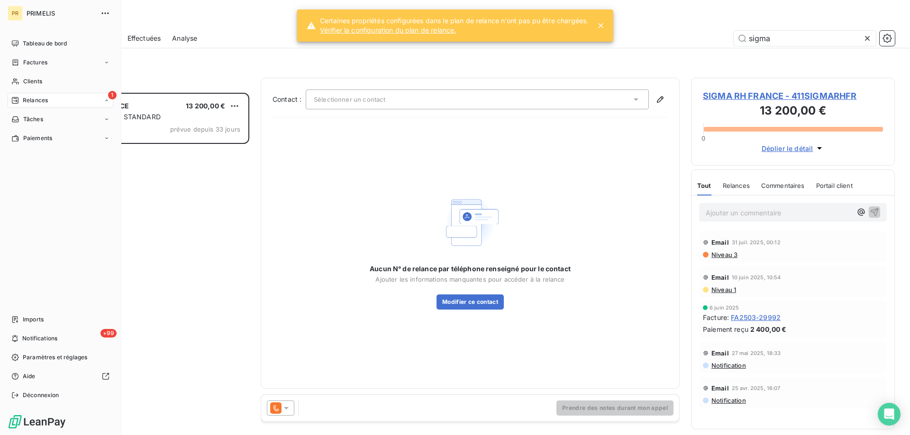
scroll to position [335, 197]
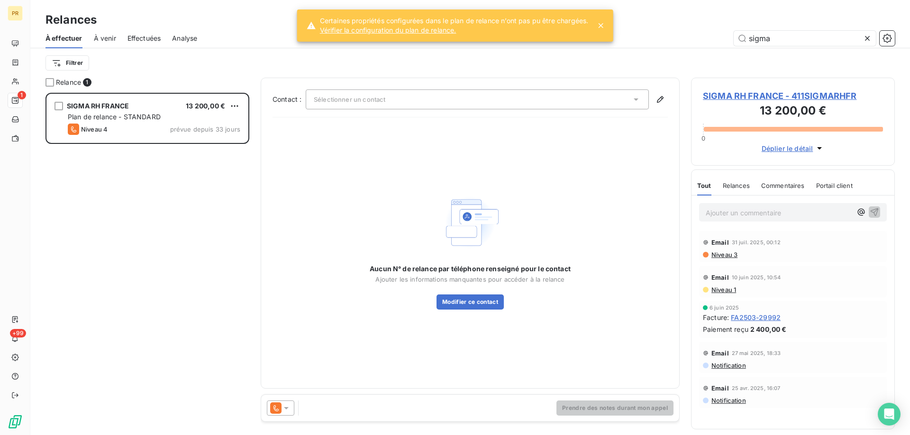
click at [331, 106] on div "Sélectionner un contact" at bounding box center [477, 100] width 343 height 20
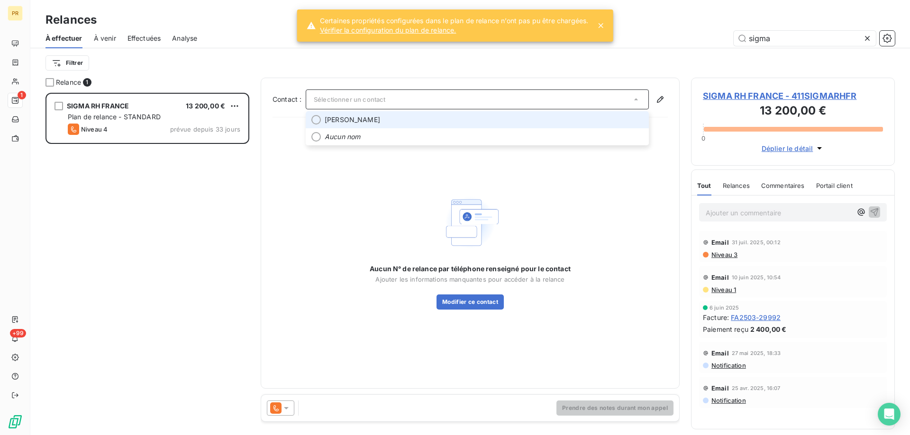
click at [281, 398] on div "Prendre des notes durant mon appel" at bounding box center [470, 408] width 418 height 27
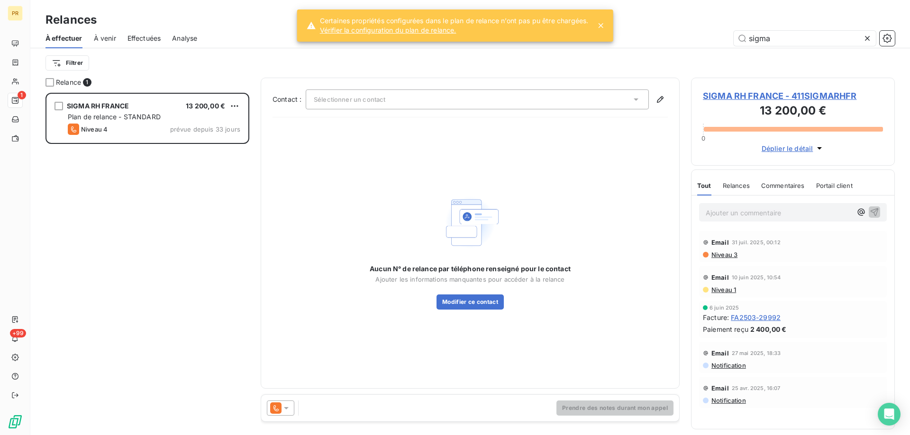
click at [276, 413] on icon at bounding box center [275, 408] width 11 height 11
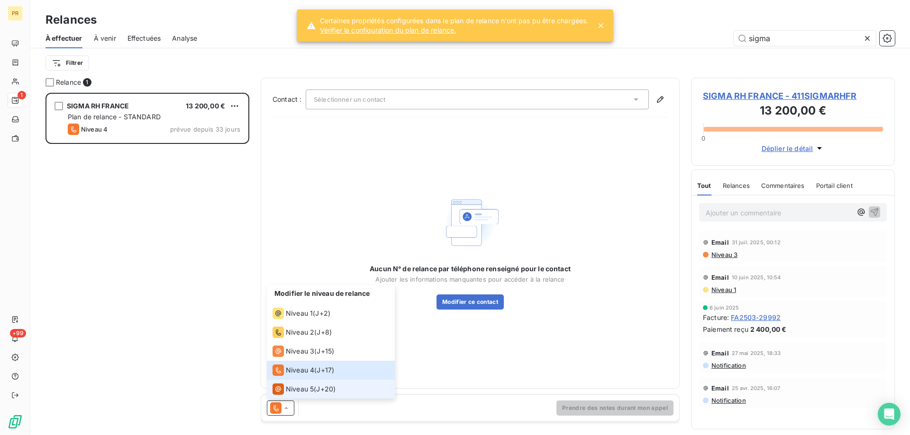
click at [300, 391] on span "Niveau 5" at bounding box center [300, 389] width 28 height 9
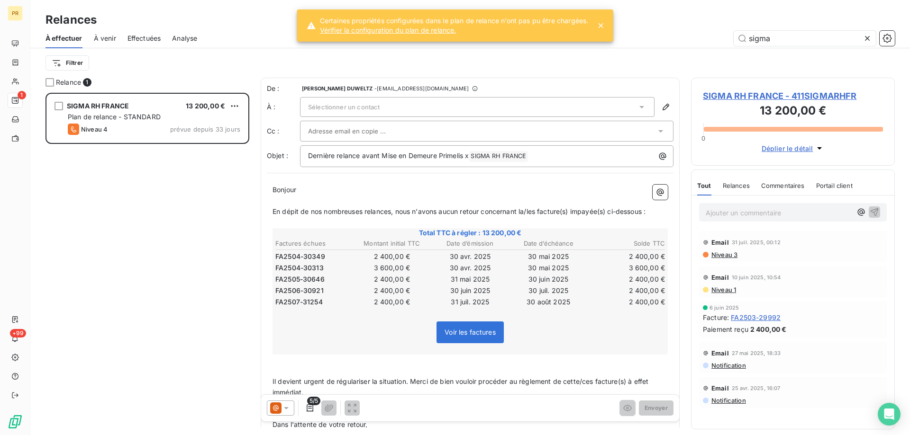
click at [418, 99] on div "Sélectionner un contact" at bounding box center [477, 107] width 354 height 20
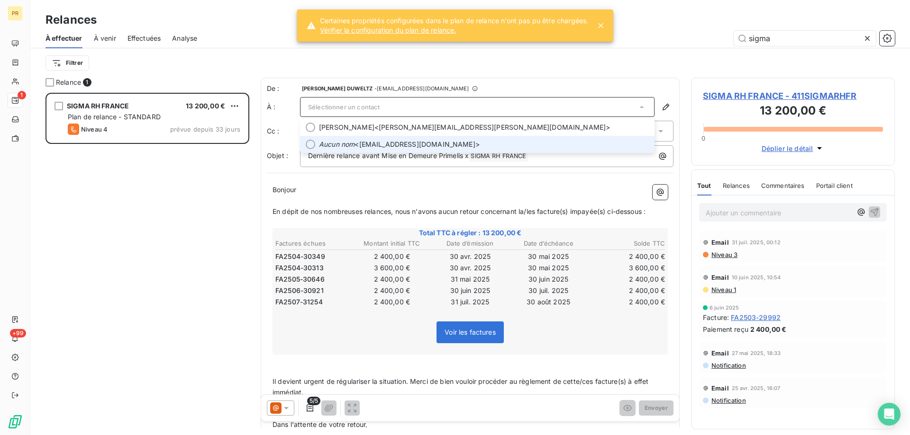
click at [396, 144] on span "Aucun nom <[EMAIL_ADDRESS][DOMAIN_NAME]>" at bounding box center [484, 144] width 330 height 9
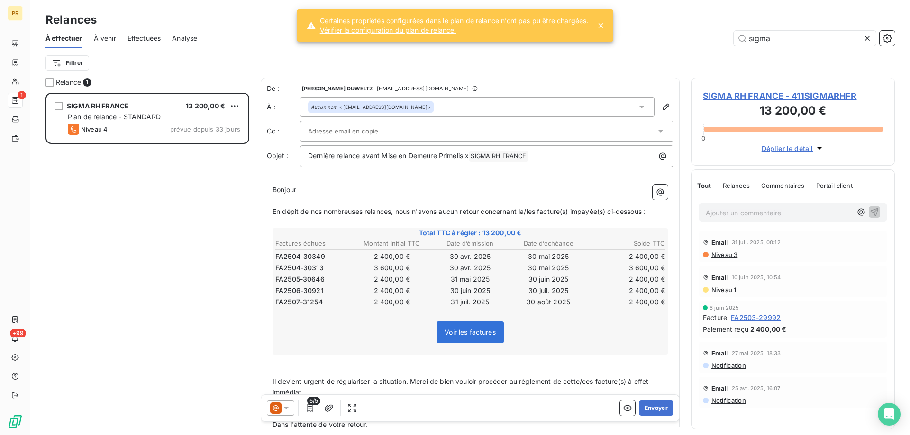
click at [394, 125] on div at bounding box center [482, 131] width 348 height 14
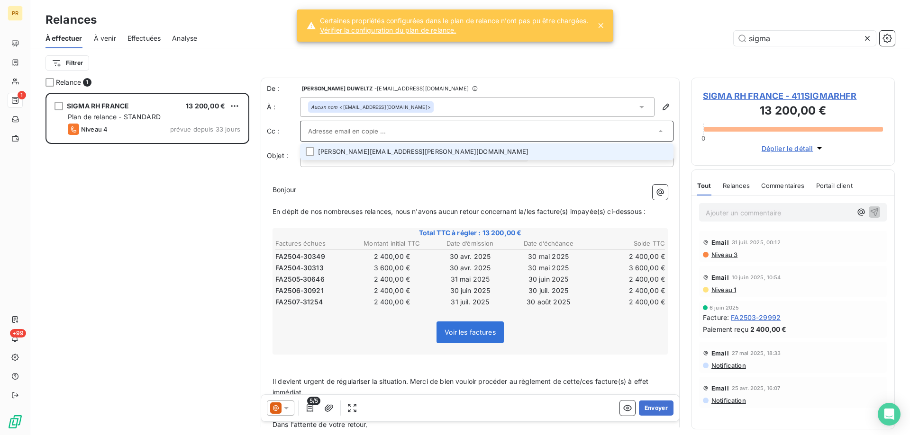
click at [375, 155] on li "[PERSON_NAME][EMAIL_ADDRESS][PERSON_NAME][DOMAIN_NAME]" at bounding box center [486, 152] width 373 height 17
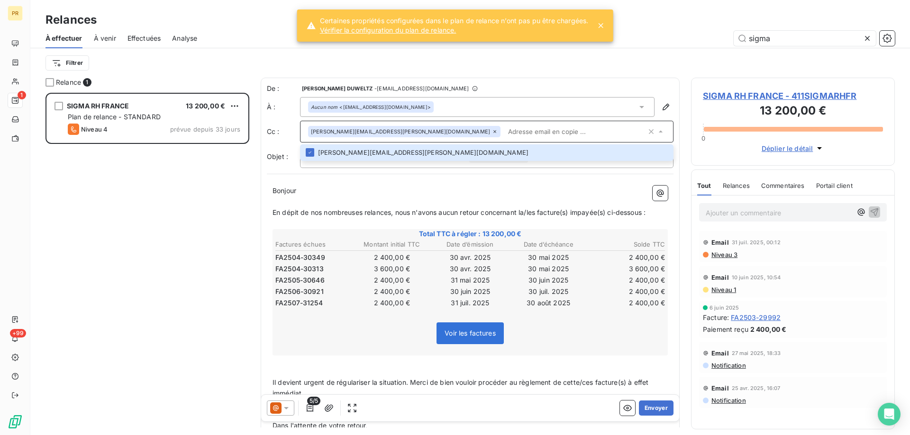
click at [504, 129] on input "text" at bounding box center [575, 132] width 142 height 14
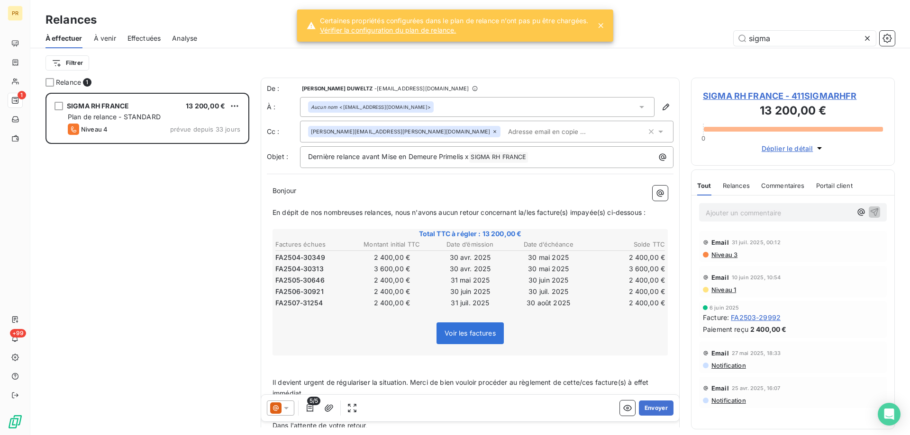
click at [504, 132] on input "text" at bounding box center [558, 132] width 109 height 14
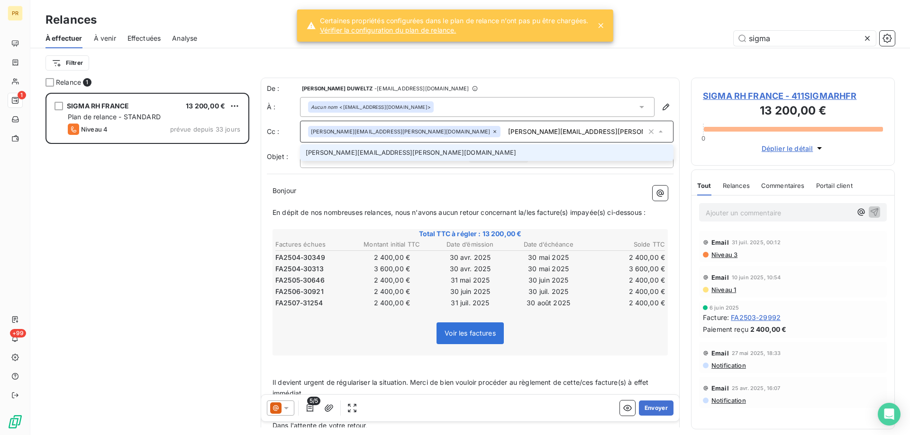
type input "[PERSON_NAME][EMAIL_ADDRESS][PERSON_NAME][DOMAIN_NAME]"
click at [369, 156] on li "[PERSON_NAME][EMAIL_ADDRESS][PERSON_NAME][DOMAIN_NAME]" at bounding box center [486, 152] width 373 height 17
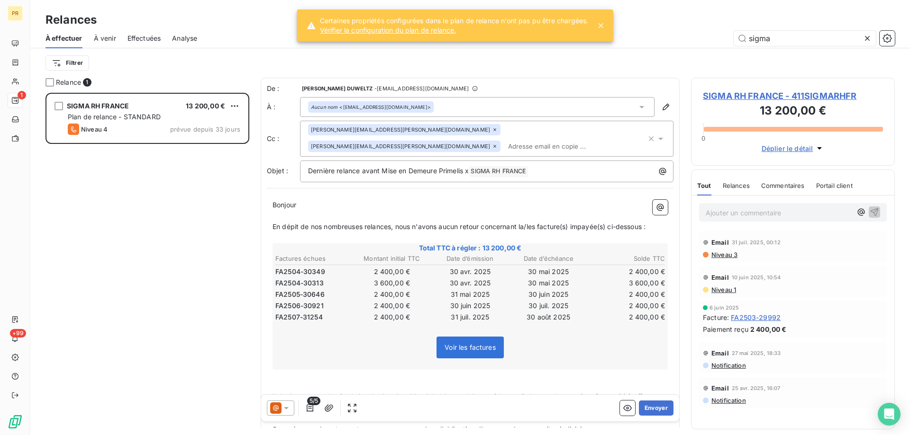
click at [538, 345] on div "Voir les factures" at bounding box center [470, 349] width 392 height 41
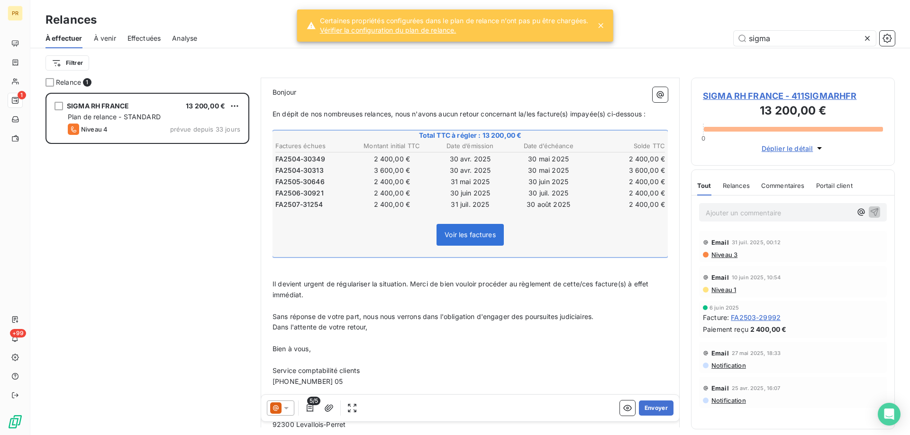
scroll to position [115, 0]
click at [307, 376] on span "[PHONE_NUMBER] 05" at bounding box center [307, 380] width 71 height 8
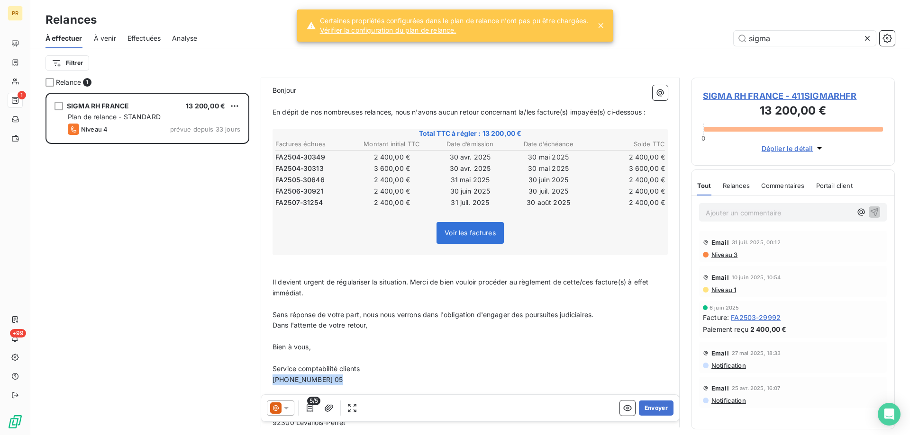
click at [307, 376] on span "[PHONE_NUMBER] 05" at bounding box center [307, 380] width 71 height 8
click at [307, 375] on p "﻿" at bounding box center [469, 380] width 395 height 11
click at [655, 412] on button "Envoyer" at bounding box center [656, 408] width 35 height 15
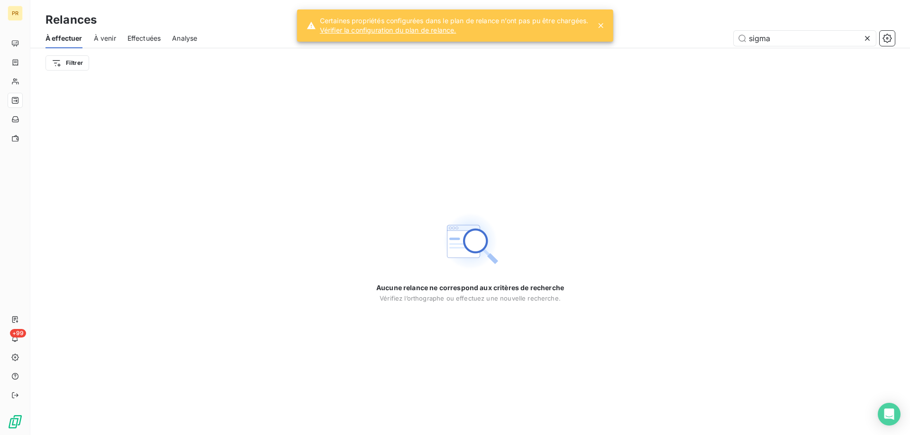
click at [155, 40] on span "Effectuées" at bounding box center [144, 38] width 34 height 9
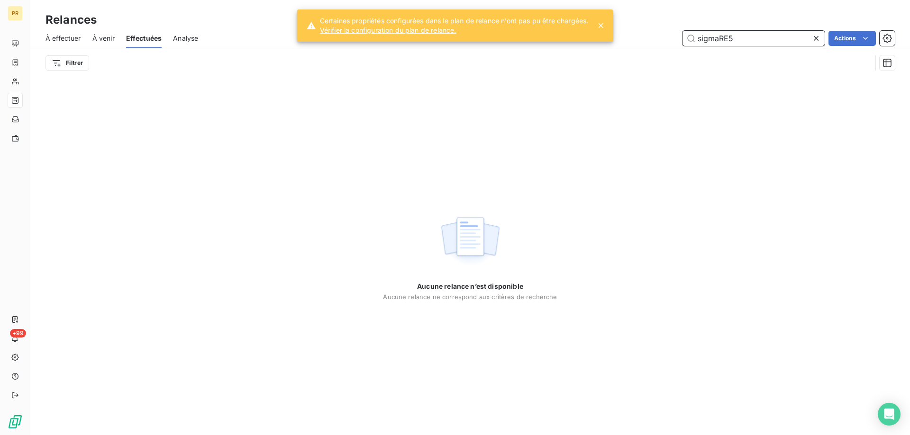
click at [705, 43] on input "sigmaRE5" at bounding box center [753, 38] width 142 height 15
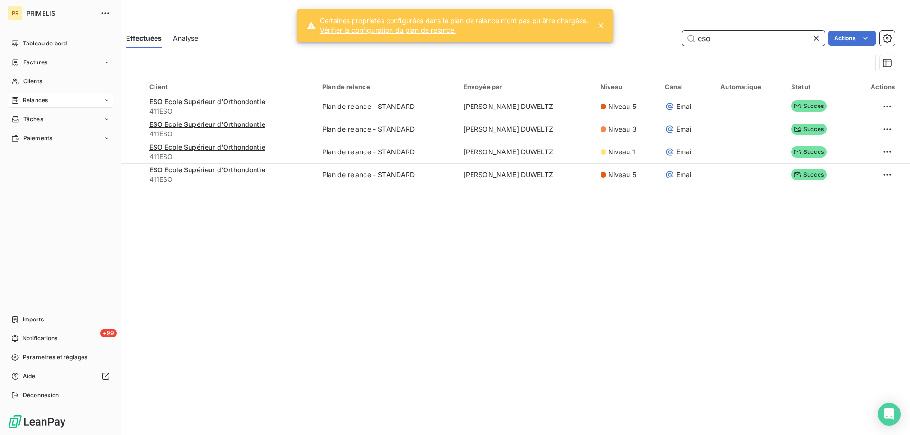
type input "eso"
click at [17, 102] on icon at bounding box center [15, 101] width 8 height 8
click at [34, 117] on span "À effectuer" at bounding box center [38, 119] width 31 height 9
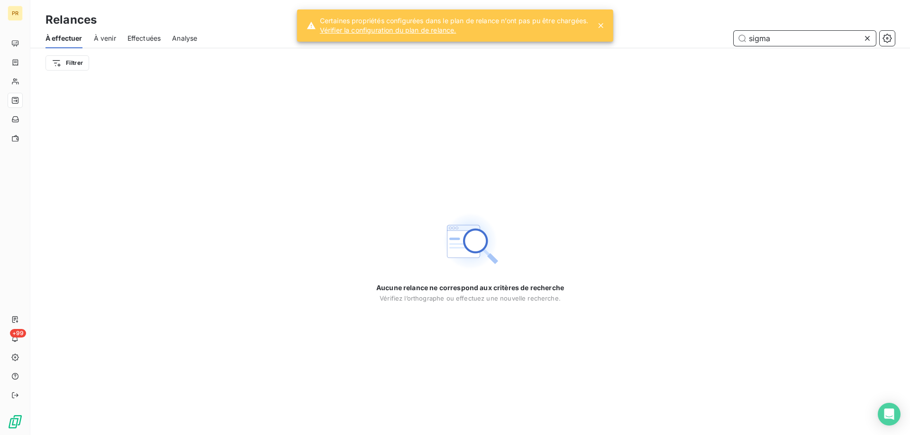
click at [140, 35] on span "Effectuées" at bounding box center [144, 38] width 34 height 9
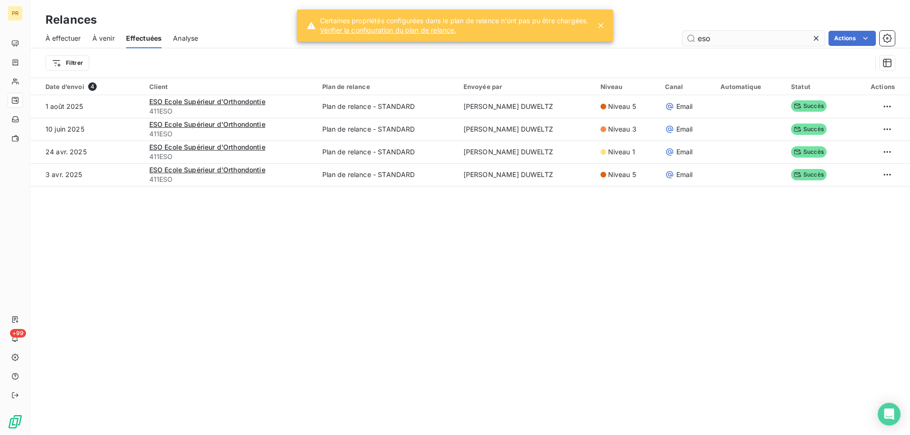
click at [708, 37] on input "eso" at bounding box center [753, 38] width 142 height 15
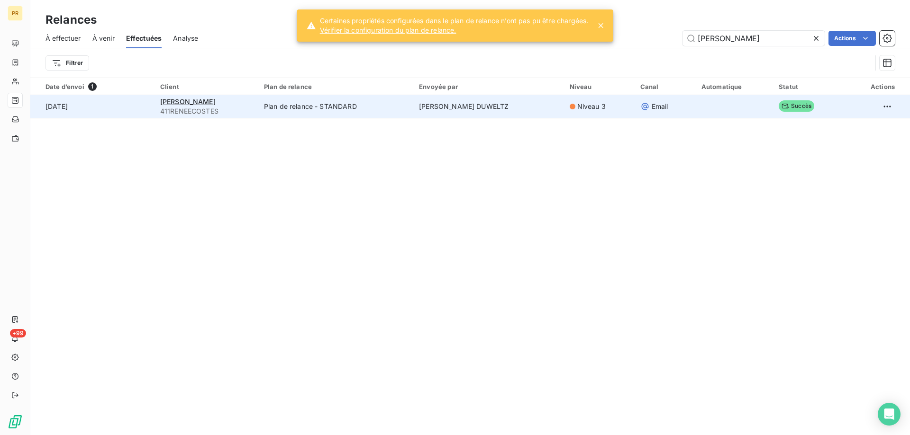
type input "[PERSON_NAME]"
click at [781, 106] on icon at bounding box center [785, 106] width 8 height 8
